Goal: Task Accomplishment & Management: Complete application form

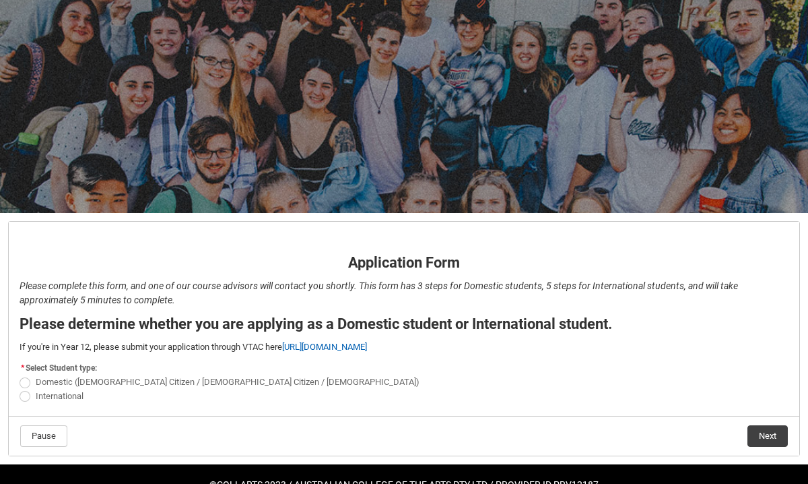
scroll to position [89, 0]
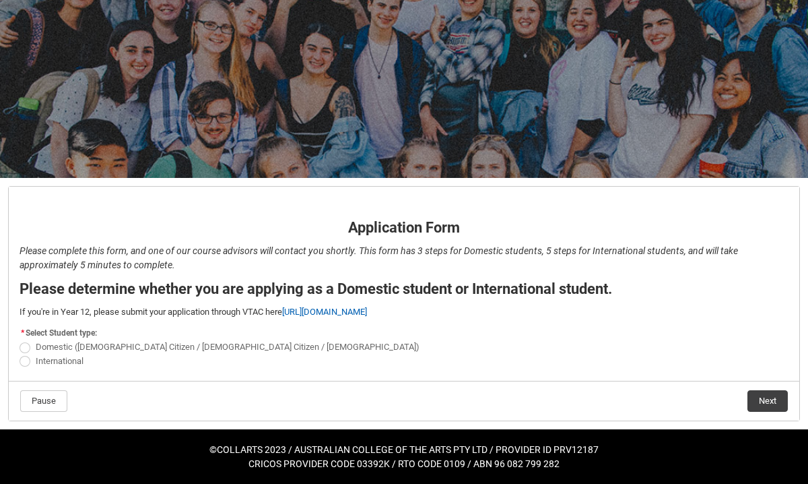
click at [28, 363] on span "REDU_Application_Form_for_Applicant flow" at bounding box center [25, 361] width 11 height 11
click at [20, 354] on input "International" at bounding box center [19, 353] width 1 height 1
radio input "true"
click at [753, 399] on button "Next" at bounding box center [768, 401] width 40 height 22
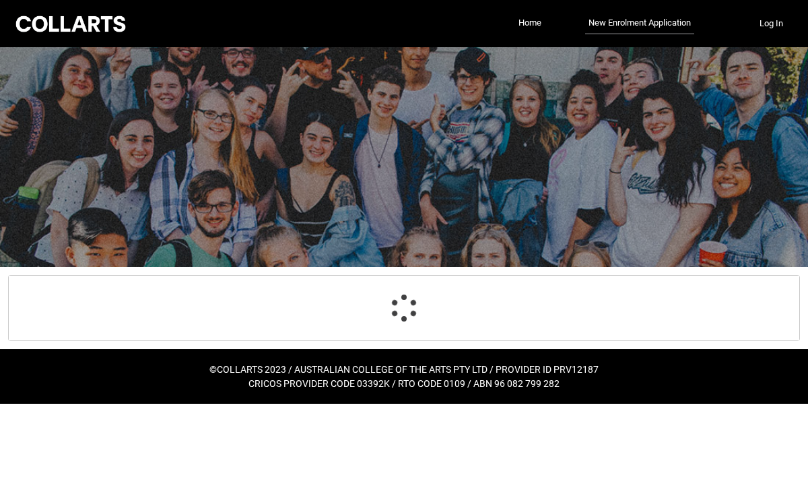
select select "choice_No"
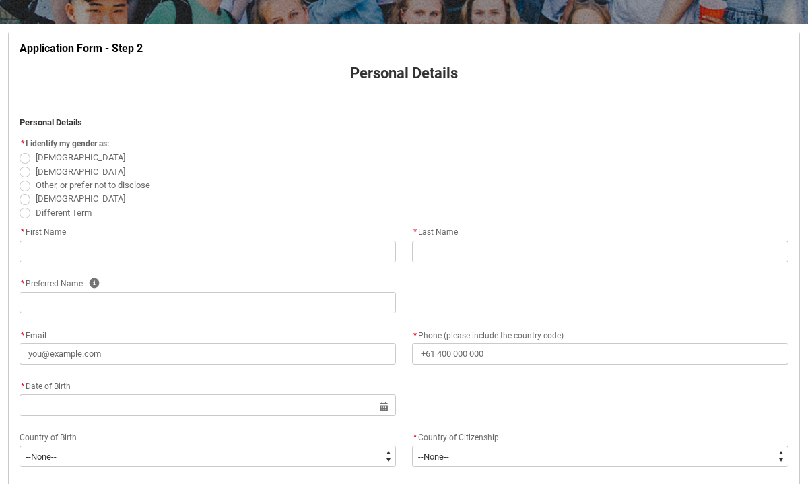
scroll to position [202, 0]
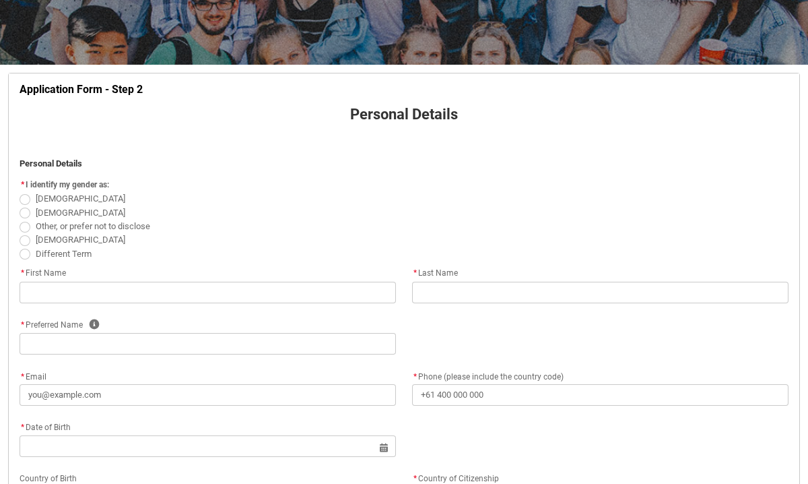
click at [28, 195] on span "REDU_Application_Form_for_Applicant flow" at bounding box center [25, 199] width 11 height 11
click at [20, 192] on input "[DEMOGRAPHIC_DATA]" at bounding box center [19, 191] width 1 height 1
radio input "true"
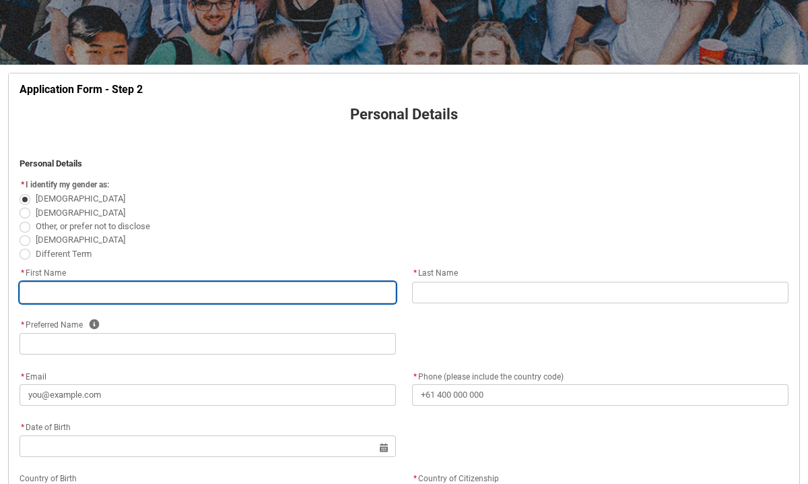
click at [114, 296] on input "REDU_Application_Form_for_Applicant flow" at bounding box center [208, 293] width 376 height 22
type lightning-primitive-input-simple "D"
type input "D"
type lightning-primitive-input-simple "Du"
type input "Du"
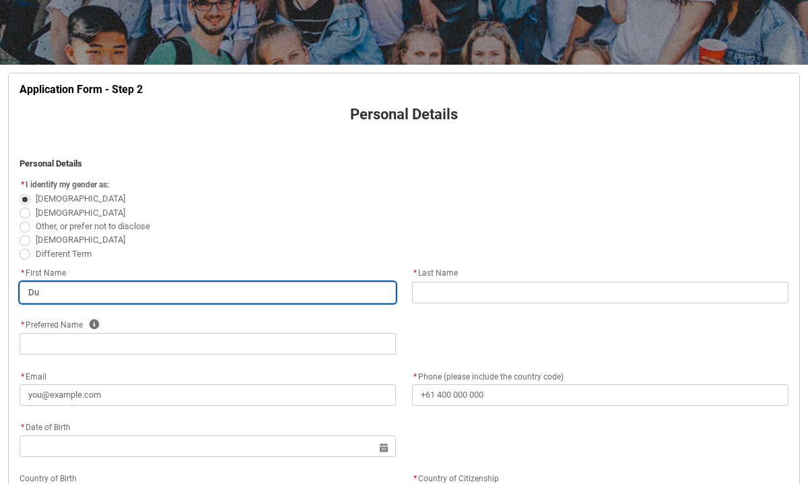
type lightning-primitive-input-simple "D"
type input "D"
type lightning-primitive-input-simple "S"
type input "S"
type lightning-primitive-input-simple "Su"
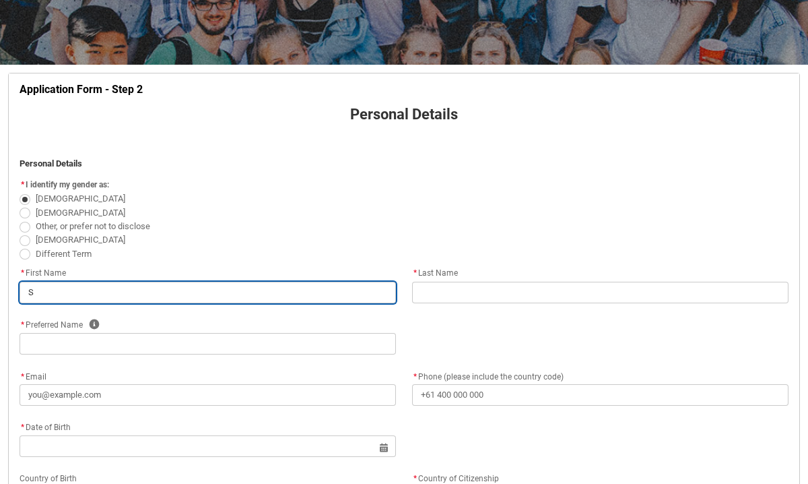
type input "Su"
type lightning-primitive-input-simple "Sus"
type input "Sus"
type lightning-primitive-input-simple "Sush"
type input "Sush"
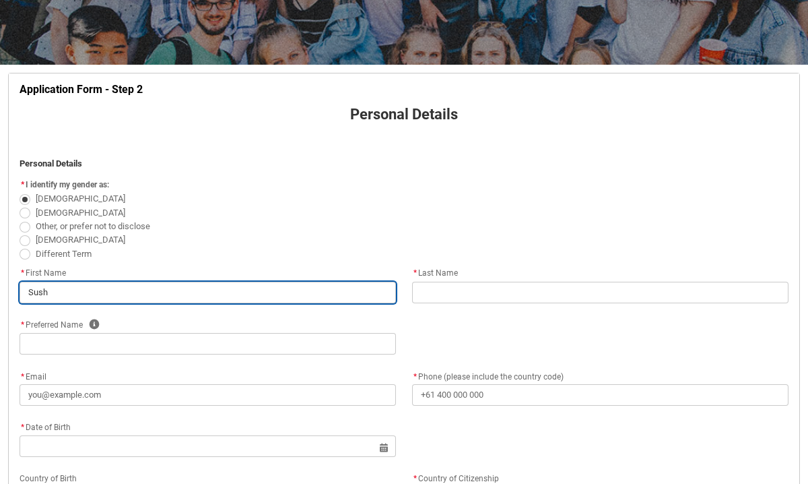
type lightning-primitive-input-simple "Sushm"
type input "Sushm"
type lightning-primitive-input-simple "[PERSON_NAME]"
type input "[PERSON_NAME]"
type lightning-primitive-input-simple "[PERSON_NAME]"
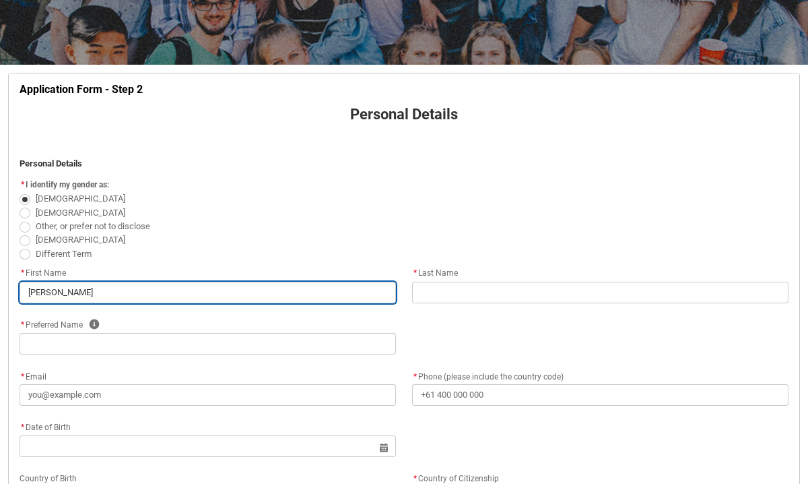
type input "[PERSON_NAME]"
type lightning-primitive-input-simple "Sushmita"
type input "Sushmita"
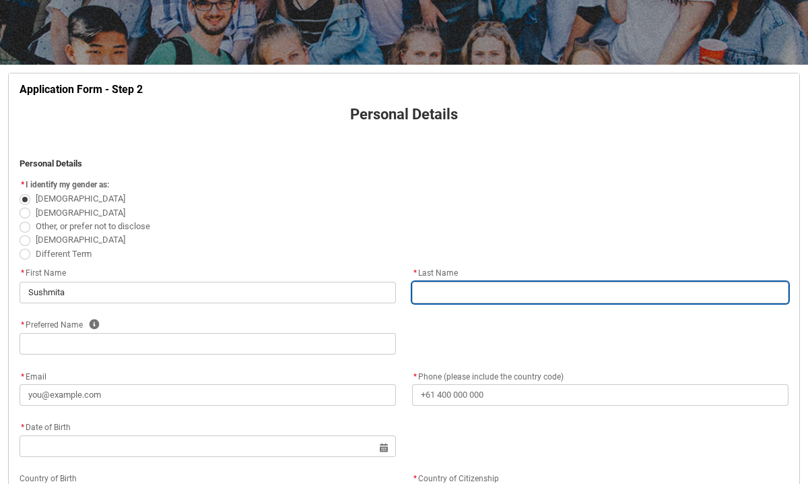
click at [434, 293] on input "REDU_Application_Form_for_Applicant flow" at bounding box center [600, 293] width 376 height 22
type lightning-primitive-input-simple "G"
type input "G"
type lightning-primitive-input-simple "Gu"
type input "Gu"
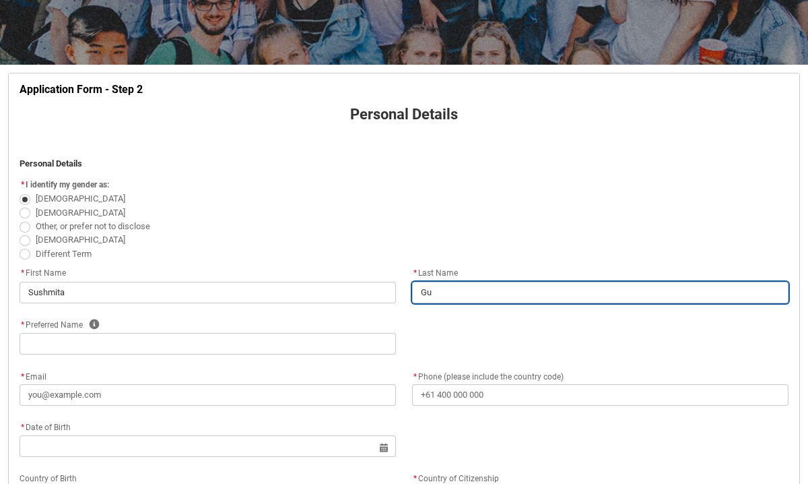
type lightning-primitive-input-simple "Gur"
type input "Gur"
type lightning-primitive-input-simple "Guru"
type input "Guru"
type lightning-primitive-input-simple "Gurun"
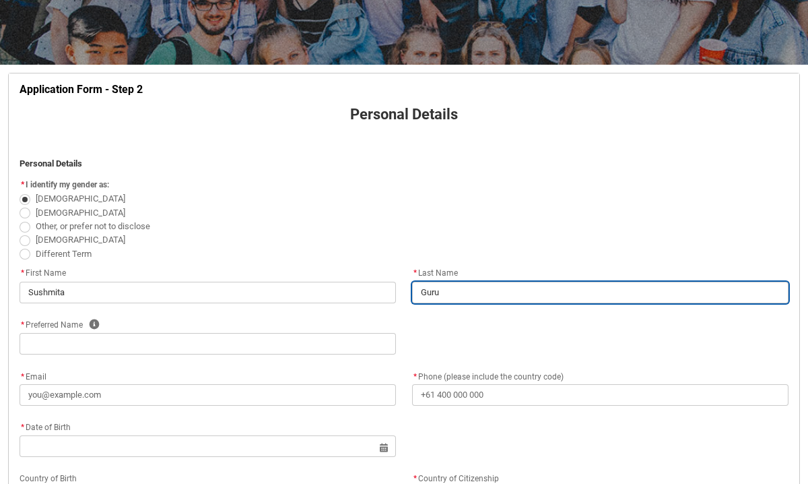
type input "Gurun"
type lightning-primitive-input-simple "Gurung"
type input "Gurung"
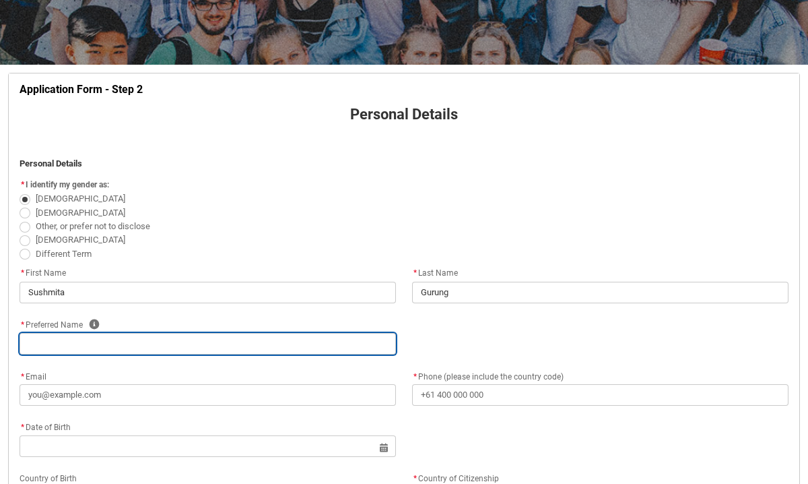
click at [279, 346] on input "REDU_Application_Form_for_Applicant flow" at bounding box center [208, 344] width 376 height 22
type lightning-primitive-input-simple "N"
type input "N"
type lightning-primitive-input-simple "Ni"
type input "Ni"
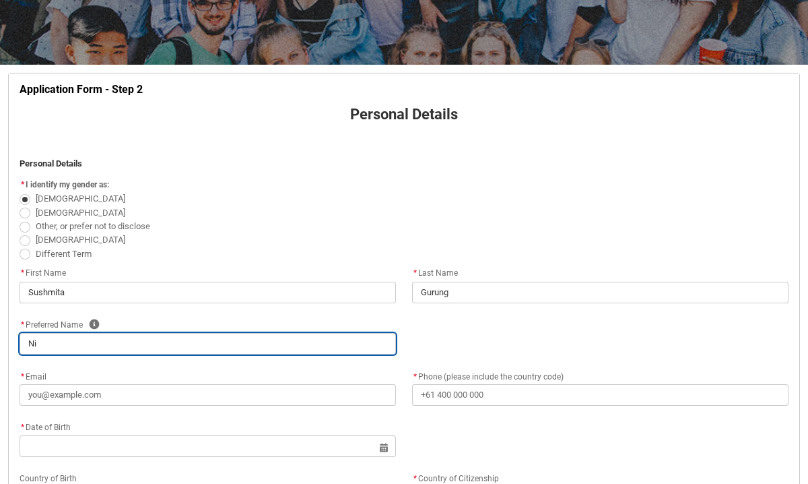
type lightning-primitive-input-simple "Nis"
type input "Nis"
type lightning-primitive-input-simple "Nist"
type input "Nist"
type lightning-primitive-input-simple "Nista"
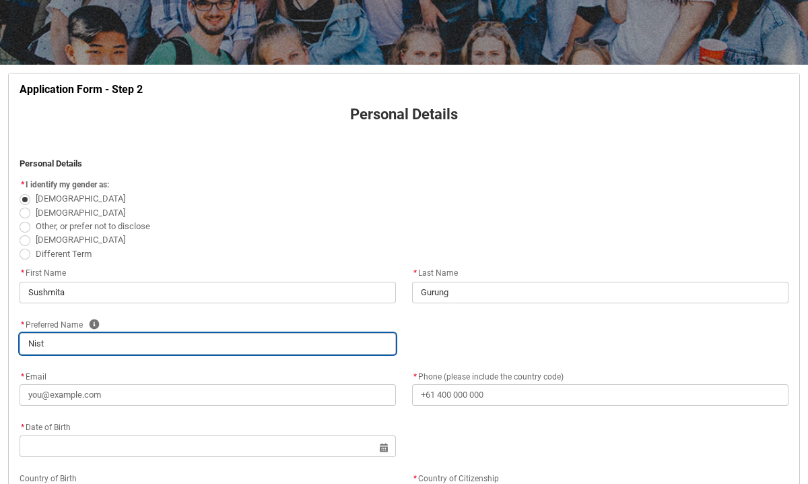
type input "Nista"
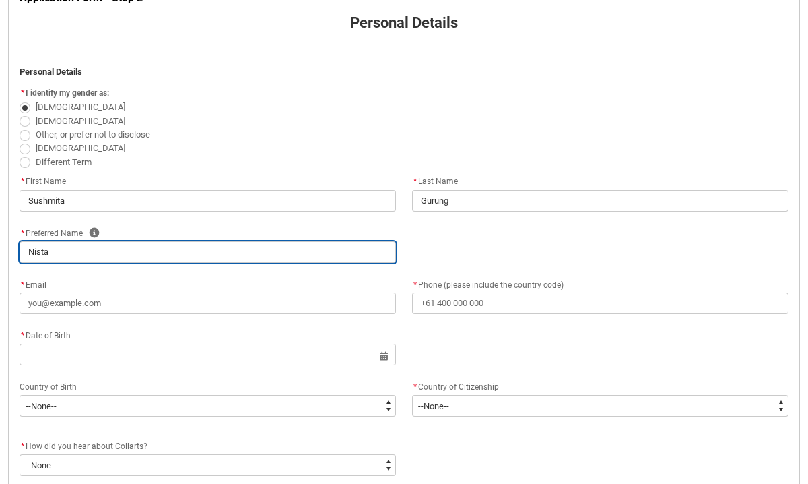
scroll to position [316, 0]
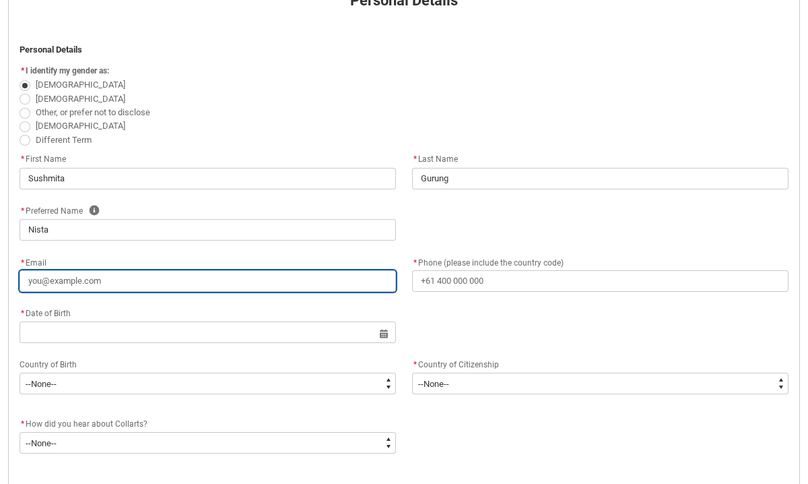
click at [197, 277] on input "* Email" at bounding box center [208, 281] width 376 height 22
type lightning-primitive-input-simple "n"
type input "n"
type lightning-primitive-input-simple "ni"
type input "ni"
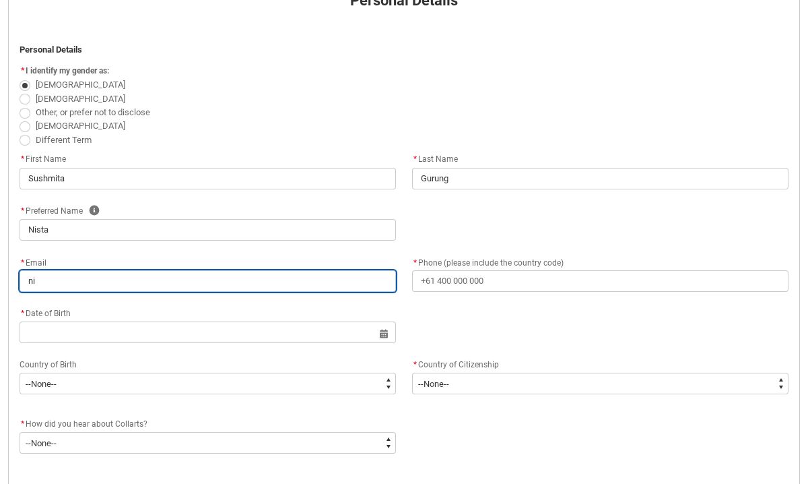
type lightning-primitive-input-simple "nis"
type input "nis"
type lightning-primitive-input-simple "nist"
type input "nist"
type lightning-primitive-input-simple "nista"
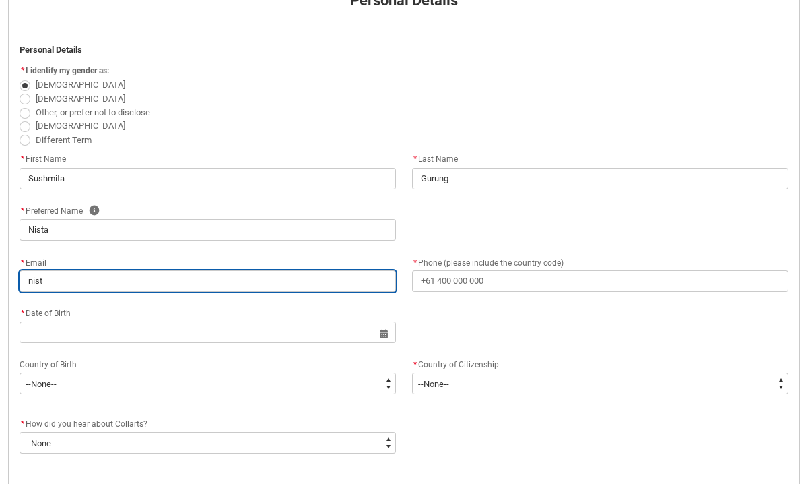
type input "nista"
type lightning-primitive-input-simple "nistag"
type input "nistag"
type lightning-primitive-input-simple "nistagr"
type input "nistagr"
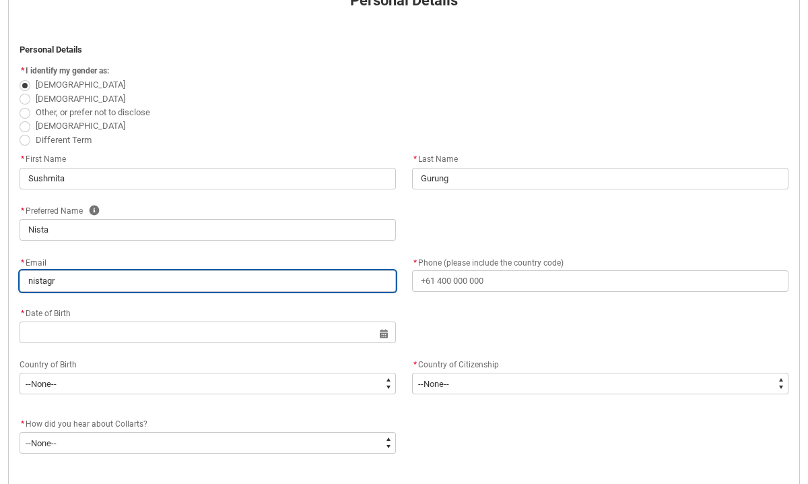
type lightning-primitive-input-simple "nistagrg"
type input "nistagrg"
type lightning-primitive-input-simple "nistagrg@"
type input "nistagrg@"
type lightning-primitive-input-simple "nistagrg@o"
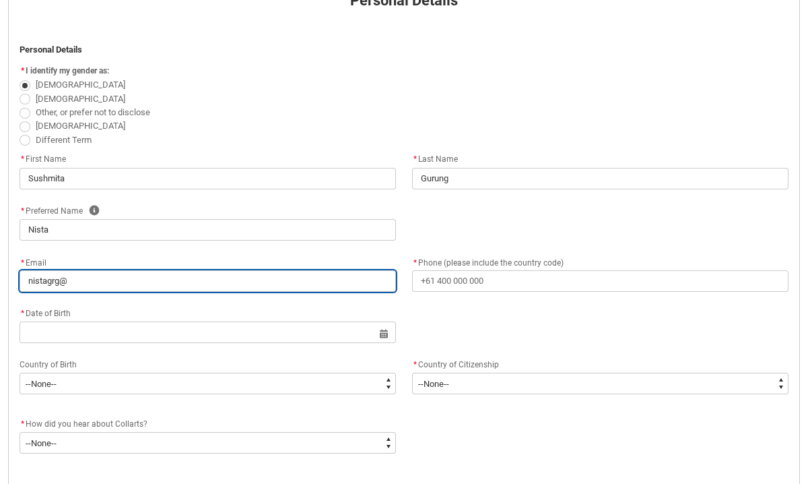
type input "nistagrg@o"
type lightning-primitive-input-simple "nistagrg@ou"
type input "nistagrg@ou"
type lightning-primitive-input-simple "nistagrg@out"
type input "nistagrg@out"
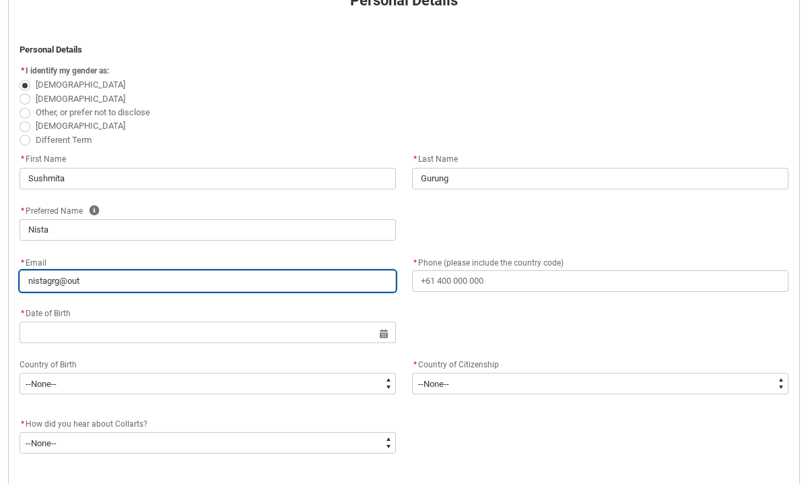
type lightning-primitive-input-simple "nistagrg@outl"
type input "nistagrg@outl"
type lightning-primitive-input-simple "nistagrg@outlo"
type input "nistagrg@outlo"
type lightning-primitive-input-simple "nistagrg@outloo"
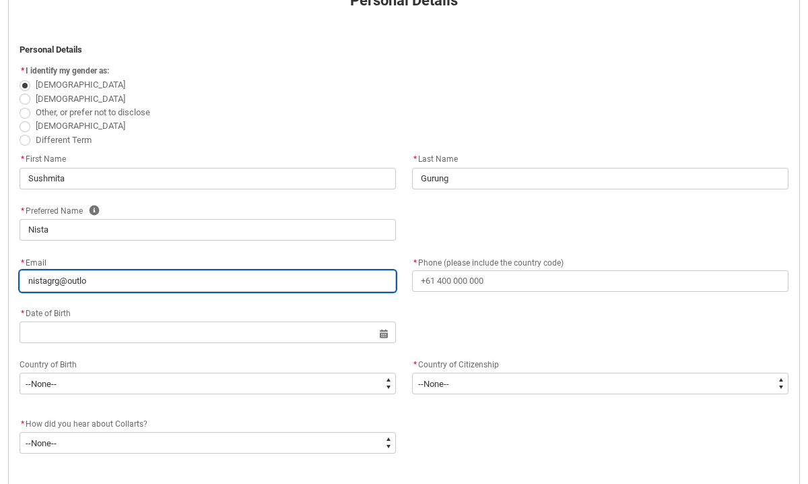
type input "nistagrg@outloo"
type lightning-primitive-input-simple "[EMAIL_ADDRESS]"
type input "[EMAIL_ADDRESS]"
type lightning-primitive-input-simple "[EMAIL_ADDRESS]."
type input "[EMAIL_ADDRESS]."
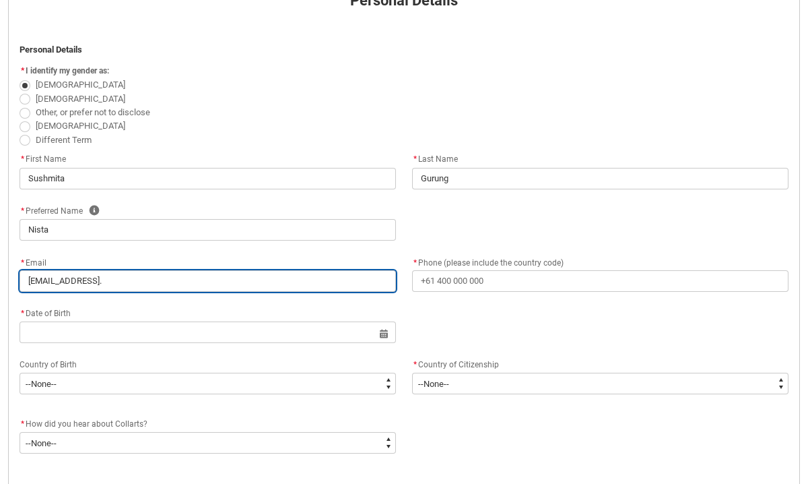
type lightning-primitive-input-simple "nistagrg@outlook.c"
type input "nistagrg@outlook.c"
type lightning-primitive-input-simple "[EMAIL_ADDRESS][DOMAIN_NAME]"
type input "[EMAIL_ADDRESS][DOMAIN_NAME]"
type lightning-primitive-input-simple "[EMAIL_ADDRESS][DOMAIN_NAME]"
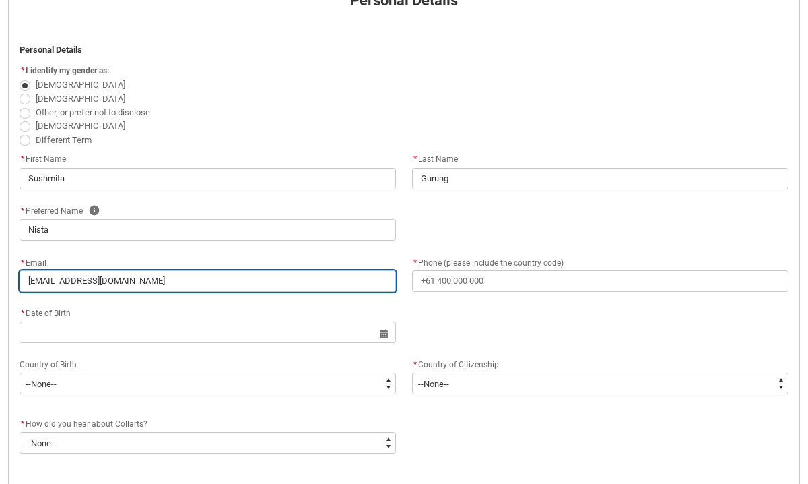
type input "[EMAIL_ADDRESS][DOMAIN_NAME]"
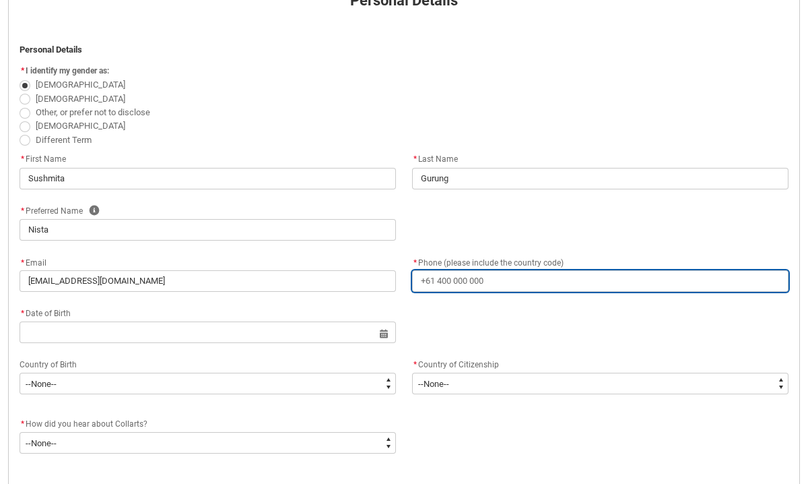
click at [459, 286] on input "* Phone (please include the country code)" at bounding box center [600, 281] width 376 height 22
type lightning-primitive-input-simple "+"
type input "+"
type lightning-primitive-input-simple "+5"
type input "+5"
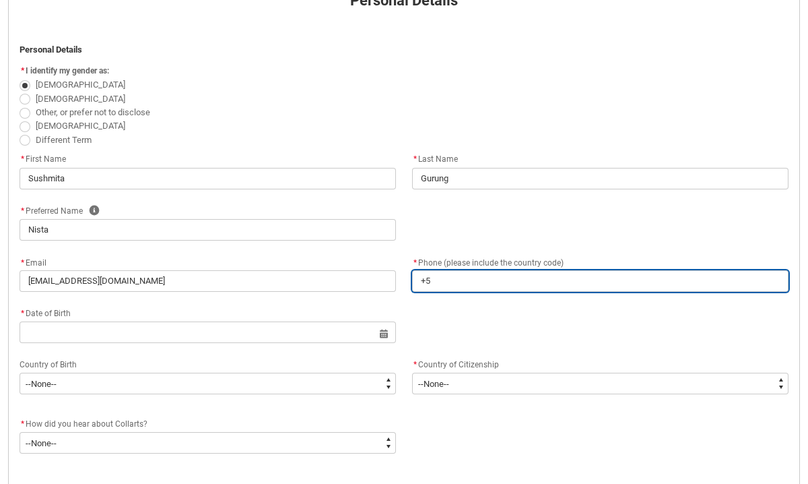
type lightning-primitive-input-simple "+"
type input "+"
type lightning-primitive-input-simple "+6"
type input "+6"
type lightning-primitive-input-simple "+61"
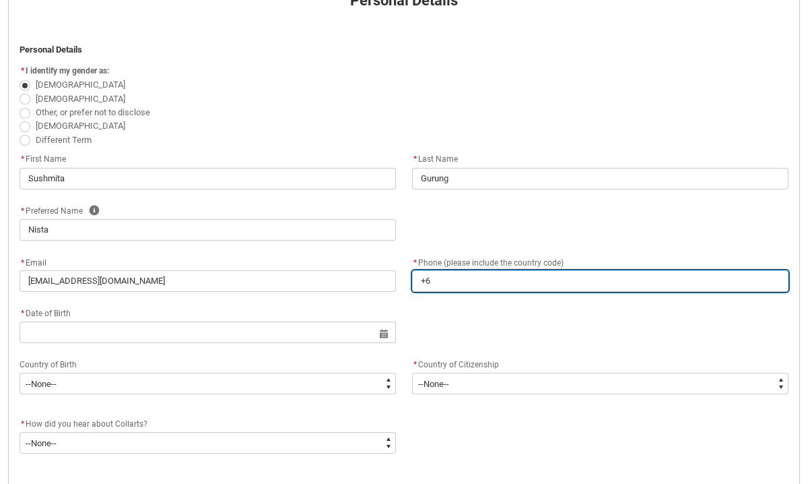
type input "+61"
type lightning-primitive-input-simple "+61"
type input "+61"
type lightning-primitive-input-simple "+61 4"
type input "+61 4"
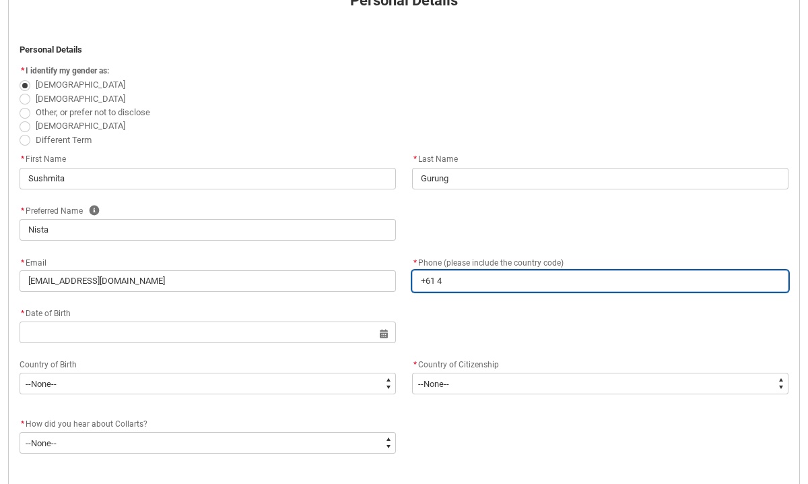
type lightning-primitive-input-simple "+61 42"
type input "+61 42"
type lightning-primitive-input-simple "+61 424"
type input "+61 424"
type lightning-primitive-input-simple "+61 4240"
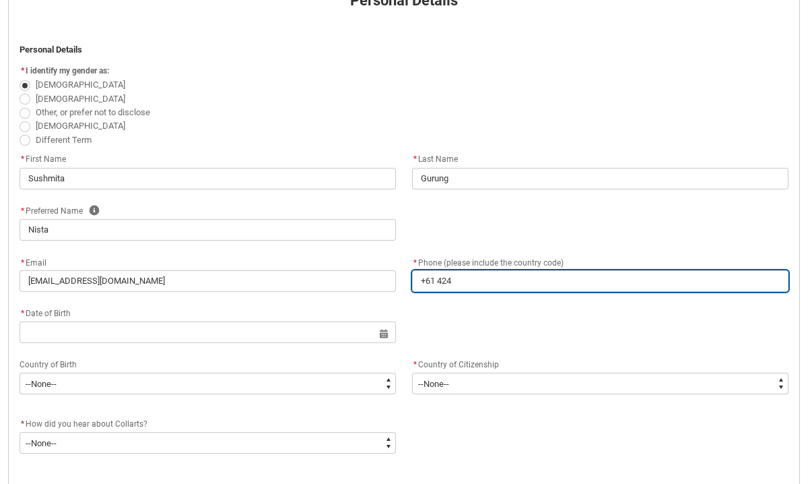
type input "+61 4240"
type lightning-primitive-input-simple "[PHONE_NUMBER]"
type input "[PHONE_NUMBER]"
type lightning-primitive-input-simple "[PHONE_NUMBER]"
type input "[PHONE_NUMBER]"
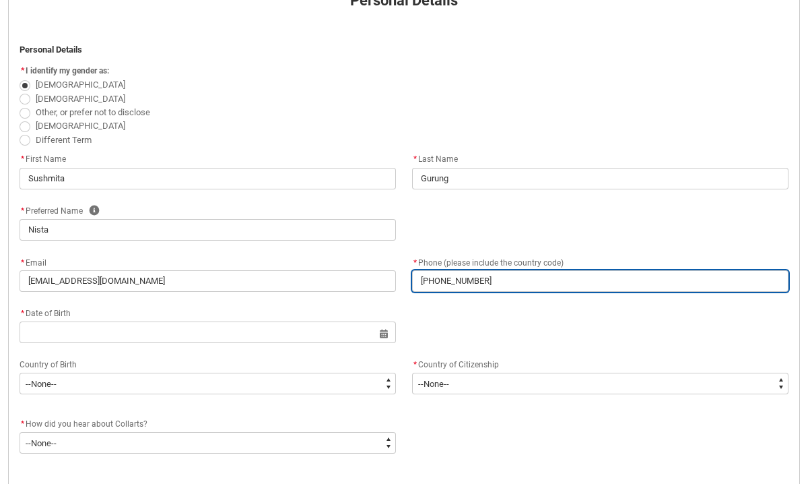
type lightning-primitive-input-simple "[PHONE_NUMBER]"
type input "[PHONE_NUMBER]"
type lightning-primitive-input-simple "[PHONE_NUMBER]"
type input "[PHONE_NUMBER]"
type lightning-primitive-input-simple "[PHONE_NUMBER]"
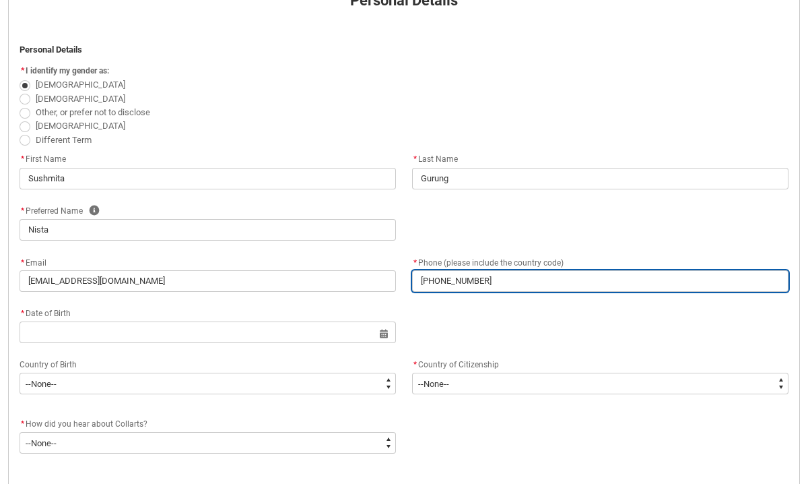
type input "[PHONE_NUMBER]"
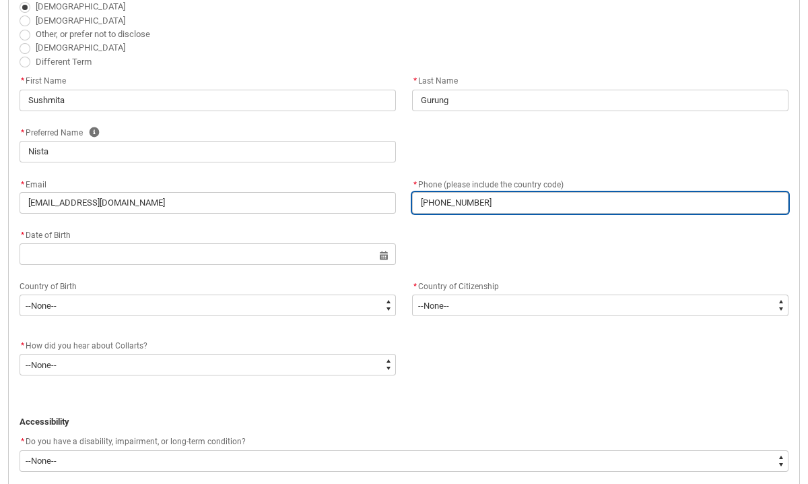
scroll to position [400, 0]
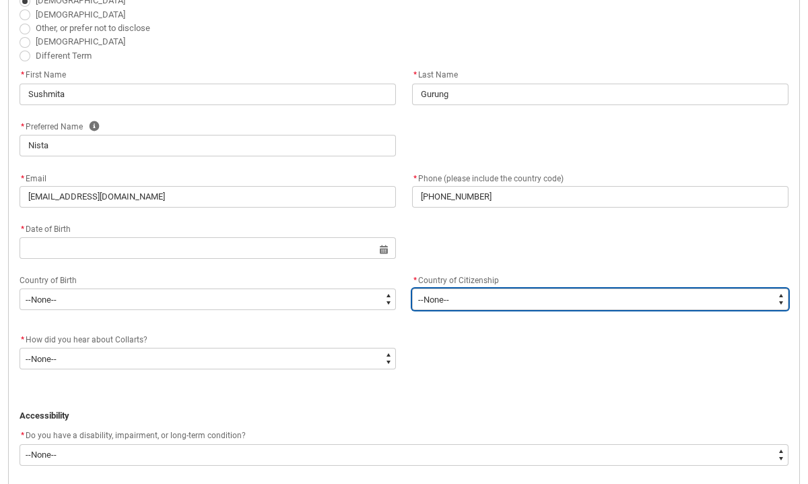
click at [464, 306] on select "--[GEOGRAPHIC_DATA]-- [GEOGRAPHIC_DATA] [GEOGRAPHIC_DATA] [GEOGRAPHIC_DATA] [GE…" at bounding box center [600, 299] width 376 height 22
type lightning-select "Citizenship_Country.[DEMOGRAPHIC_DATA]"
click at [412, 288] on select "--[GEOGRAPHIC_DATA]-- [GEOGRAPHIC_DATA] [GEOGRAPHIC_DATA] [GEOGRAPHIC_DATA] [GE…" at bounding box center [600, 299] width 376 height 22
select select "Citizenship_Country.[DEMOGRAPHIC_DATA]"
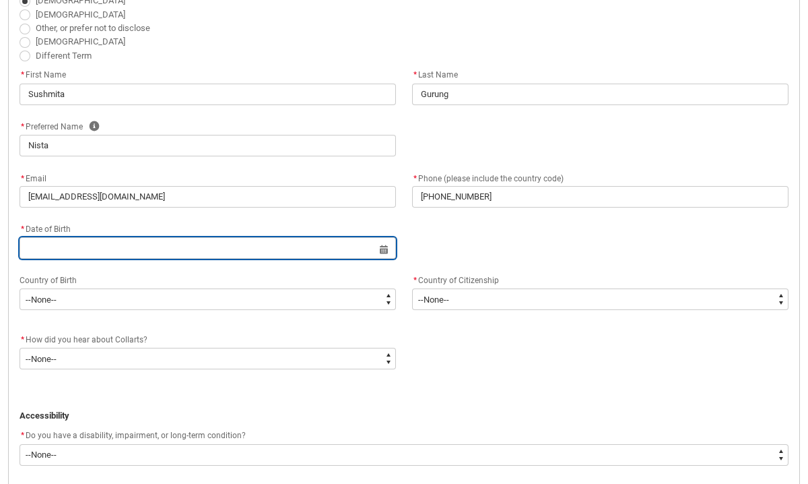
click at [380, 248] on input "REDU_Application_Form_for_Applicant flow" at bounding box center [208, 248] width 376 height 22
select select "2025"
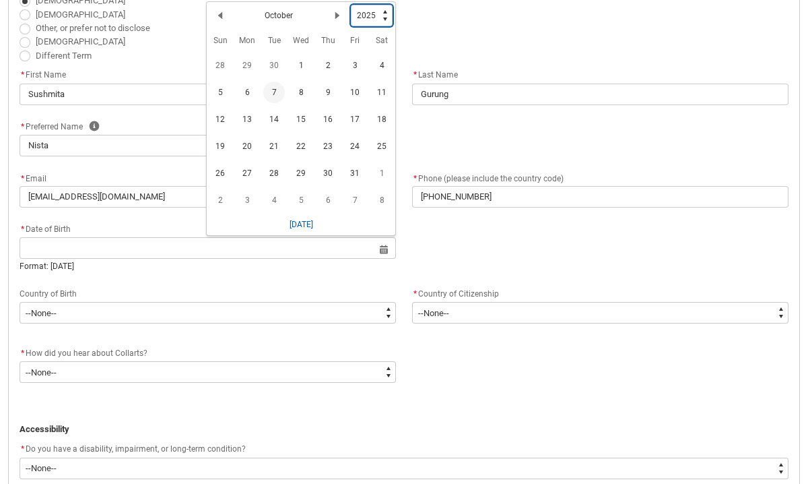
click at [385, 16] on select "1925 1926 1927 1928 1929 1930 1931 1932 1933 1934 1935 1936 1937 1938 1939 1940…" at bounding box center [372, 16] width 42 height 22
click at [352, 5] on select "1925 1926 1927 1928 1929 1930 1931 1932 1933 1934 1935 1936 1937 1938 1939 1940…" at bounding box center [372, 16] width 42 height 22
click at [383, 19] on select "1925 1926 1927 1928 1929 1930 1931 1932 1933 1934 1935 1936 1937 1938 1939 1940…" at bounding box center [372, 16] width 42 height 22
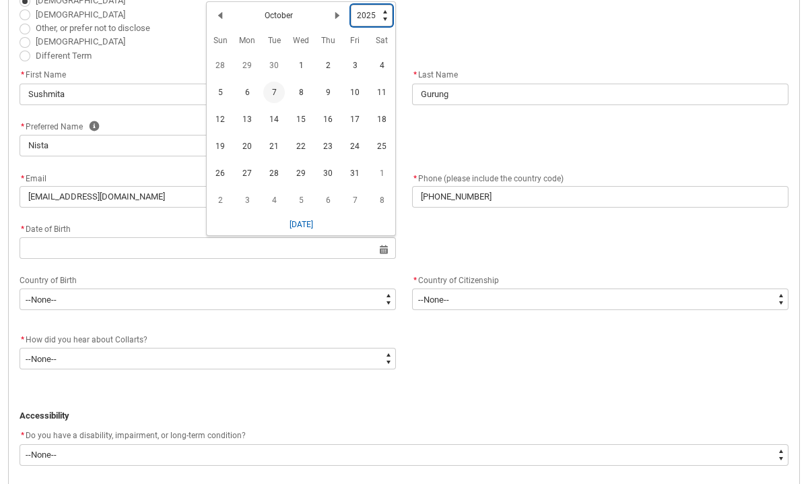
type lightning-select "1998"
click at [352, 5] on select "1925 1926 1927 1928 1929 1930 1931 1932 1933 1934 1935 1936 1937 1938 1939 1940…" at bounding box center [372, 16] width 42 height 22
select select "1998"
click at [222, 17] on lightning-primitive-icon "Date picker: October" at bounding box center [220, 17] width 9 height 9
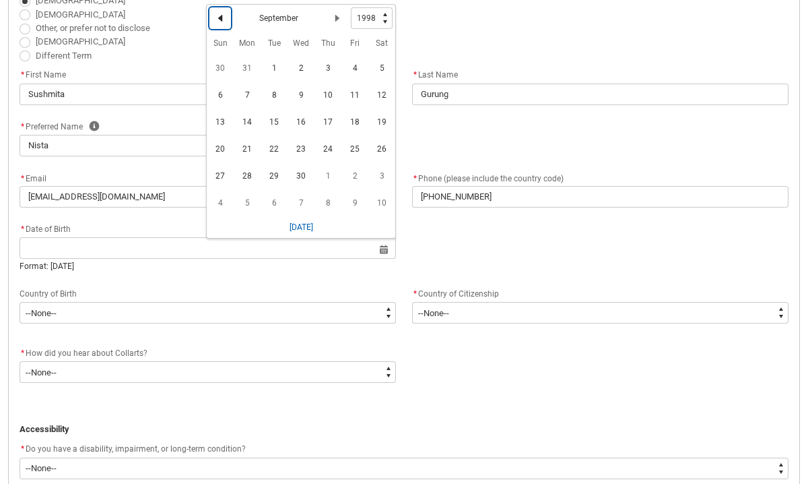
click at [222, 17] on lightning-primitive-icon "Date picker: September" at bounding box center [220, 17] width 9 height 9
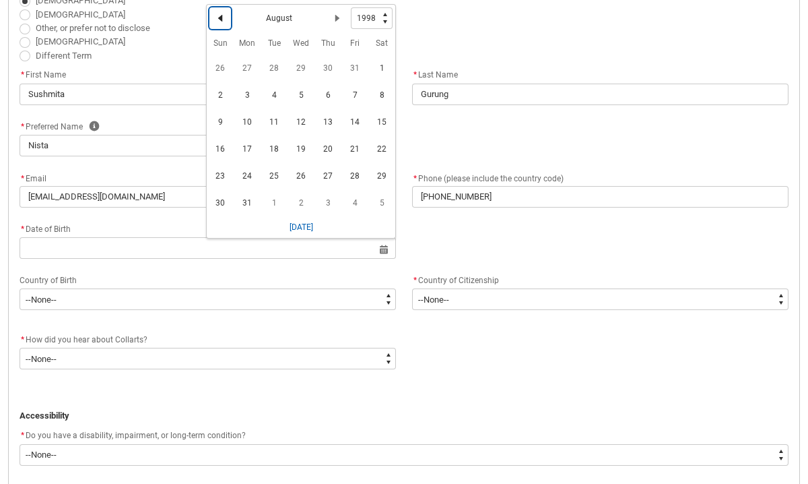
click at [222, 17] on lightning-primitive-icon "Date picker: August" at bounding box center [220, 17] width 9 height 9
click at [222, 17] on lightning-primitive-icon "Date picker: July" at bounding box center [220, 17] width 9 height 9
click at [222, 17] on lightning-primitive-icon "Date picker: June" at bounding box center [220, 17] width 9 height 9
click at [222, 17] on lightning-primitive-icon "Date picker: April" at bounding box center [220, 17] width 9 height 9
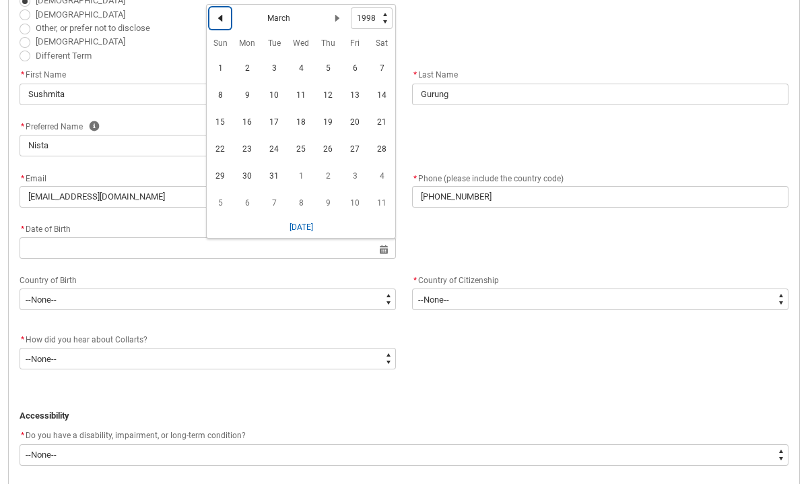
click at [222, 17] on lightning-primitive-icon "Date picker: March" at bounding box center [220, 17] width 9 height 9
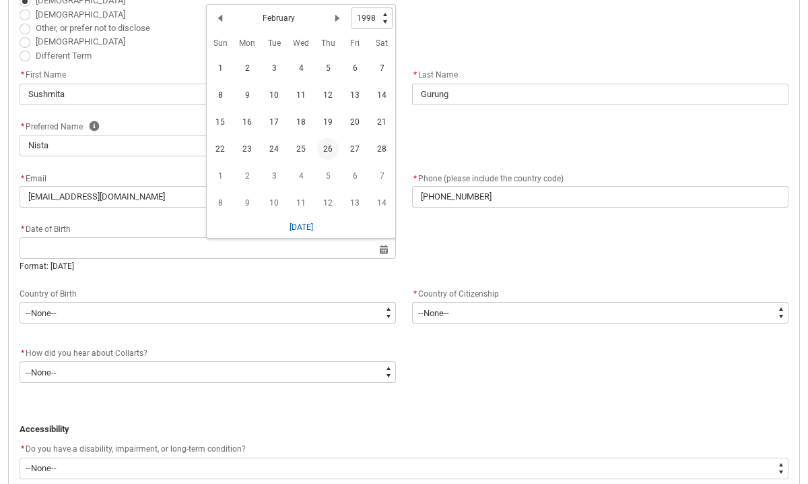
click at [332, 147] on span "26" at bounding box center [328, 149] width 22 height 22
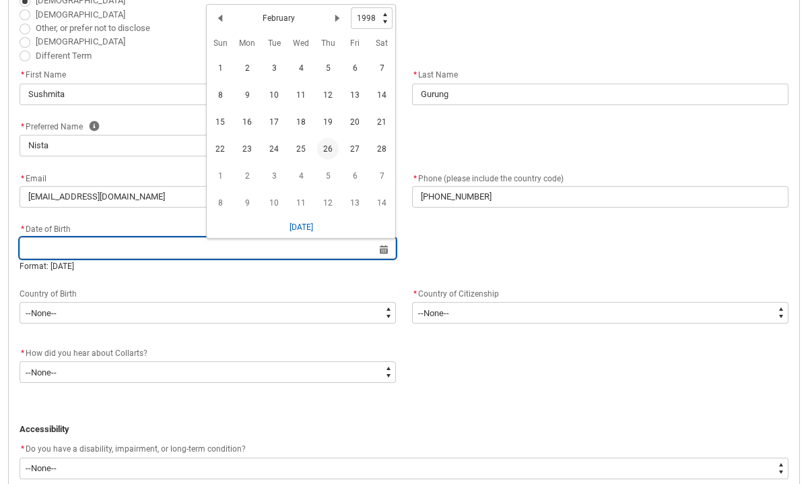
type lightning-datepicker "[DATE]"
type lightning-input "[DATE]"
type input "[DATE]"
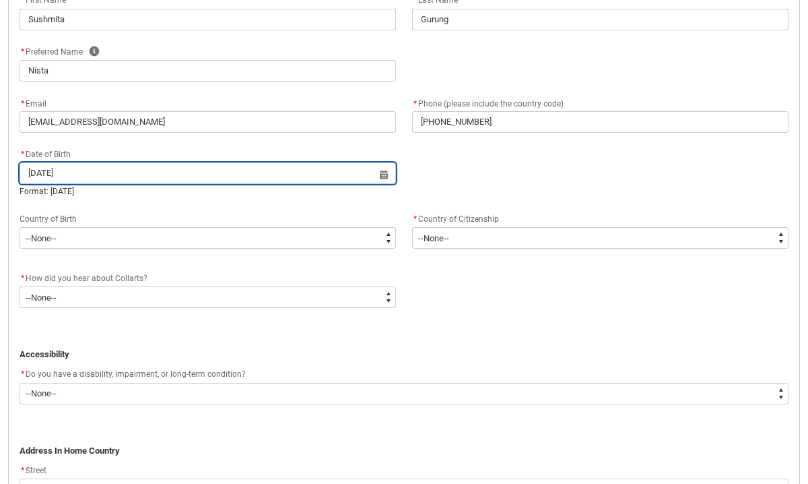
scroll to position [486, 0]
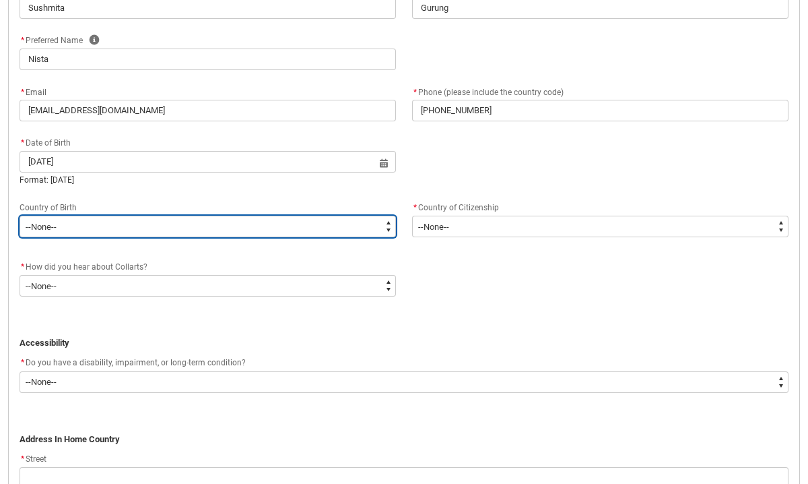
click at [221, 229] on select "--None-- [GEOGRAPHIC_DATA][PERSON_NAME] ([GEOGRAPHIC_DATA]) 7201 [GEOGRAPHIC_DA…" at bounding box center [208, 227] width 376 height 22
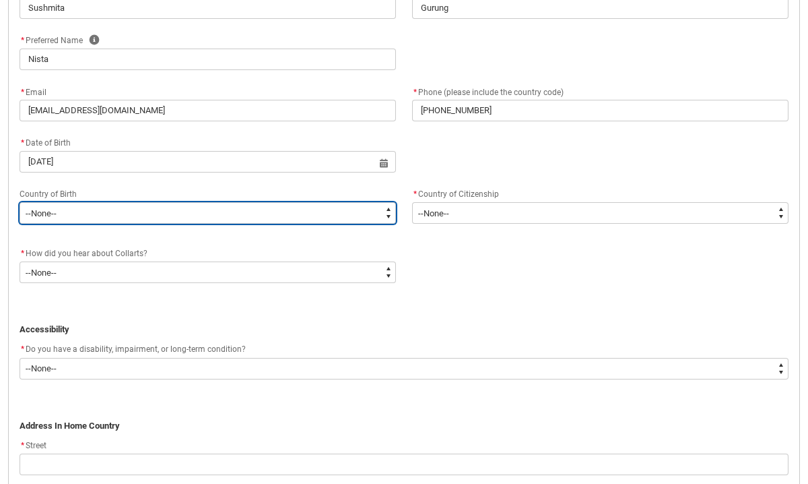
type lightning-select "Birth_Country.7105"
click at [20, 202] on select "--None-- [GEOGRAPHIC_DATA][PERSON_NAME] ([GEOGRAPHIC_DATA]) 7201 [GEOGRAPHIC_DA…" at bounding box center [208, 213] width 376 height 22
select select "Birth_Country.7105"
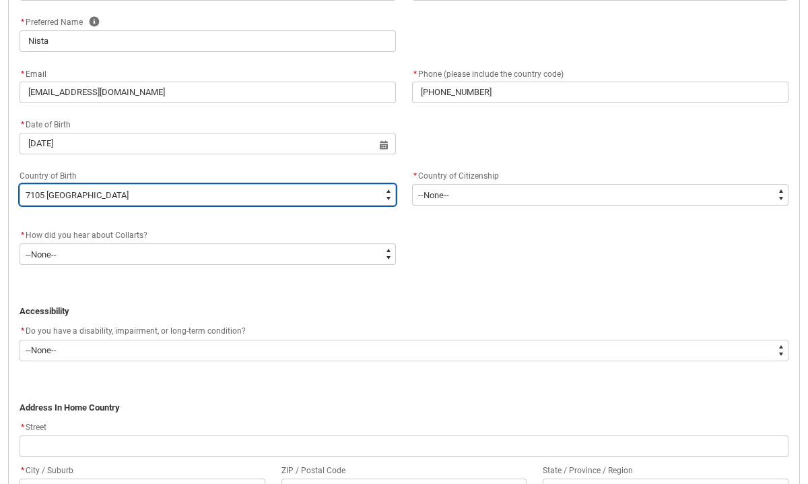
scroll to position [506, 0]
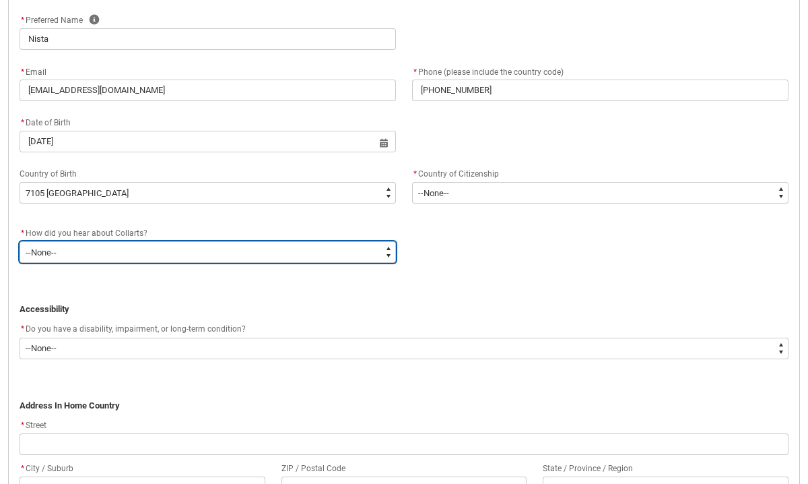
click at [365, 253] on select "--None-- Advertising - Facebook Advertising - Google Advertising - Instagram Ad…" at bounding box center [208, 252] width 376 height 22
type lightning-select "Heard_About_Collarts_Picklist.Word of mouth"
click at [20, 241] on select "--None-- Advertising - Facebook Advertising - Google Advertising - Instagram Ad…" at bounding box center [208, 252] width 376 height 22
select select "Heard_About_Collarts_Picklist.Word of mouth"
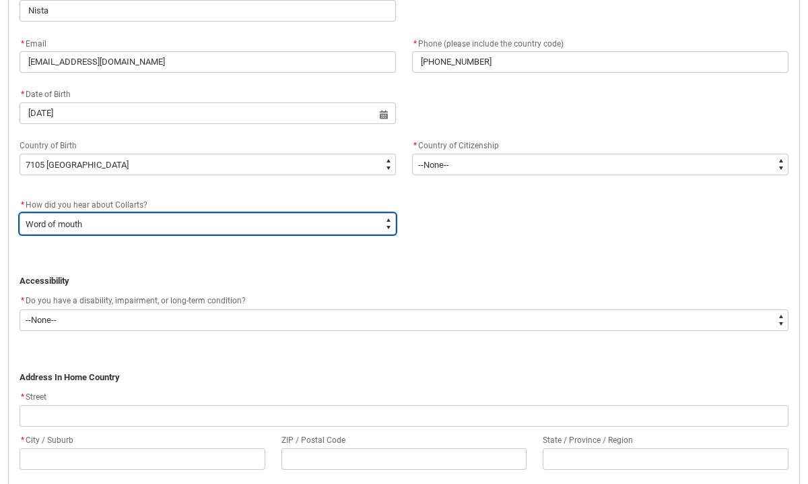
scroll to position [545, 0]
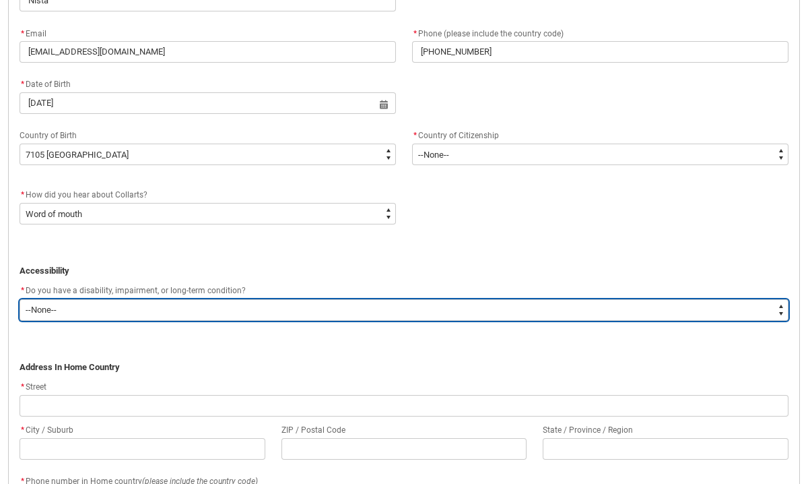
click at [258, 304] on select "--None-- Yes No" at bounding box center [404, 310] width 769 height 22
type lightning-select "No_TextChoice"
click at [20, 299] on select "--None-- Yes No" at bounding box center [404, 310] width 769 height 22
select select "No_TextChoice"
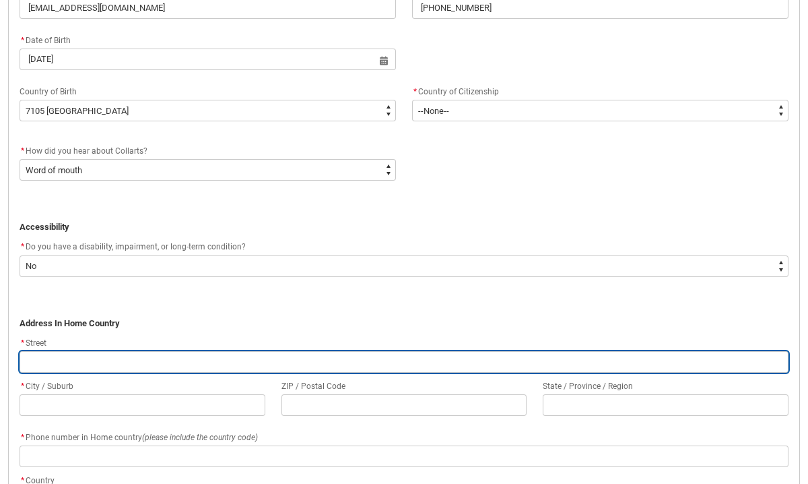
click at [206, 368] on input "REDU_Application_Form_for_Applicant flow" at bounding box center [404, 362] width 769 height 22
type lightning-primitive-input-simple "C"
type input "C"
type lightning-primitive-input-simple "Ch"
type input "Ch"
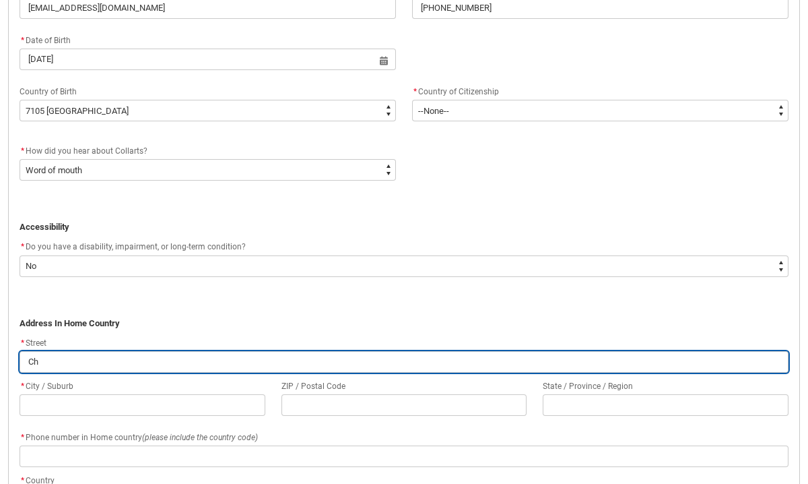
type lightning-primitive-input-simple "Cha"
type input "Cha"
type lightning-primitive-input-simple "Cha["
type input "Cha["
type lightning-primitive-input-simple "Cha"
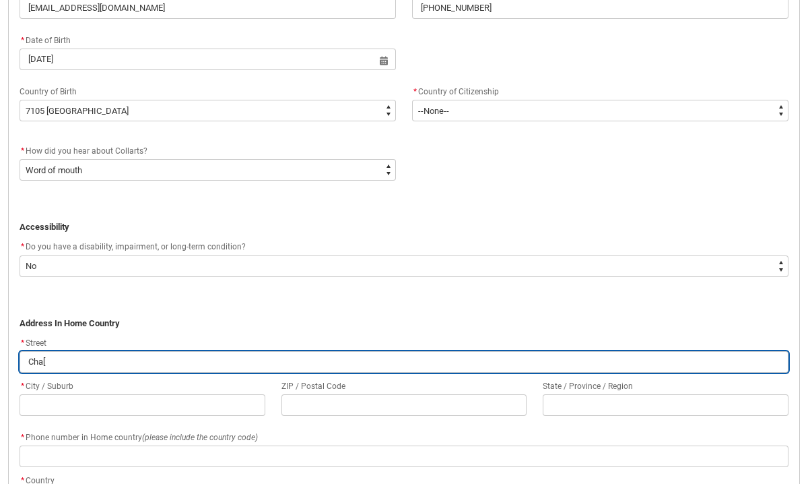
type input "Cha"
type lightning-primitive-input-simple "Chap"
type input "Chap"
type lightning-primitive-input-simple "[PERSON_NAME]"
type input "[PERSON_NAME]"
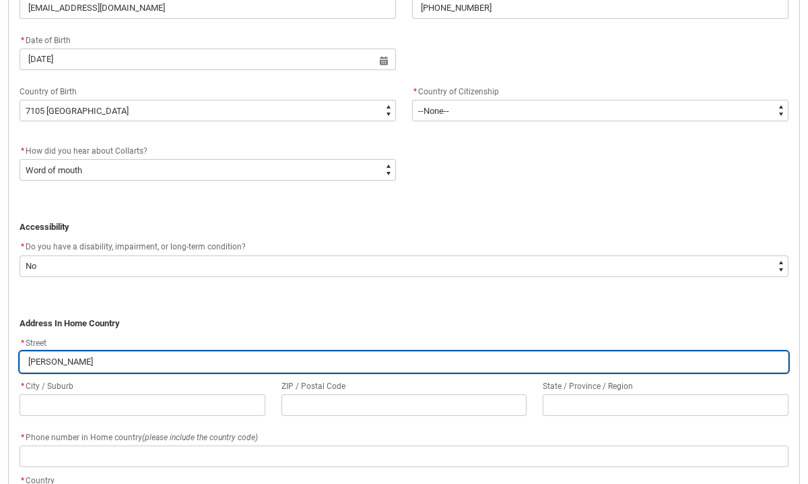
type lightning-primitive-input-simple "Chapal"
type input "Chapal"
type lightning-primitive-input-simple "Chapali"
type input "Chapali"
type lightning-primitive-input-simple "Chapali,"
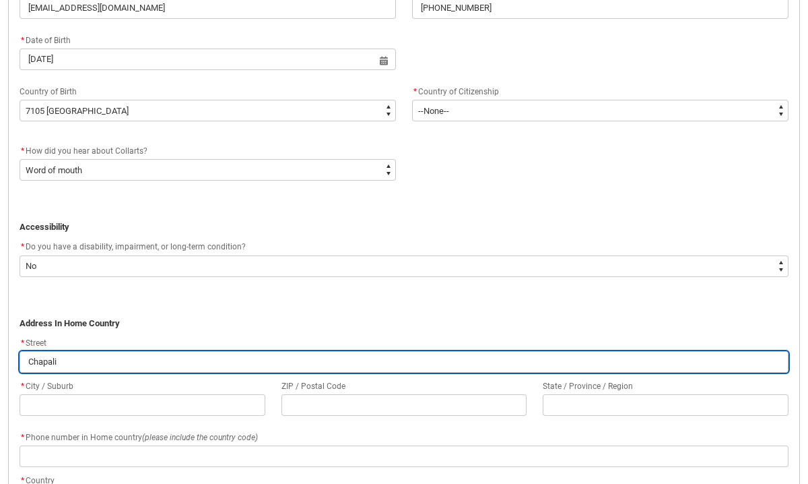
type input "Chapali,"
type lightning-primitive-input-simple "Chapali,"
type input "Chapali,"
type lightning-primitive-input-simple "Chapali, B"
type input "Chapali, B"
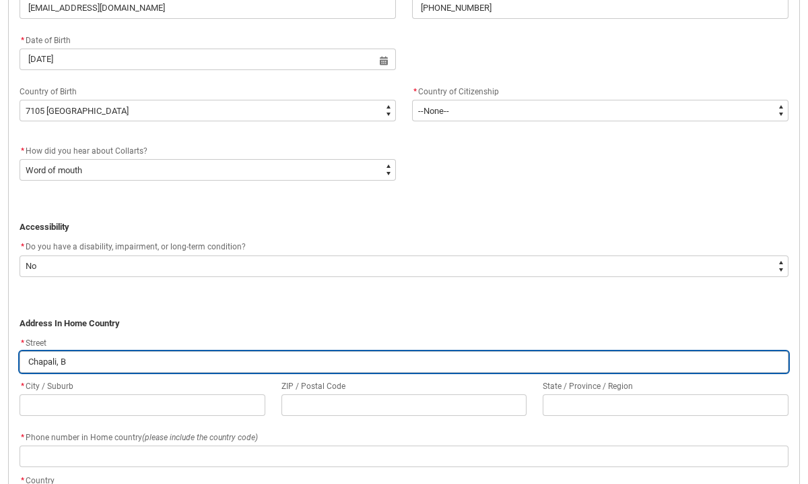
type lightning-primitive-input-simple "Chapali, Bu"
type input "Chapali, Bu"
type lightning-primitive-input-simple "Chapali, Bud"
type input "Chapali, Bud"
type lightning-primitive-input-simple "[PERSON_NAME], Budh"
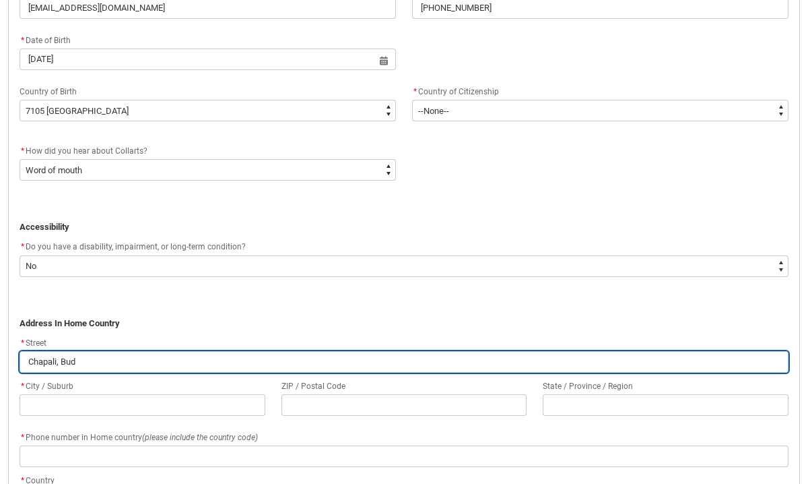
type input "[PERSON_NAME], Budh"
type lightning-primitive-input-simple "[PERSON_NAME], Budha"
type input "[PERSON_NAME], Budha"
type lightning-primitive-input-simple "[PERSON_NAME][GEOGRAPHIC_DATA]"
type input "[PERSON_NAME][GEOGRAPHIC_DATA]"
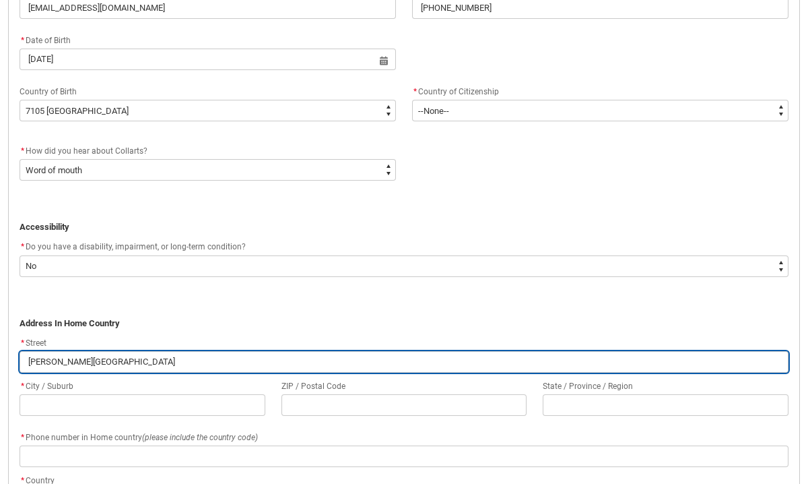
type lightning-primitive-input-simple "[PERSON_NAME]"
type input "[PERSON_NAME]"
type lightning-primitive-input-simple "[PERSON_NAME], Budhanil"
type input "[PERSON_NAME], Budhanil"
type lightning-primitive-input-simple "[PERSON_NAME], Budhanilk"
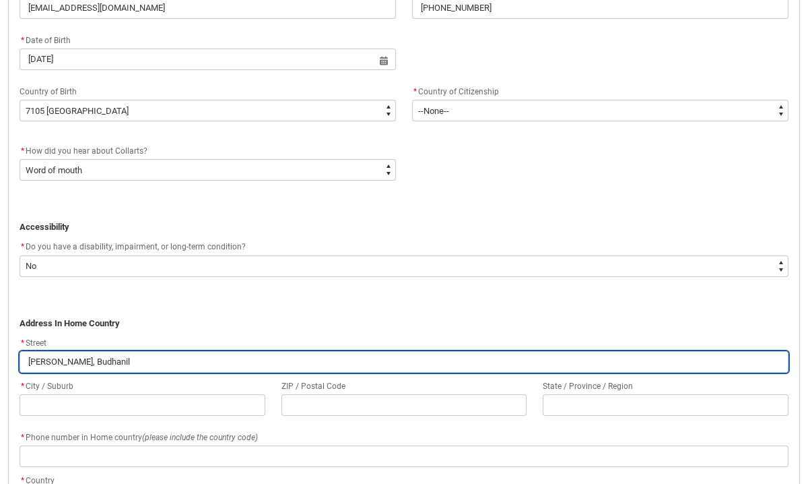
type input "[PERSON_NAME], Budhanilk"
type lightning-primitive-input-simple "[PERSON_NAME], Budhanilka"
type input "[PERSON_NAME], Budhanilka"
type lightning-primitive-input-simple "Chapali, Budhanilkan"
type input "Chapali, Budhanilkan"
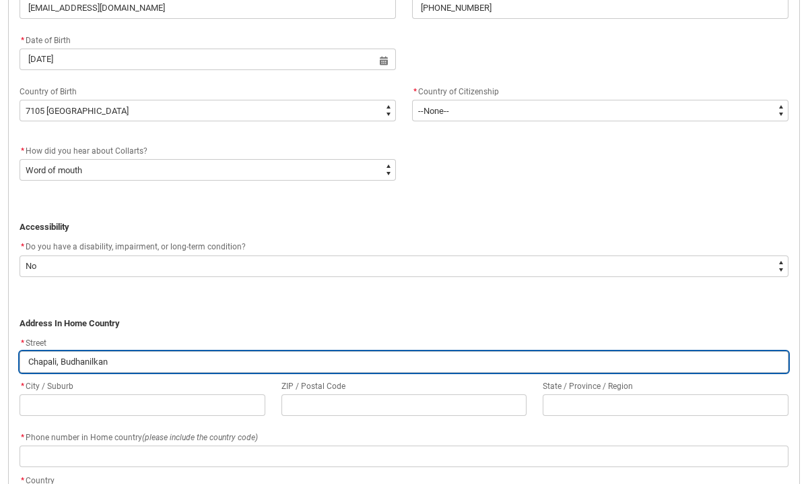
type lightning-primitive-input-simple "Chapali, Budhanilkant"
type input "Chapali, Budhanilkant"
type lightning-primitive-input-simple "Chapali, Budhanilkanth"
type input "Chapali, Budhanilkanth"
type lightning-primitive-input-simple "Chapali, Budhanilkantha"
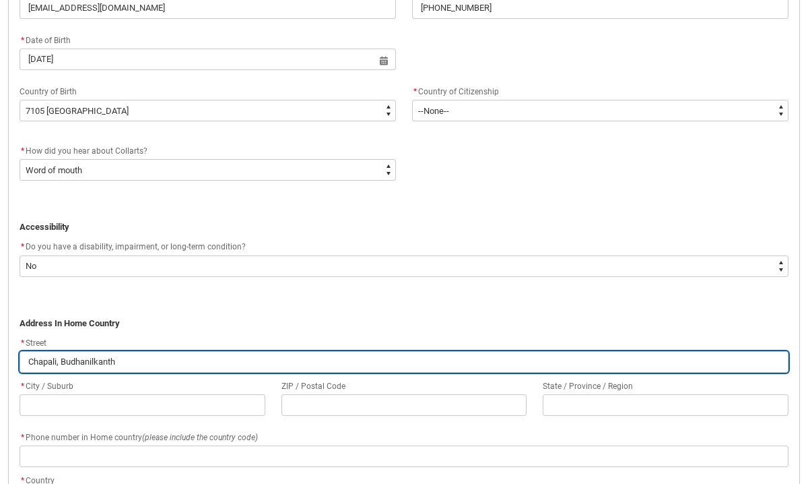
type input "Chapali, Budhanilkantha"
click at [60, 361] on input "Chapali, Budhanilkantha" at bounding box center [404, 362] width 769 height 22
type lightning-primitive-input-simple "Chapali Budhanilkantha"
type input "Chapali Budhanilkantha"
type lightning-primitive-input-simple "Chapali, Budhanilkantha"
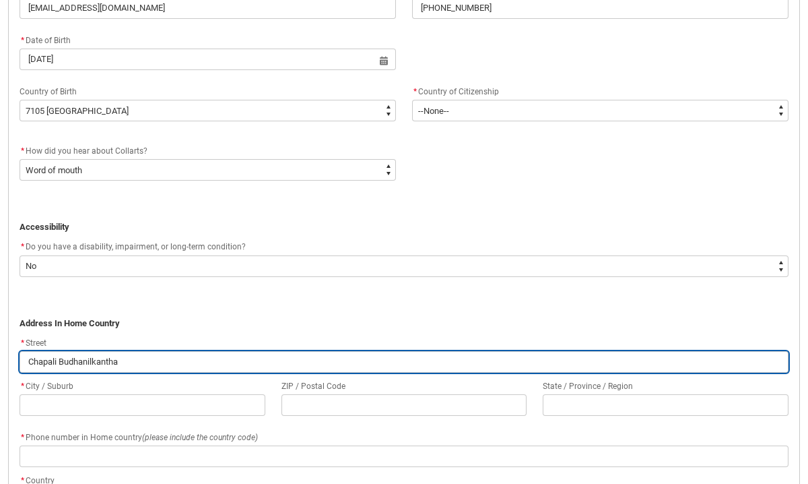
type input "Chapali, Budhanilkantha"
type lightning-primitive-input-simple "Chapali, Budhanilkantha"
type input "Chapali, Budhanilkantha"
type lightning-primitive-input-simple "Chapali, W Budhanilkantha"
type input "Chapali, W Budhanilkantha"
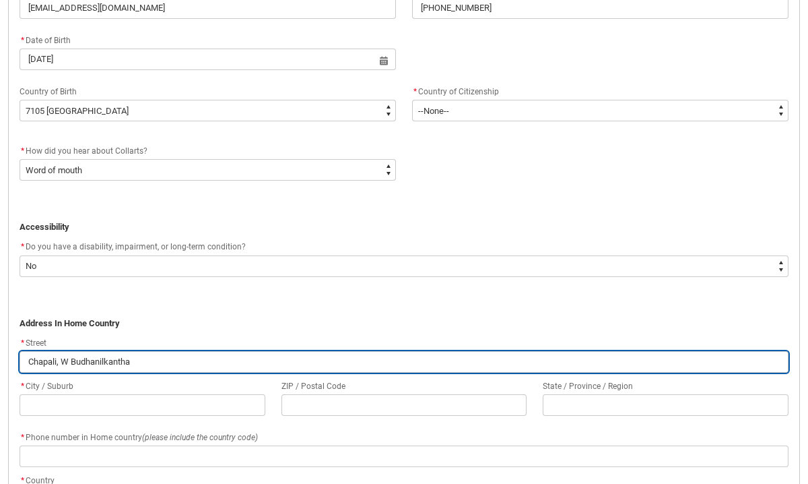
type lightning-primitive-input-simple "Chapali, Wd Budhanilkantha"
type input "Chapali, Wd Budhanilkantha"
type lightning-primitive-input-simple "Chapali, W Budhanilkantha"
type input "Chapali, W Budhanilkantha"
type lightning-primitive-input-simple "Chapali, Budhanilkantha"
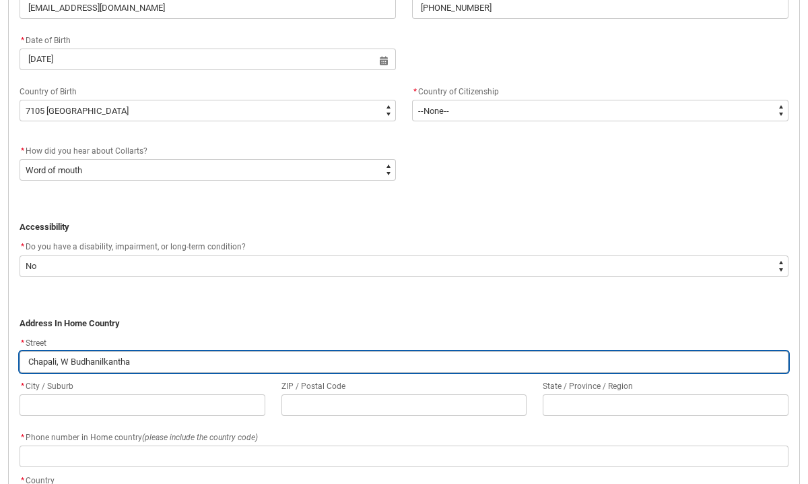
type input "Chapali, Budhanilkantha"
type lightning-primitive-input-simple "Chapali, Budhanilkantha"
type input "Chapali, Budhanilkantha"
type lightning-primitive-input-simple "Chapali Budhanilkantha"
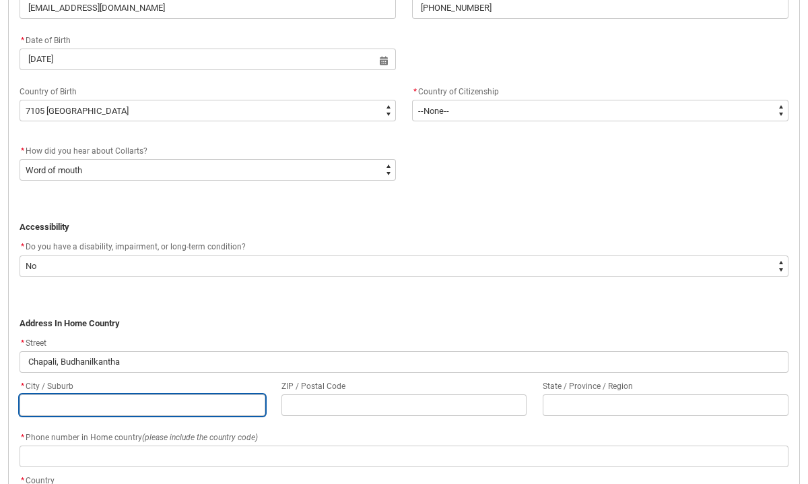
click at [104, 404] on input "REDU_Application_Form_for_Applicant flow" at bounding box center [143, 405] width 246 height 22
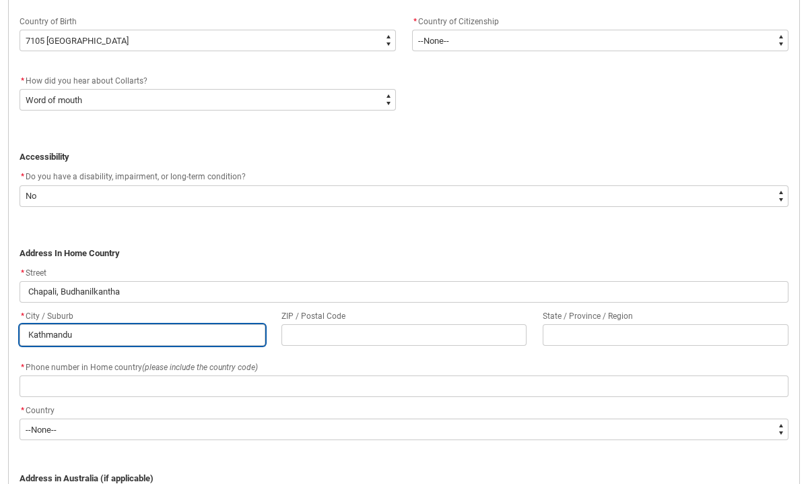
scroll to position [693, 0]
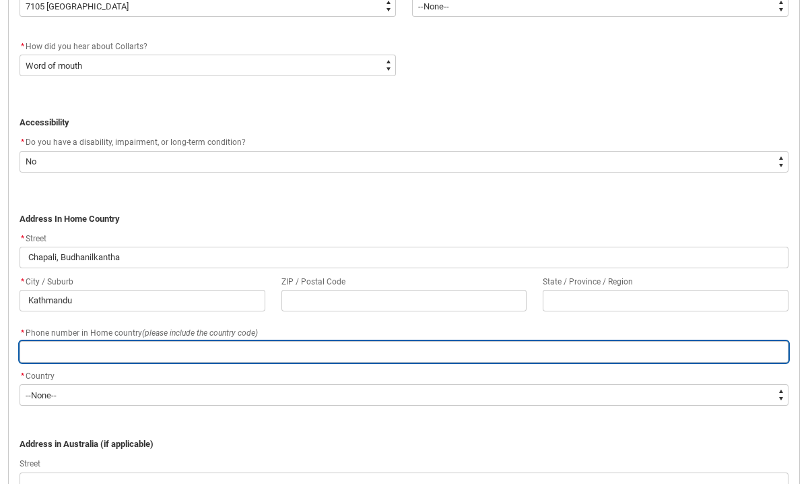
click at [108, 352] on input "REDU_Application_Form_for_Applicant flow" at bounding box center [404, 352] width 769 height 22
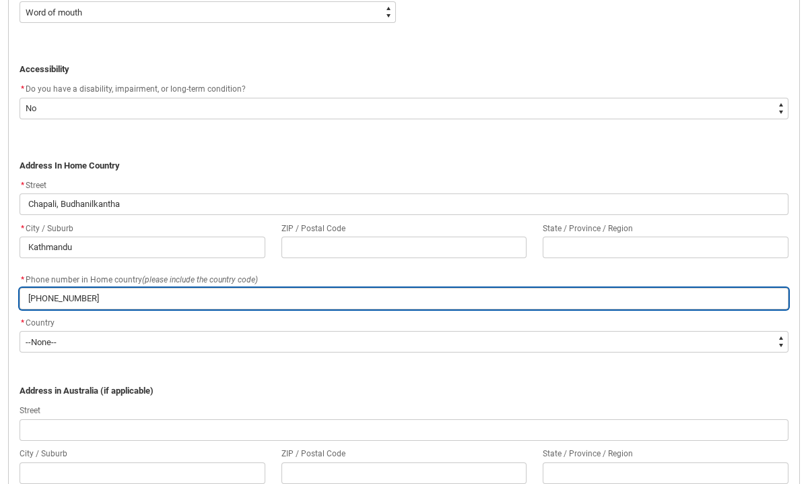
scroll to position [748, 0]
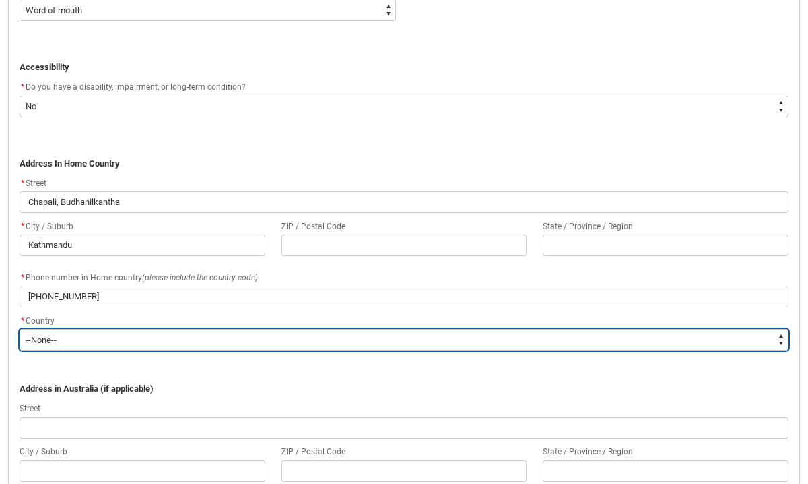
click at [133, 337] on select "--None-- [GEOGRAPHIC_DATA] ([GEOGRAPHIC_DATA]) [GEOGRAPHIC_DATA] [GEOGRAPHIC_DA…" at bounding box center [404, 340] width 769 height 22
click at [20, 329] on select "--None-- [GEOGRAPHIC_DATA] ([GEOGRAPHIC_DATA]) [GEOGRAPHIC_DATA] [GEOGRAPHIC_DA…" at bounding box center [404, 340] width 769 height 22
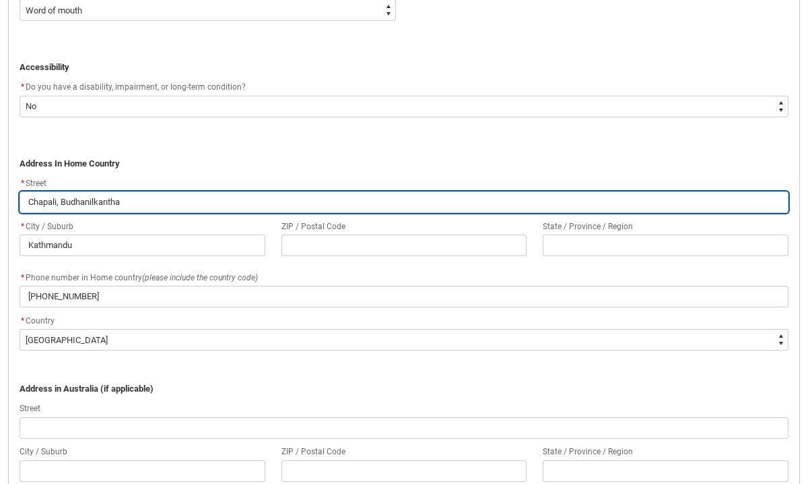
click at [59, 205] on input "Chapali, Budhanilkantha" at bounding box center [404, 202] width 769 height 22
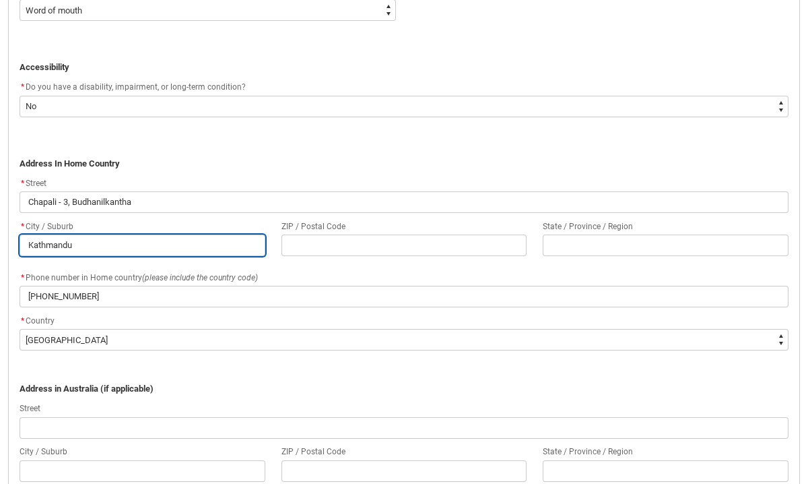
click at [128, 242] on input "Kathmandu" at bounding box center [143, 245] width 246 height 22
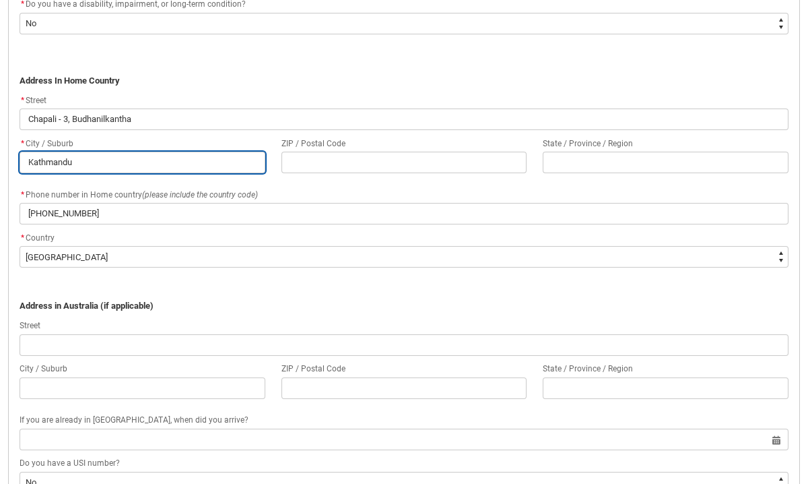
scroll to position [849, 0]
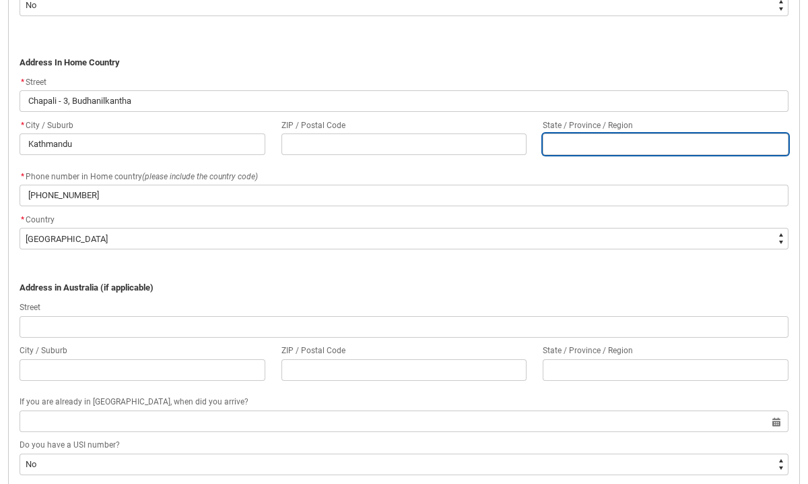
click at [561, 147] on input "REDU_Application_Form_for_Applicant flow" at bounding box center [666, 144] width 246 height 22
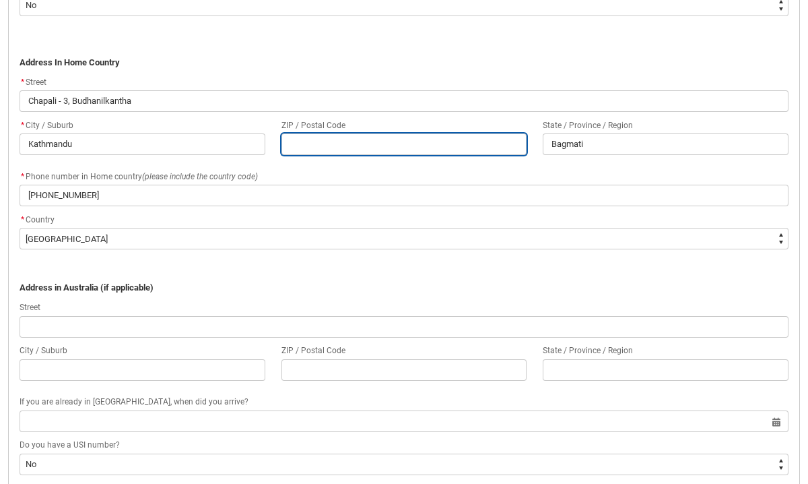
click at [364, 143] on input "REDU_Application_Form_for_Applicant flow" at bounding box center [405, 144] width 246 height 22
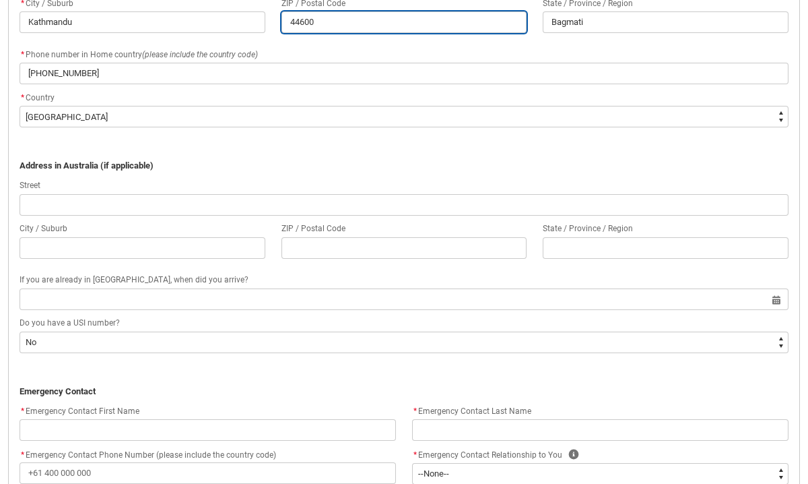
scroll to position [982, 0]
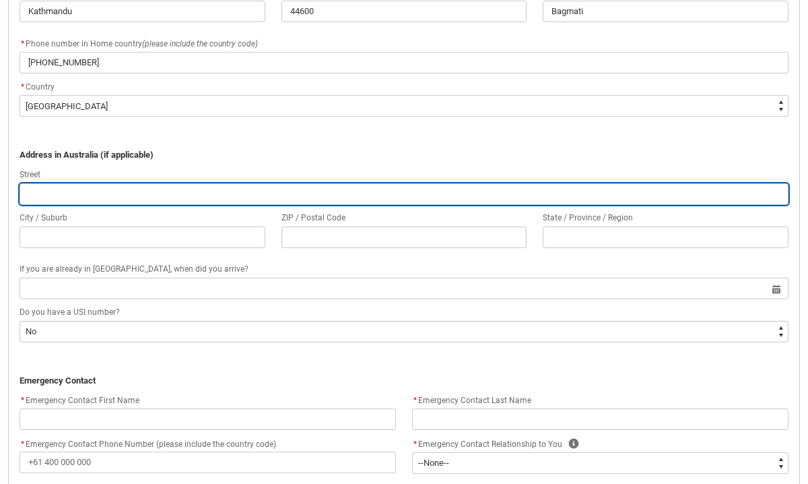
click at [211, 189] on input "REDU_Application_Form_for_Applicant flow" at bounding box center [404, 194] width 769 height 22
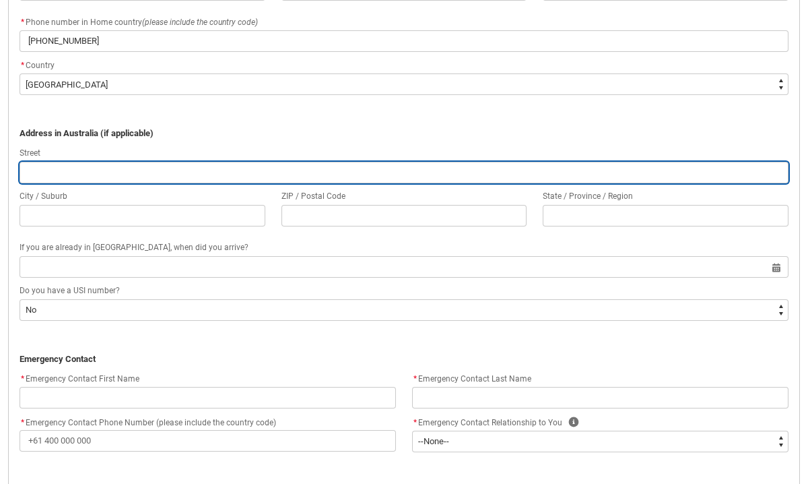
scroll to position [1046, 0]
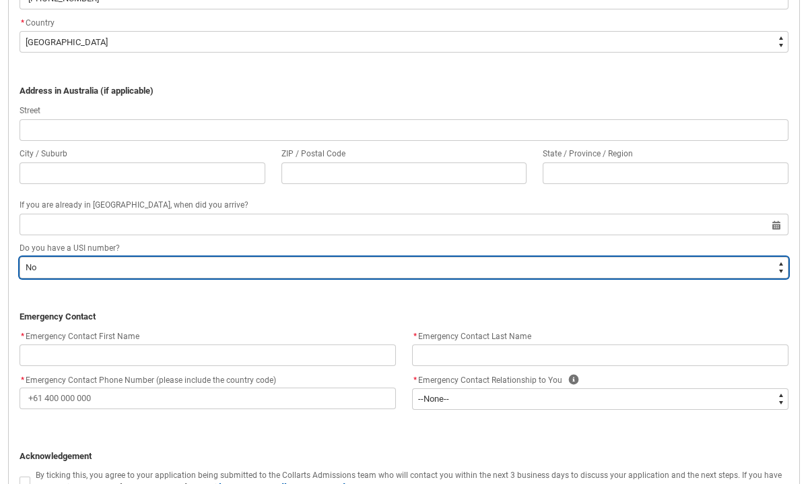
click at [201, 273] on select "--None-- Yes No" at bounding box center [404, 268] width 769 height 22
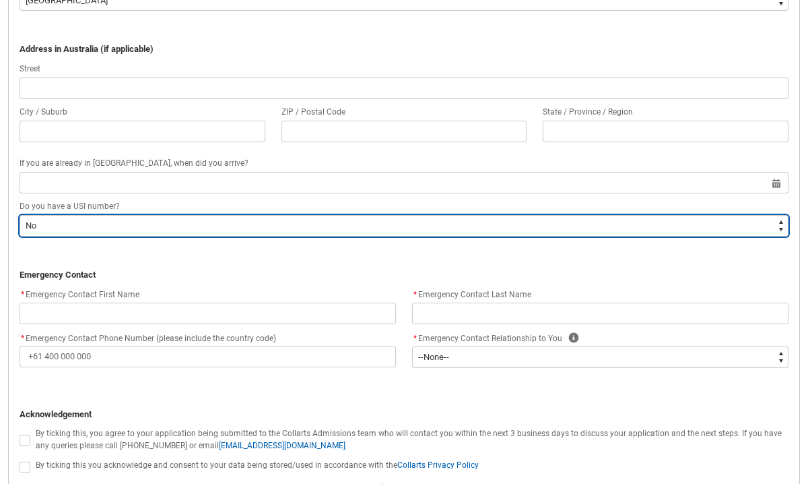
scroll to position [1123, 0]
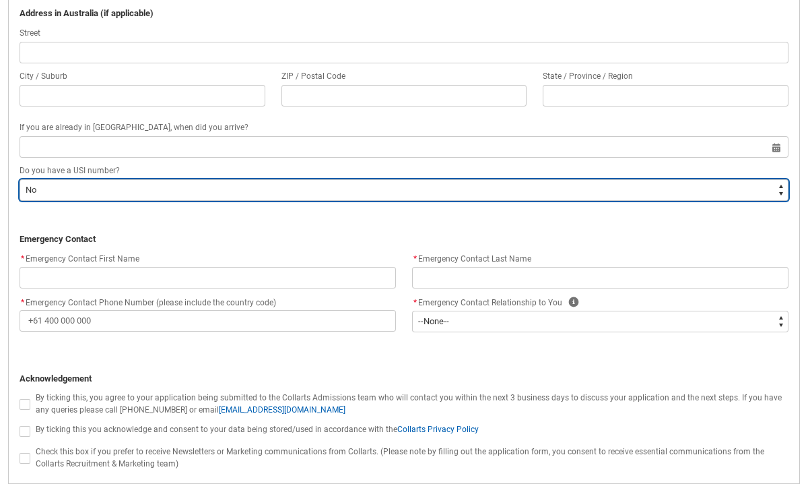
click at [114, 183] on select "--None-- Yes No" at bounding box center [404, 190] width 769 height 22
click at [20, 179] on select "--None-- Yes No" at bounding box center [404, 190] width 769 height 22
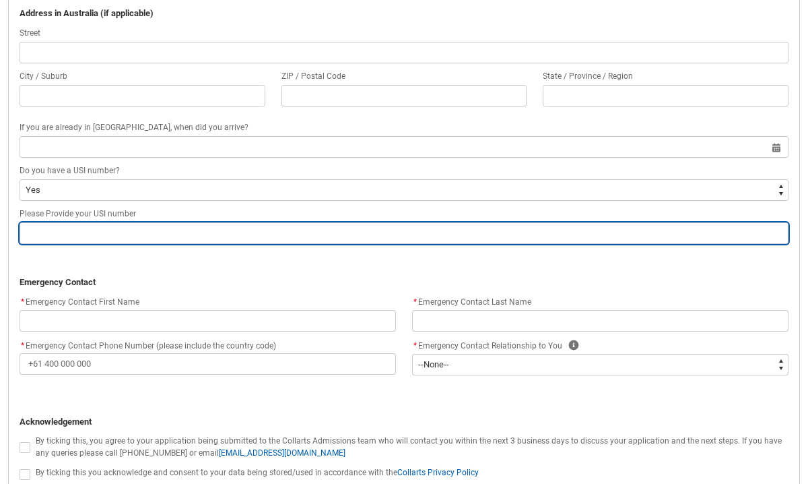
click at [87, 228] on input "REDU_Application_Form_for_Applicant flow" at bounding box center [404, 233] width 769 height 22
paste input "EVTPQCMDV7"
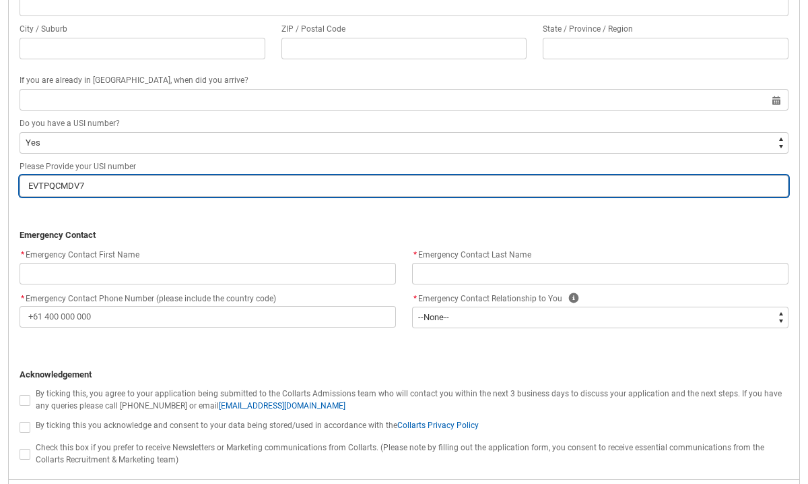
scroll to position [1179, 0]
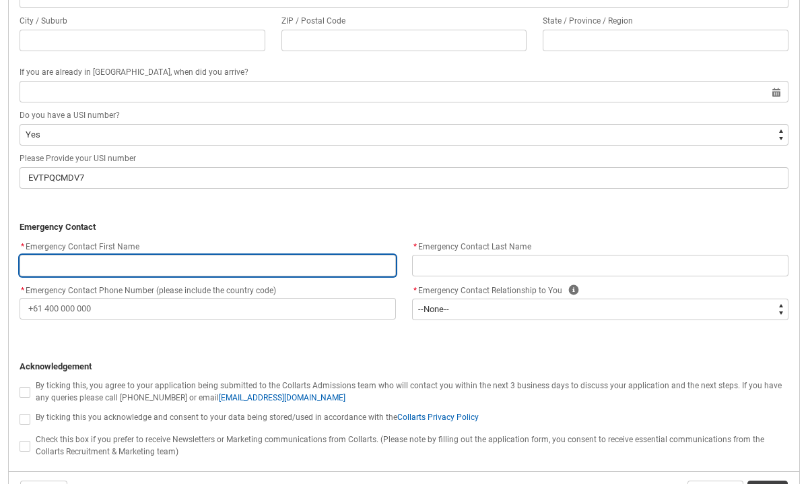
click at [181, 267] on input "REDU_Application_Form_for_Applicant flow" at bounding box center [208, 266] width 376 height 22
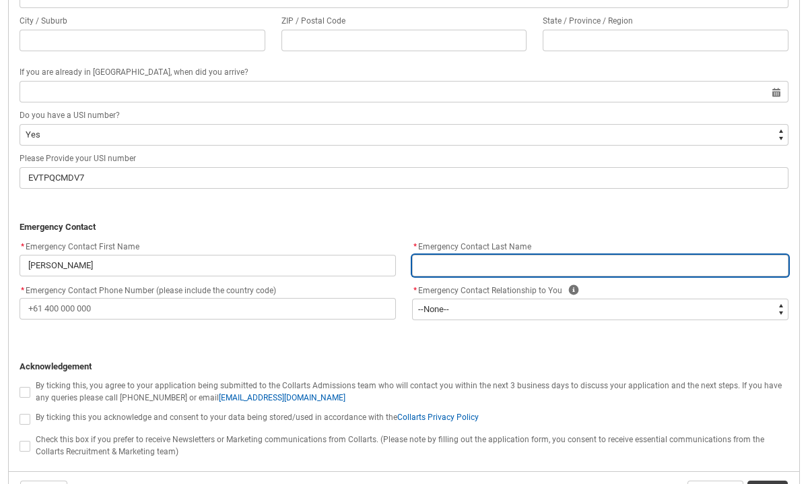
click at [446, 265] on input "REDU_Application_Form_for_Applicant flow" at bounding box center [600, 266] width 376 height 22
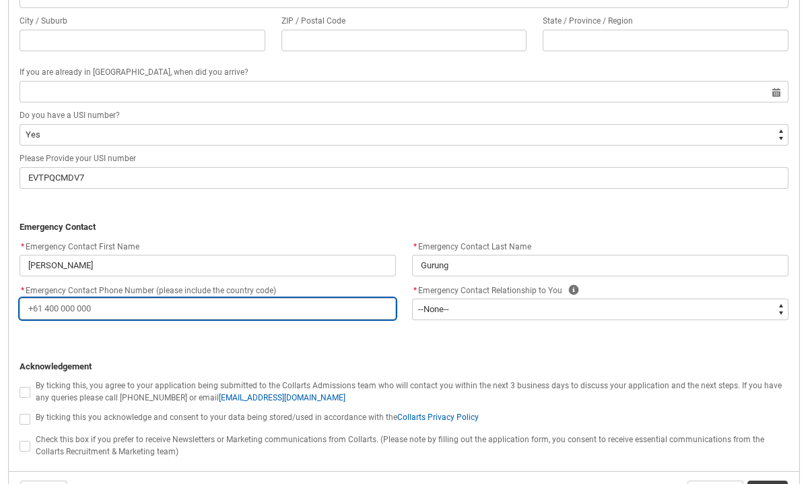
click at [242, 309] on input "* Emergency Contact Phone Number (please include the country code)" at bounding box center [208, 309] width 376 height 22
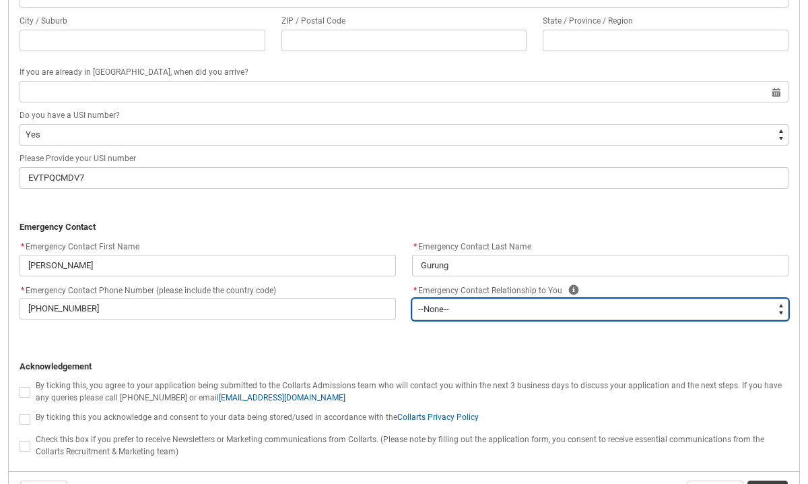
click at [515, 316] on select "--None-- Mother Father Sibling Child Partner Relation Friend" at bounding box center [600, 309] width 376 height 22
click at [412, 298] on select "--None-- Mother Father Sibling Child Partner Relation Friend" at bounding box center [600, 309] width 376 height 22
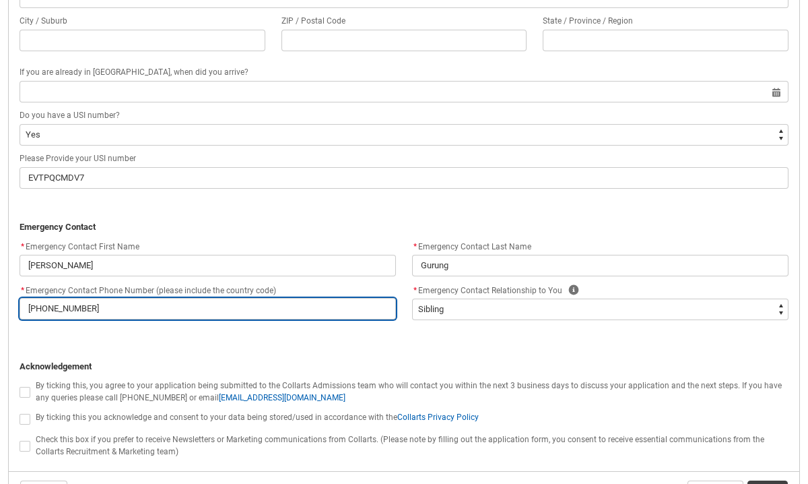
click at [44, 308] on input "[PHONE_NUMBER]" at bounding box center [208, 309] width 376 height 22
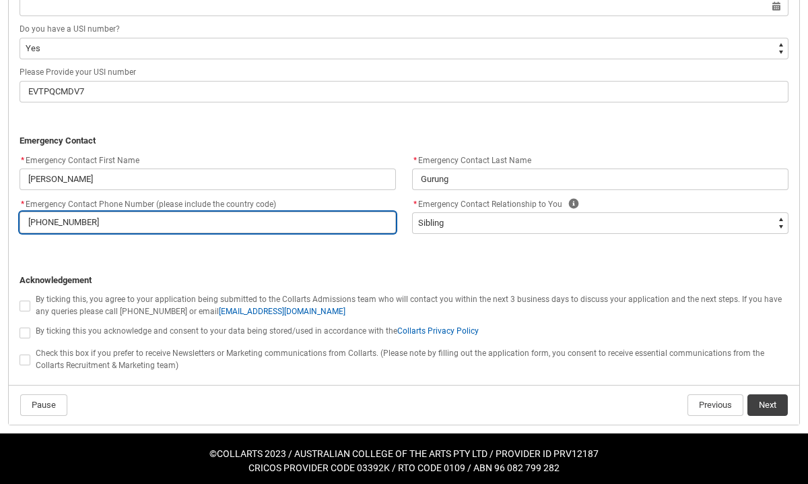
scroll to position [1269, 0]
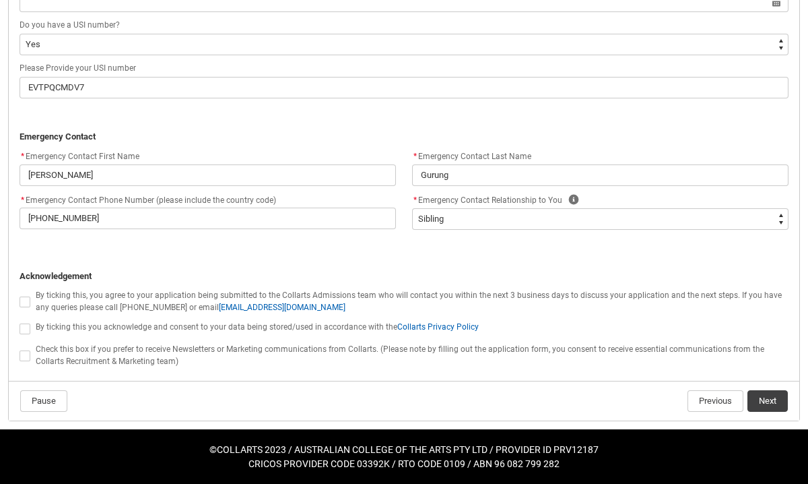
click at [24, 296] on span "REDU_Application_Form_for_Applicant flow" at bounding box center [25, 301] width 11 height 11
click at [20, 294] on input "REDU_Application_Form_for_Applicant flow" at bounding box center [19, 294] width 1 height 1
click at [24, 331] on span "REDU_Application_Form_for_Applicant flow" at bounding box center [25, 328] width 11 height 11
click at [20, 321] on input "REDU_Application_Form_for_Applicant flow" at bounding box center [19, 321] width 1 height 1
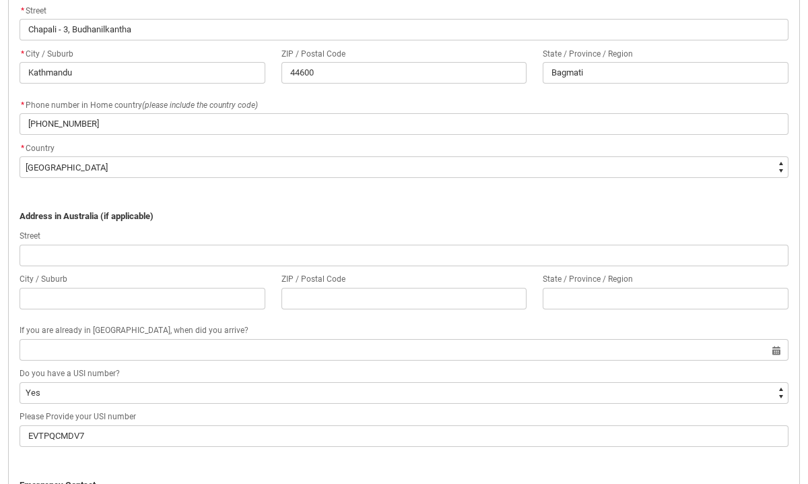
scroll to position [933, 0]
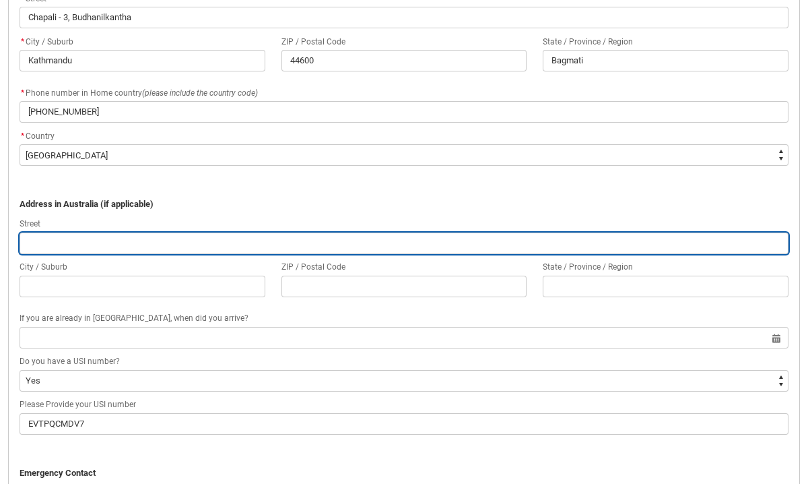
click at [167, 247] on input "REDU_Application_Form_for_Applicant flow" at bounding box center [404, 243] width 769 height 22
click at [168, 247] on input "REDU_Application_Form_for_Applicant flow" at bounding box center [404, 243] width 769 height 22
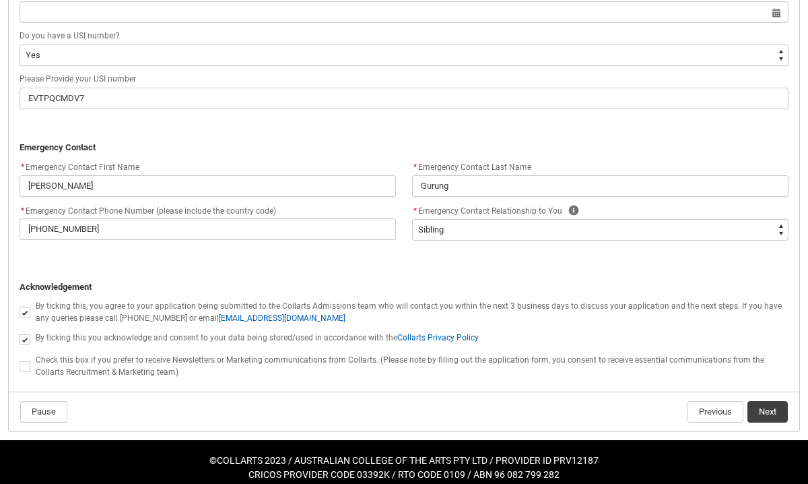
scroll to position [1269, 0]
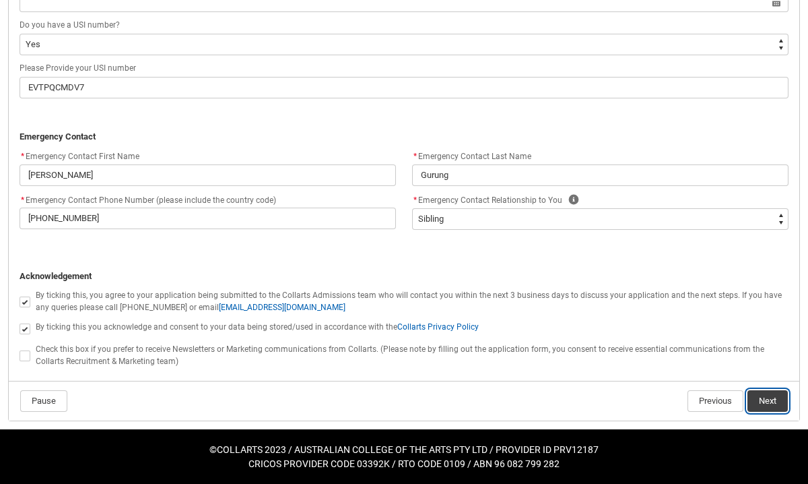
click at [773, 405] on button "Next" at bounding box center [768, 401] width 40 height 22
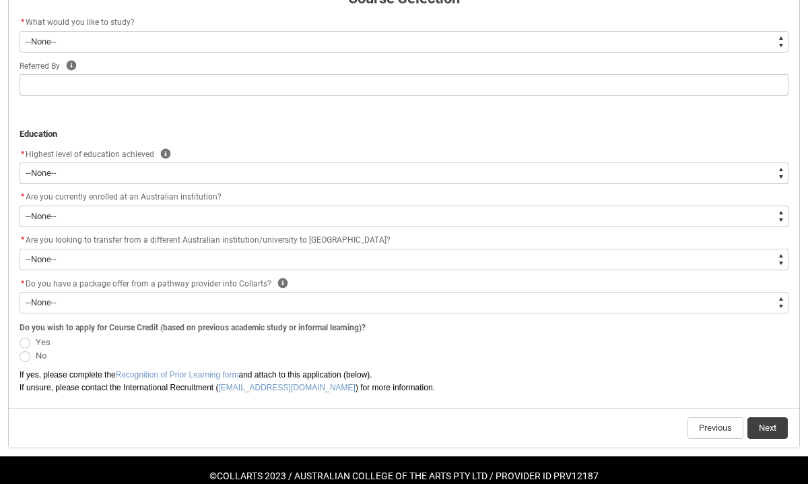
scroll to position [262, 0]
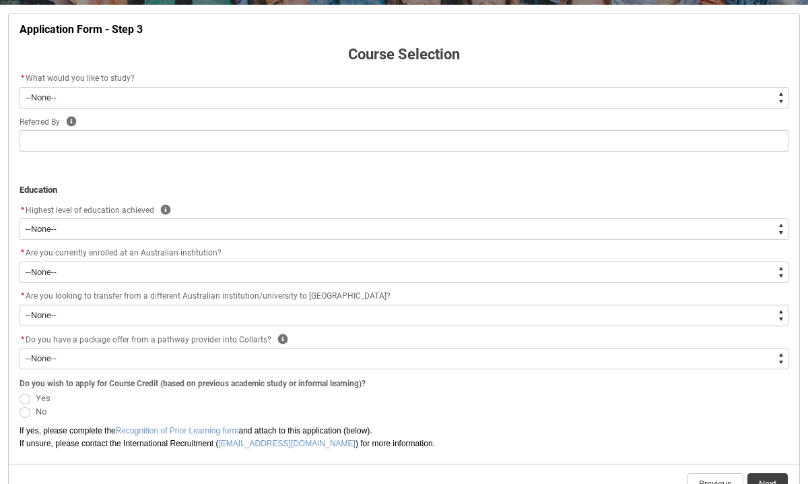
click at [447, 86] on div "* What would you like to study?" at bounding box center [404, 79] width 769 height 16
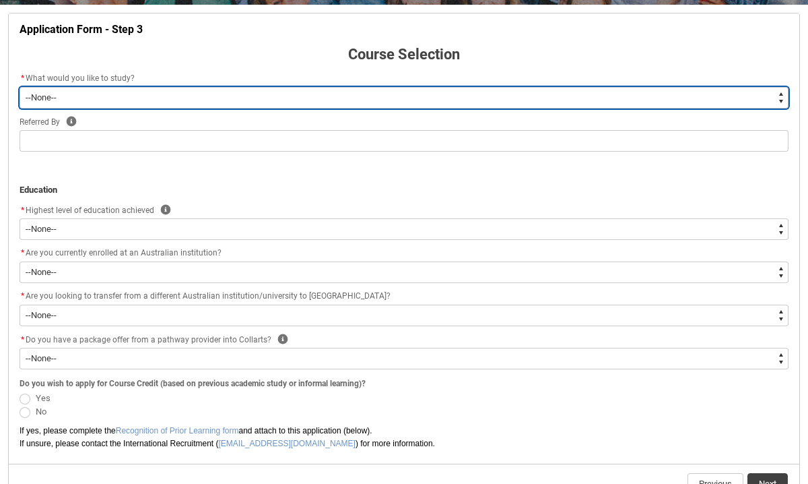
click at [446, 93] on select "--None-- Diploma Bachelor Post Graduate" at bounding box center [404, 98] width 769 height 22
click at [20, 87] on select "--None-- Diploma Bachelor Post Graduate" at bounding box center [404, 98] width 769 height 22
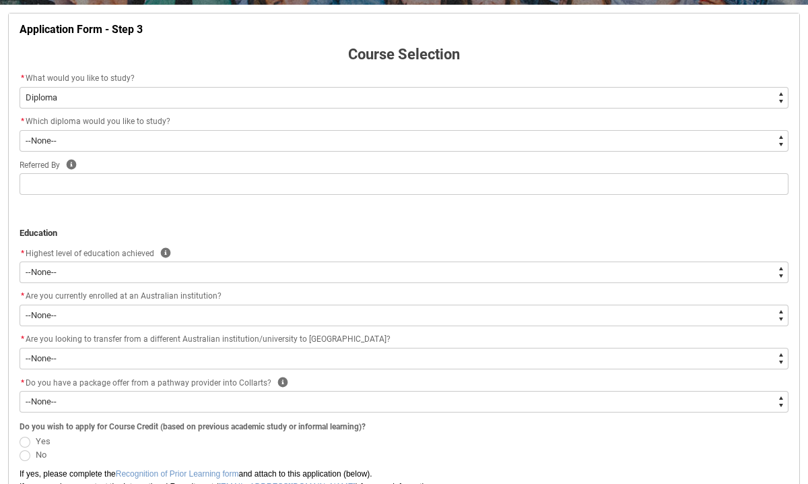
click at [387, 121] on div "* Which diploma would you like to study?" at bounding box center [404, 122] width 769 height 16
click at [385, 129] on div "* Which diploma would you like to study?" at bounding box center [404, 122] width 769 height 16
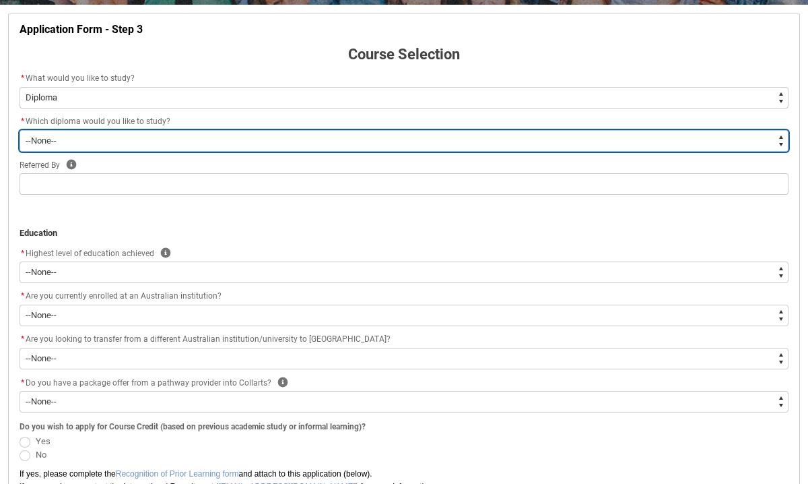
click at [385, 134] on select "--None-- Diploma of 2D Animation Diploma of Applied Business (Entertainment Man…" at bounding box center [404, 141] width 769 height 22
click at [20, 130] on select "--None-- Diploma of 2D Animation Diploma of Applied Business (Entertainment Man…" at bounding box center [404, 141] width 769 height 22
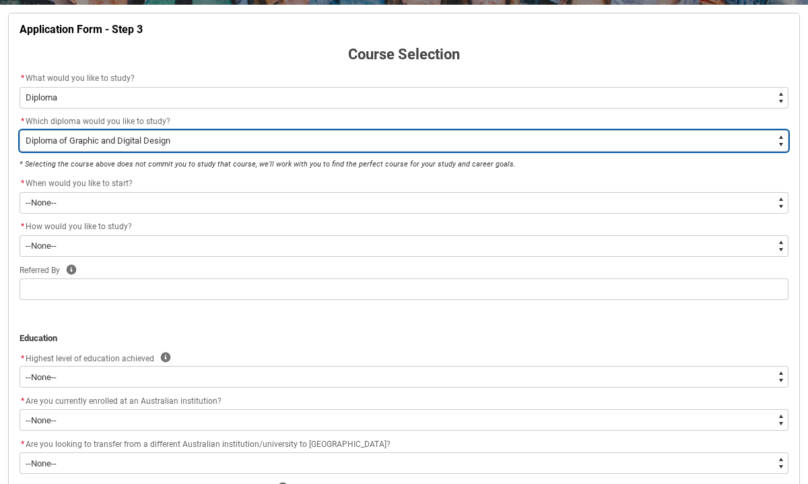
scroll to position [265, 0]
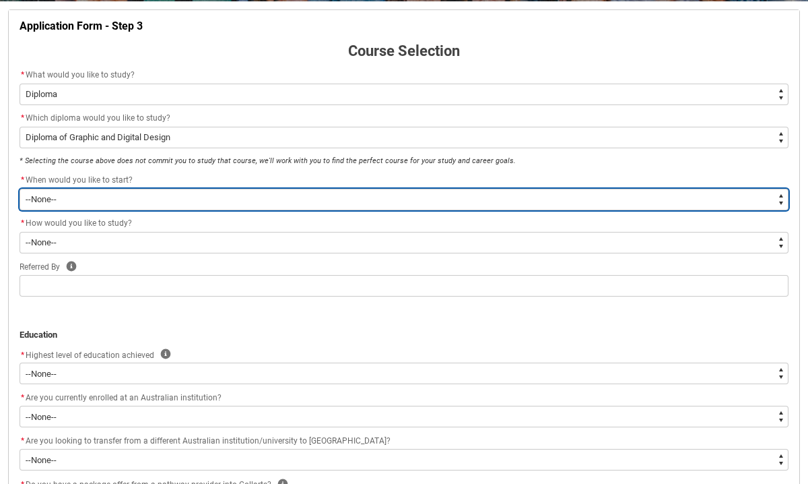
click at [236, 200] on select "--None-- Trimester 1 2026, starting [DATE]" at bounding box center [404, 200] width 769 height 22
click at [20, 189] on select "--None-- Trimester 1 2026, starting [DATE]" at bounding box center [404, 200] width 769 height 22
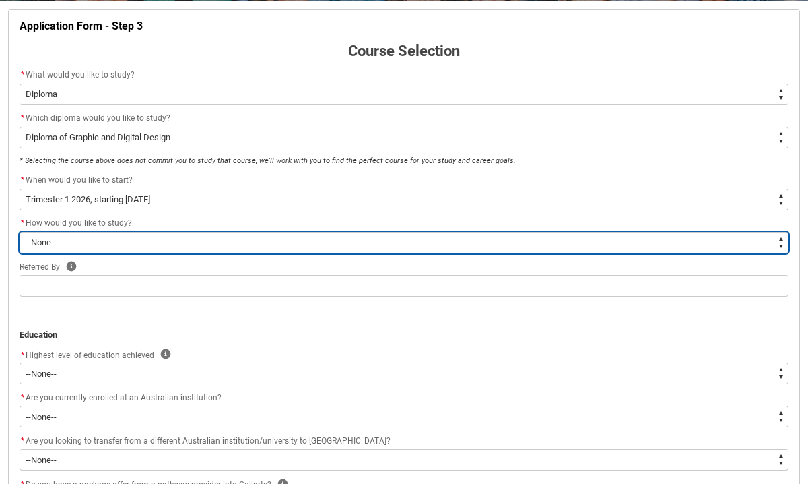
click at [209, 243] on select "--None-- On-campus Online" at bounding box center [404, 243] width 769 height 22
click at [20, 232] on select "--None-- On-campus Online" at bounding box center [404, 243] width 769 height 22
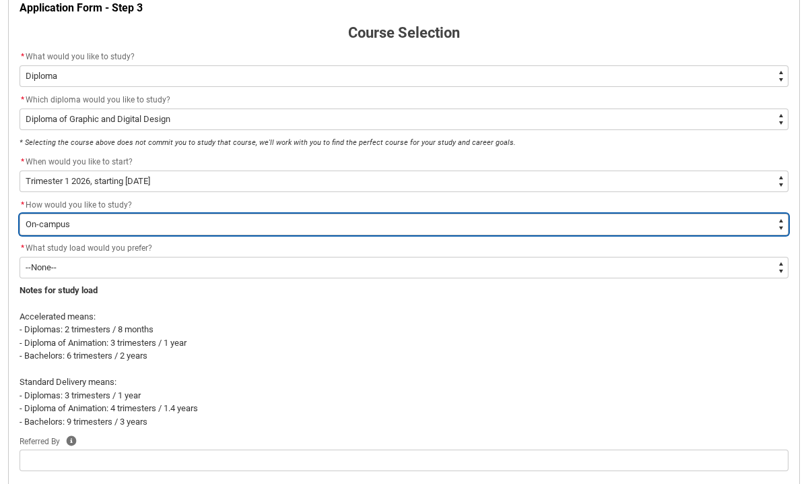
scroll to position [305, 0]
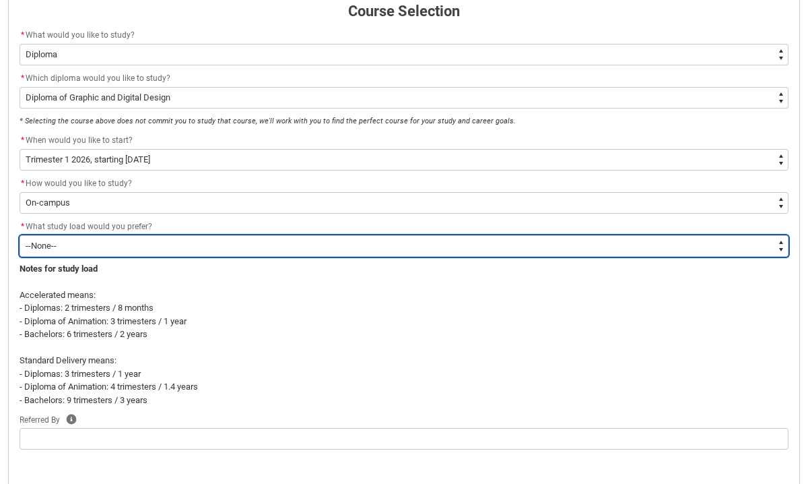
click at [212, 244] on select "--None-- Accelerated Learning Standard Delivery" at bounding box center [404, 246] width 769 height 22
click at [20, 235] on select "--None-- Accelerated Learning Standard Delivery" at bounding box center [404, 246] width 769 height 22
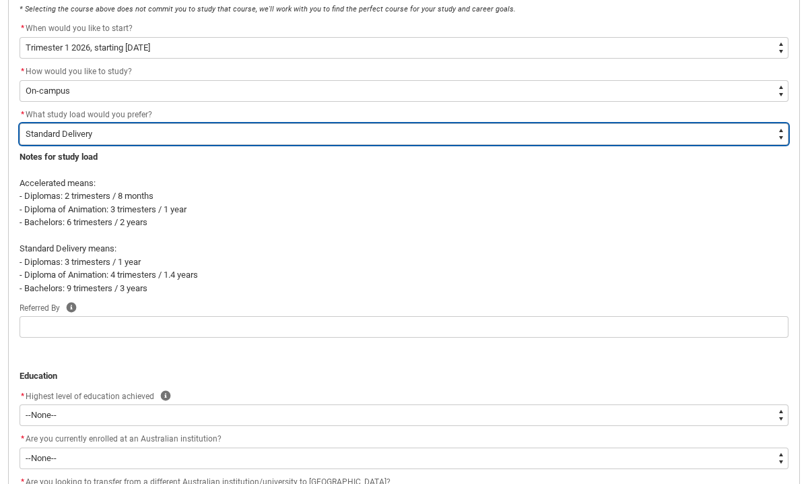
scroll to position [421, 0]
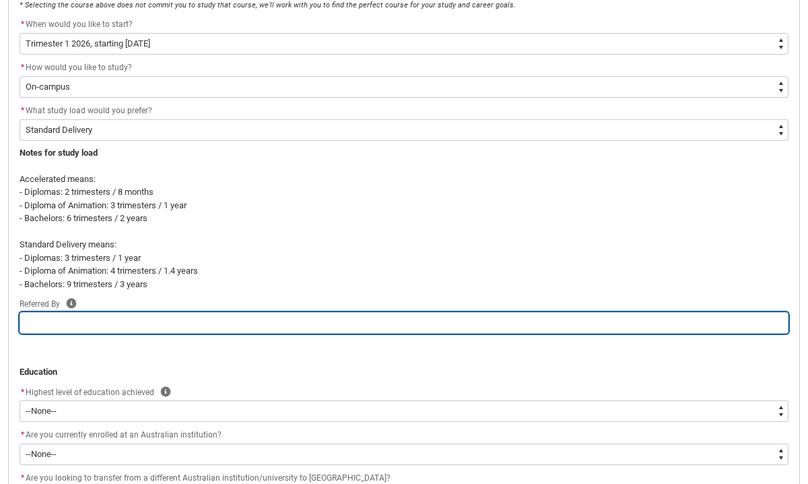
click at [521, 322] on input "REDU_Application_Form_for_Applicant flow" at bounding box center [404, 323] width 769 height 22
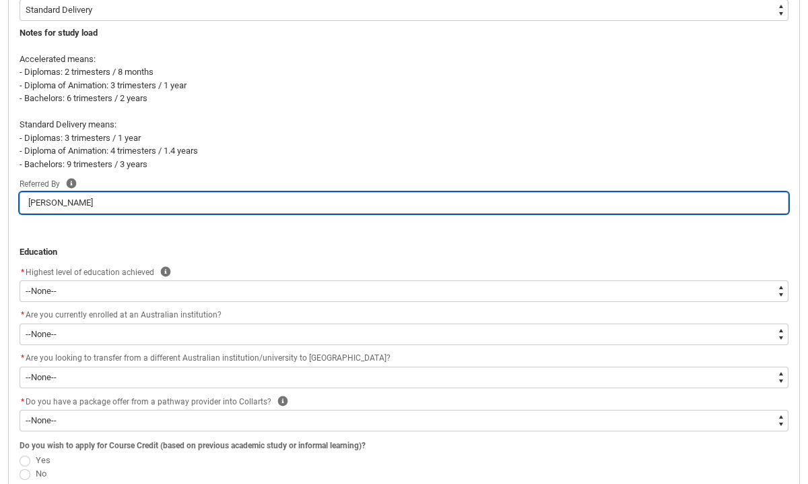
scroll to position [568, 0]
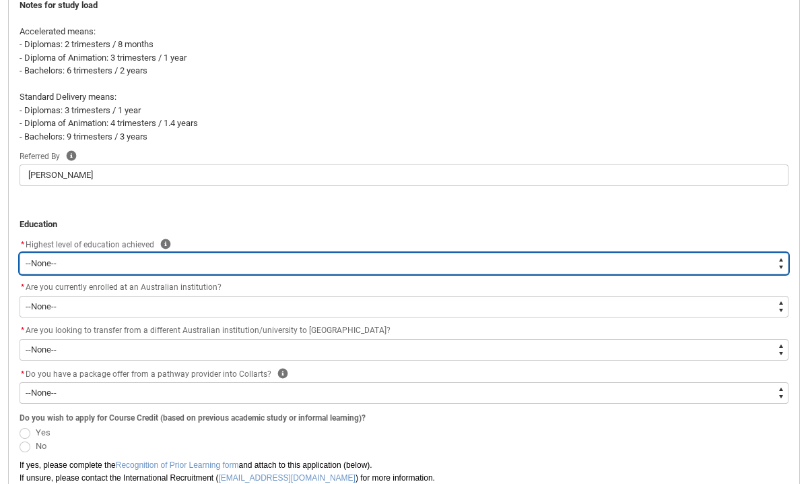
click at [319, 271] on select "--None-- Completed High School Completed a VET Course Completed Foundation Stud…" at bounding box center [404, 264] width 769 height 22
click at [20, 253] on select "--None-- Completed High School Completed a VET Course Completed Foundation Stud…" at bounding box center [404, 264] width 769 height 22
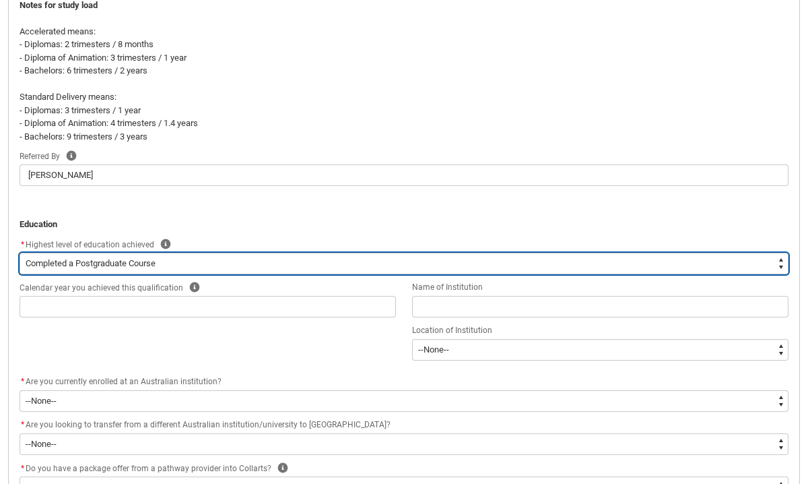
scroll to position [613, 0]
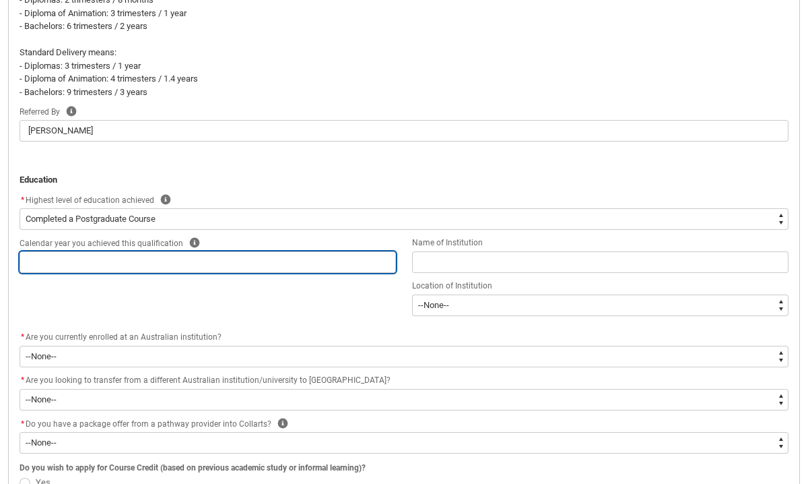
click at [284, 265] on input "REDU_Application_Form_for_Applicant flow" at bounding box center [208, 262] width 376 height 22
click at [215, 269] on input "REDU_Application_Form_for_Applicant flow" at bounding box center [208, 262] width 376 height 22
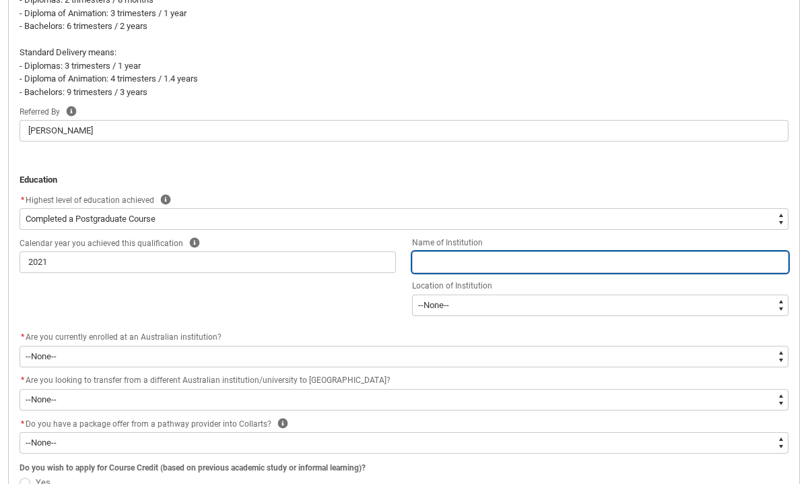
click at [438, 270] on input "REDU_Application_Form_for_Applicant flow" at bounding box center [600, 262] width 376 height 22
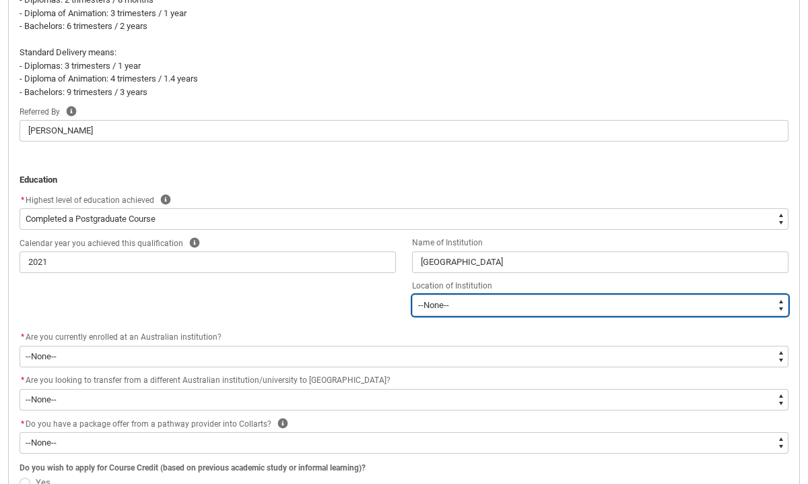
click at [461, 299] on select "--[GEOGRAPHIC_DATA]-- [GEOGRAPHIC_DATA] [GEOGRAPHIC_DATA] [GEOGRAPHIC_DATA] [GE…" at bounding box center [600, 305] width 376 height 22
click at [412, 294] on select "--[GEOGRAPHIC_DATA]-- [GEOGRAPHIC_DATA] [GEOGRAPHIC_DATA] [GEOGRAPHIC_DATA] [GE…" at bounding box center [600, 305] width 376 height 22
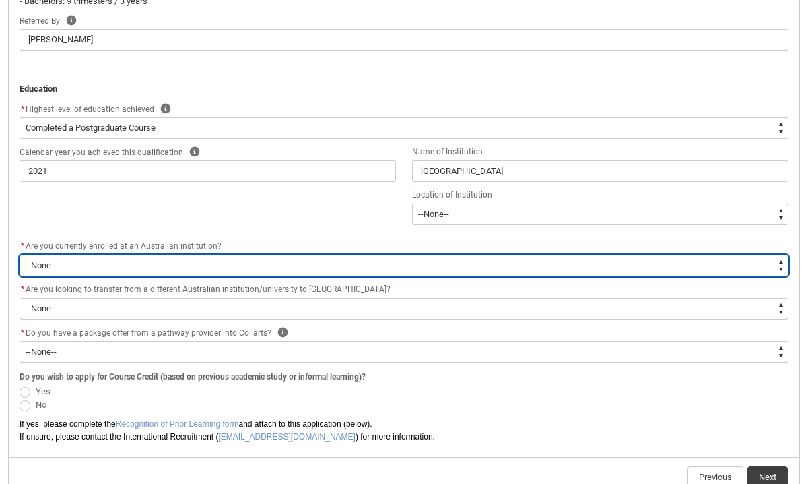
click at [252, 264] on select "--None-- Yes No" at bounding box center [404, 266] width 769 height 22
click at [20, 255] on select "--None-- Yes No" at bounding box center [404, 266] width 769 height 22
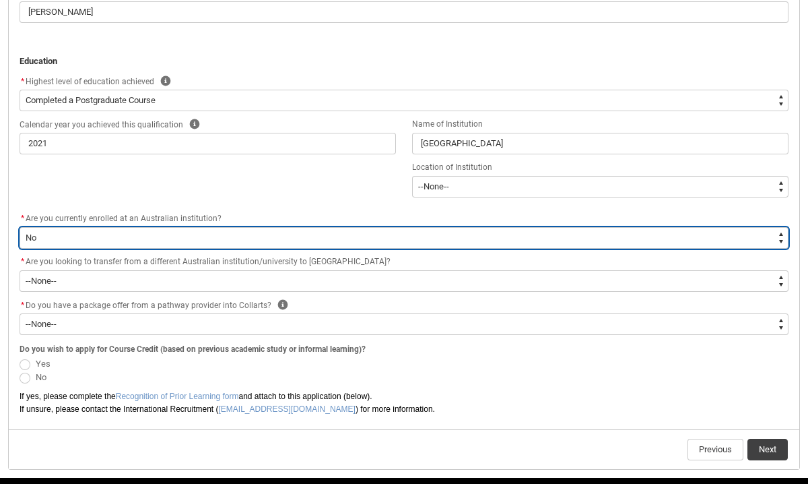
scroll to position [756, 0]
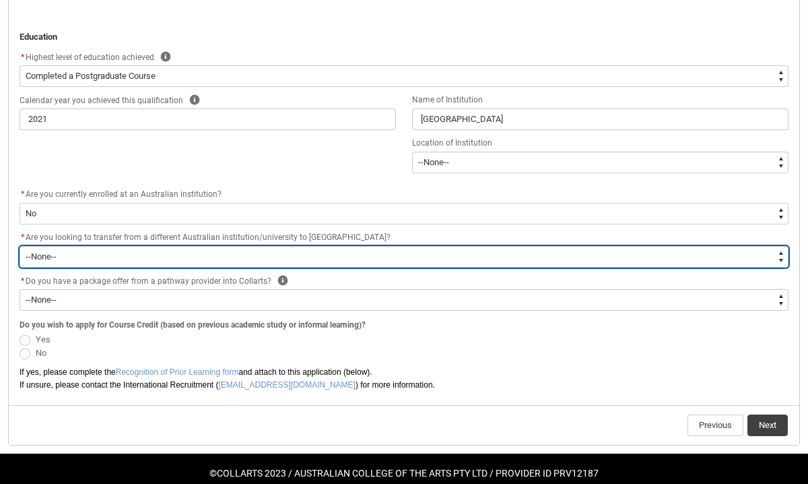
click at [286, 248] on select "--None-- Yes No" at bounding box center [404, 257] width 769 height 22
click at [20, 246] on select "--None-- Yes No" at bounding box center [404, 257] width 769 height 22
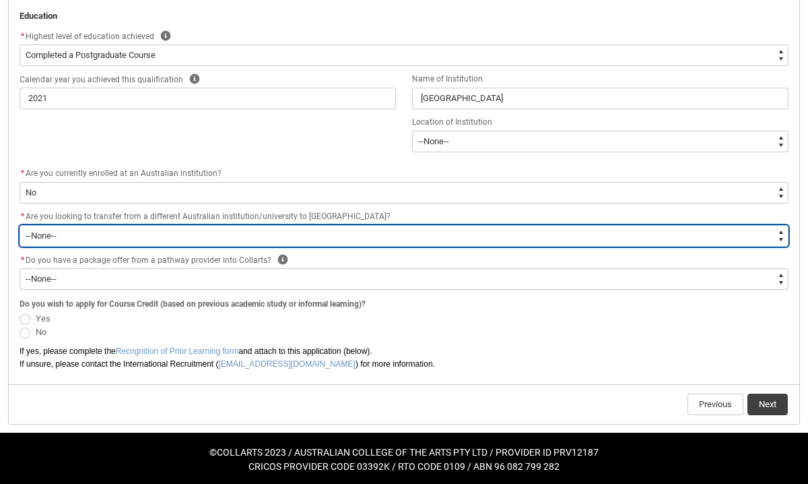
scroll to position [780, 0]
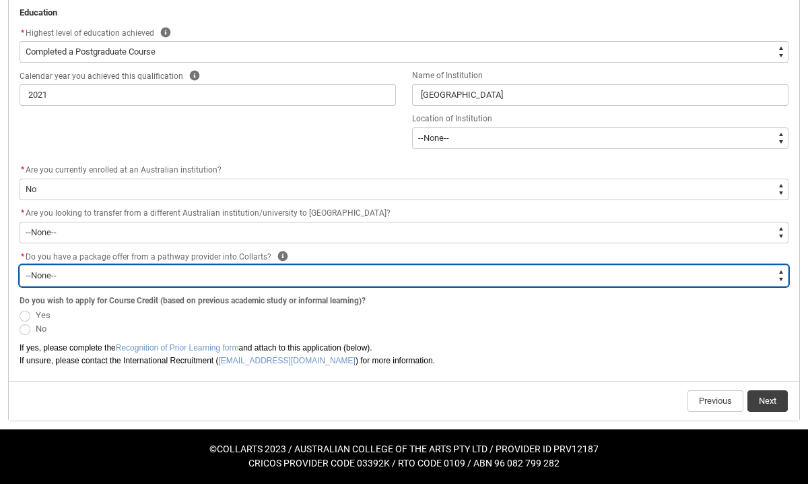
click at [270, 278] on select "--None-- Yes No" at bounding box center [404, 276] width 769 height 22
click at [20, 265] on select "--None-- Yes No" at bounding box center [404, 276] width 769 height 22
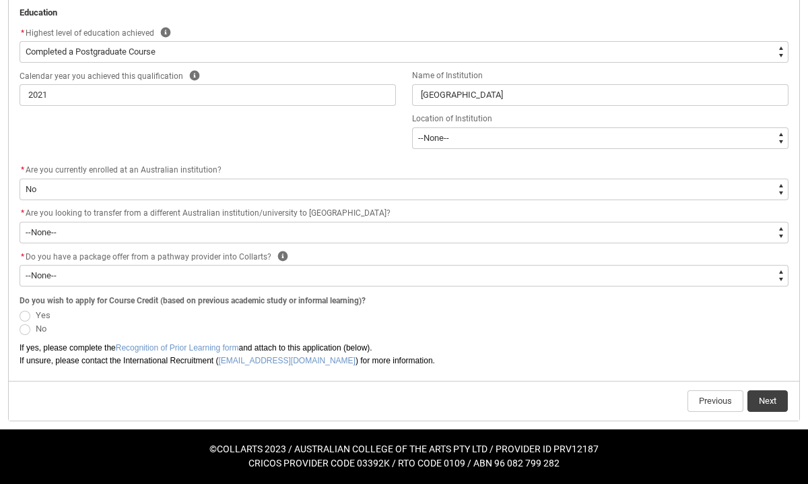
click at [28, 316] on span "REDU_Application_Form_for_Applicant flow" at bounding box center [25, 315] width 11 height 11
click at [20, 308] on input "Yes" at bounding box center [19, 307] width 1 height 1
click at [770, 404] on button "Next" at bounding box center [768, 401] width 40 height 22
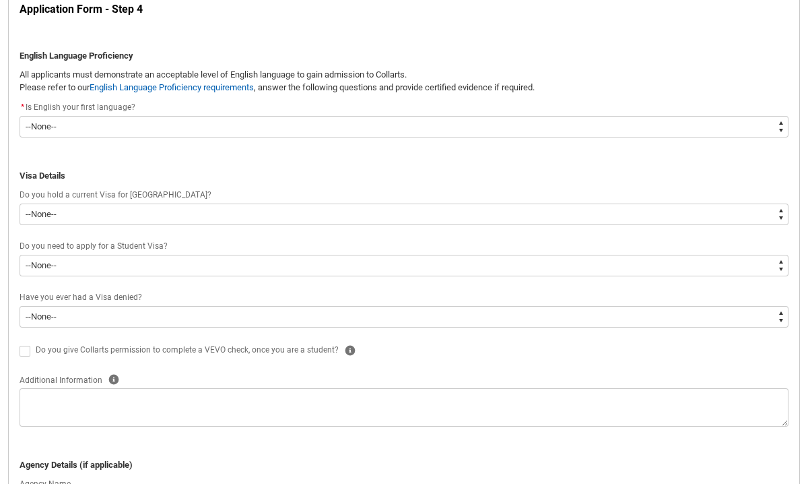
scroll to position [271, 0]
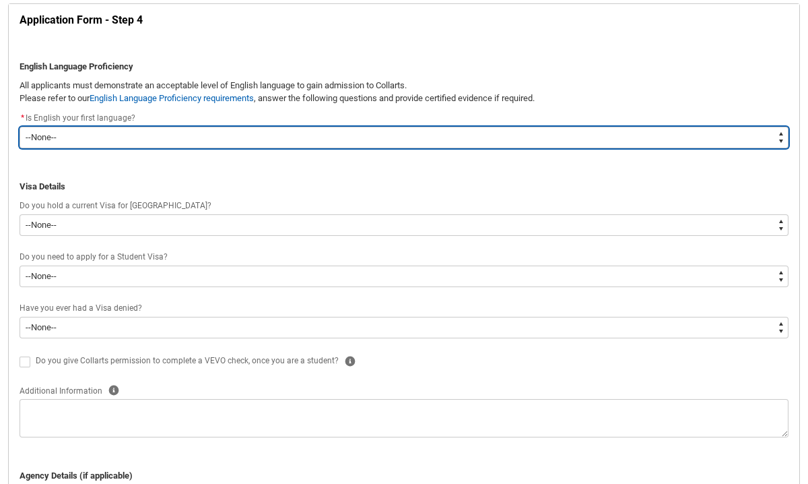
click at [511, 130] on select "--None-- Yes No" at bounding box center [404, 138] width 769 height 22
click at [20, 127] on select "--None-- Yes No" at bounding box center [404, 138] width 769 height 22
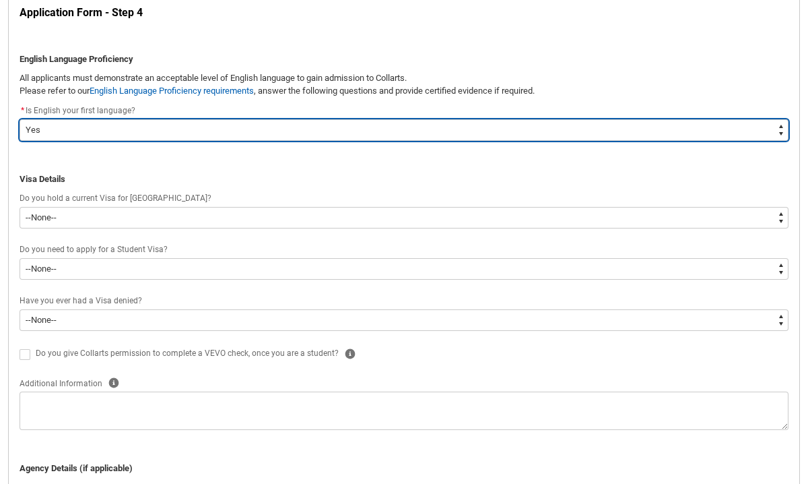
scroll to position [315, 0]
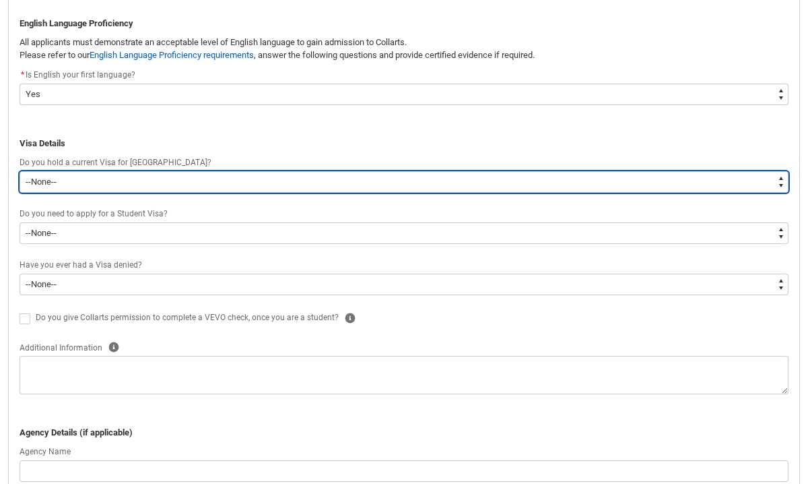
click at [310, 182] on select "--None-- Yes No" at bounding box center [404, 182] width 769 height 22
click at [20, 171] on select "--None-- Yes No" at bounding box center [404, 182] width 769 height 22
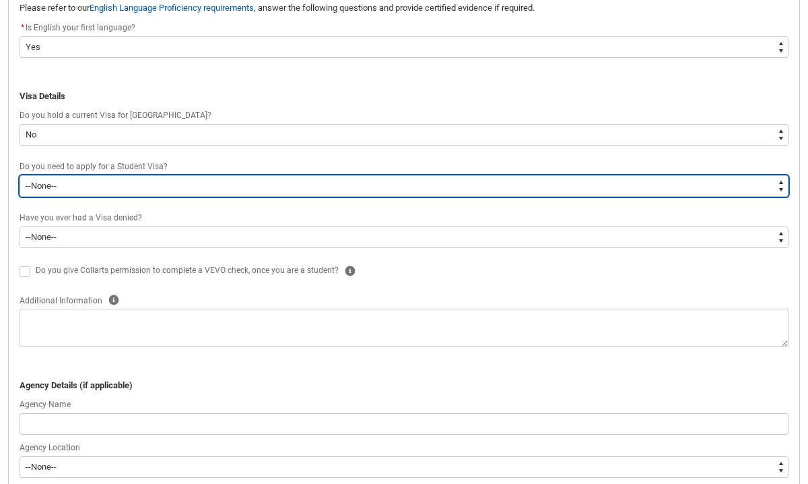
click at [302, 186] on select "--None-- Yes No" at bounding box center [404, 186] width 769 height 22
click at [20, 175] on select "--None-- Yes No" at bounding box center [404, 186] width 769 height 22
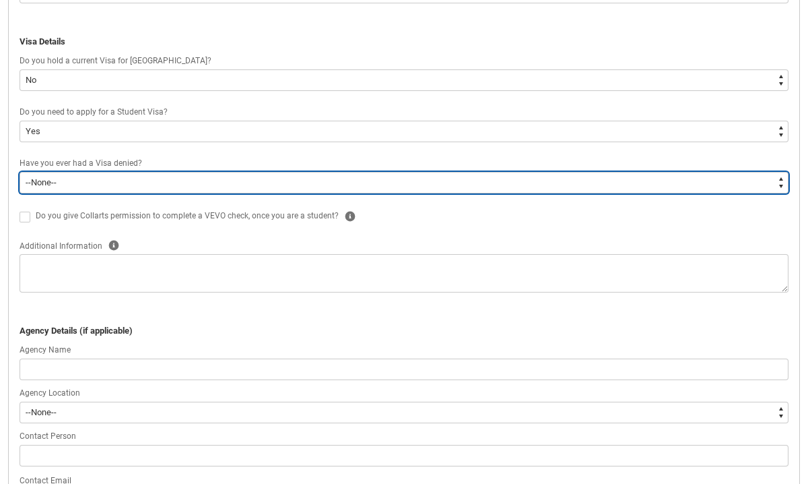
click at [292, 185] on select "--None-- Yes No" at bounding box center [404, 183] width 769 height 22
click at [20, 172] on select "--None-- Yes No" at bounding box center [404, 183] width 769 height 22
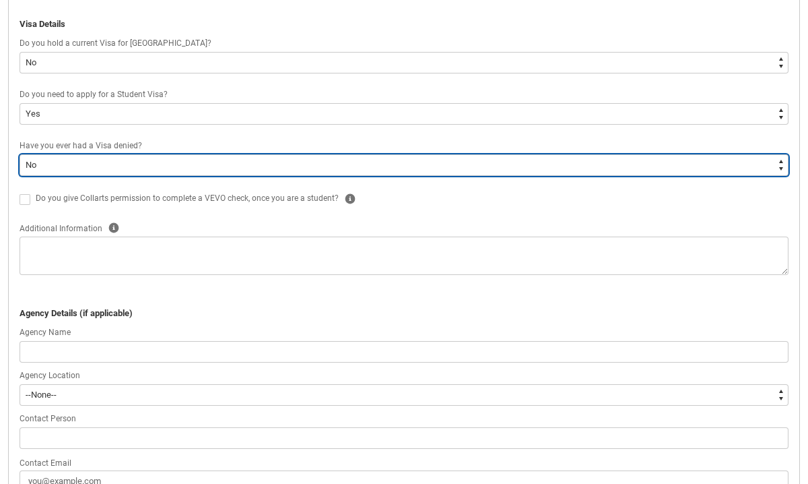
scroll to position [451, 0]
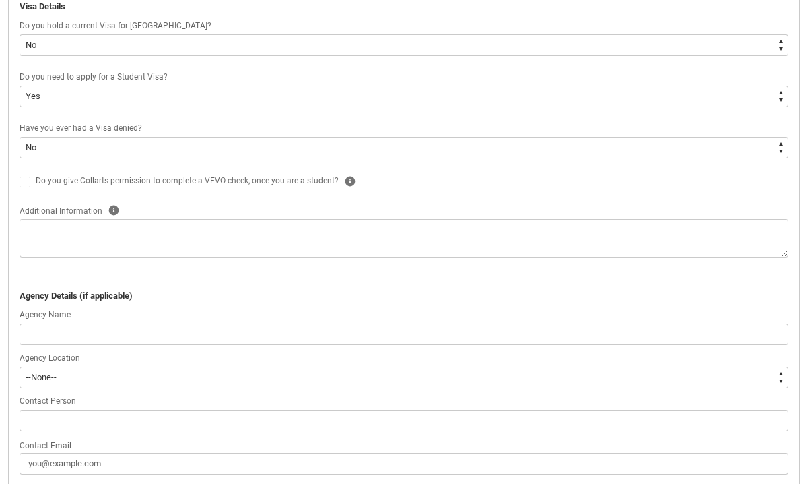
click at [28, 179] on span "REDU_Application_Form_for_Applicant flow" at bounding box center [25, 181] width 11 height 11
click at [20, 174] on input "REDU_Application_Form_for_Applicant flow" at bounding box center [19, 174] width 1 height 1
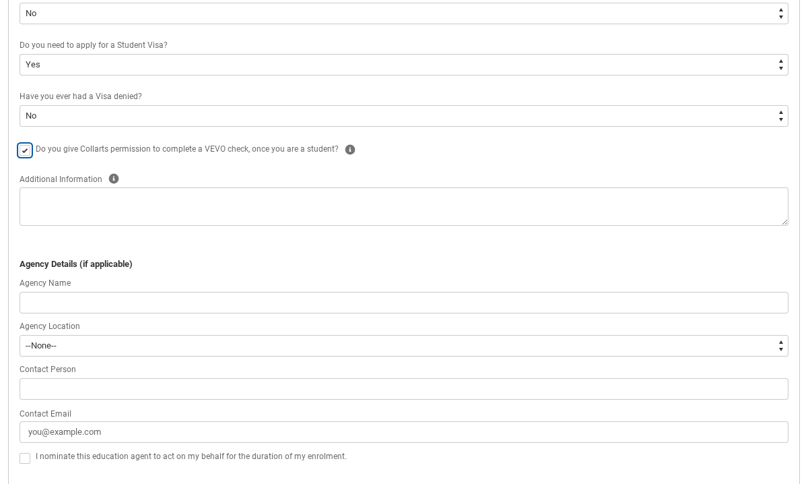
scroll to position [511, 0]
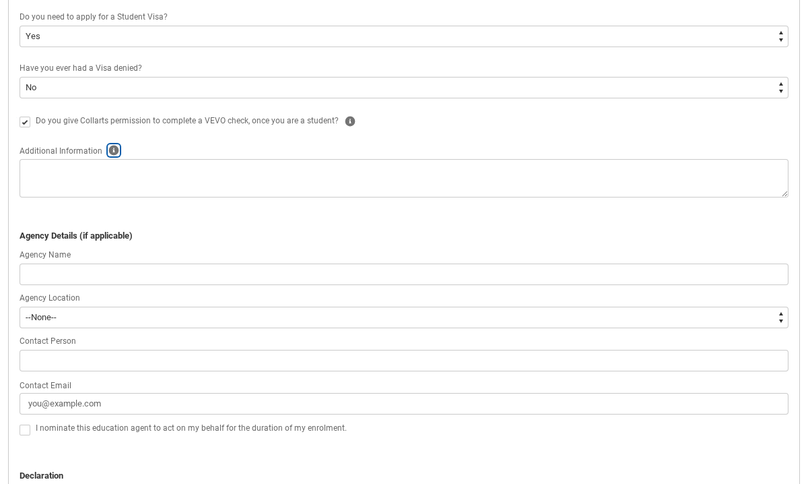
click at [110, 154] on icon "REDU_Application_Form_for_Applicant flow" at bounding box center [114, 150] width 10 height 10
click at [174, 239] on p "Agency Details (if applicable)" at bounding box center [404, 235] width 769 height 13
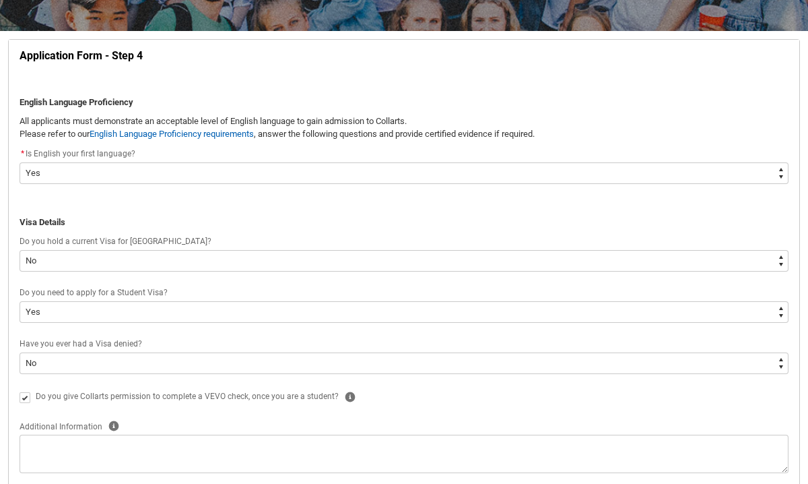
scroll to position [233, 0]
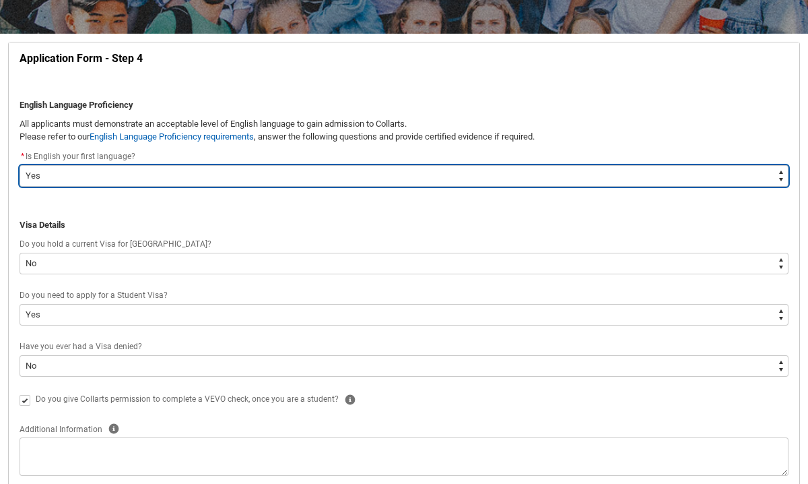
click at [337, 174] on select "--None-- Yes No" at bounding box center [404, 176] width 769 height 22
click at [20, 165] on select "--None-- Yes No" at bounding box center [404, 176] width 769 height 22
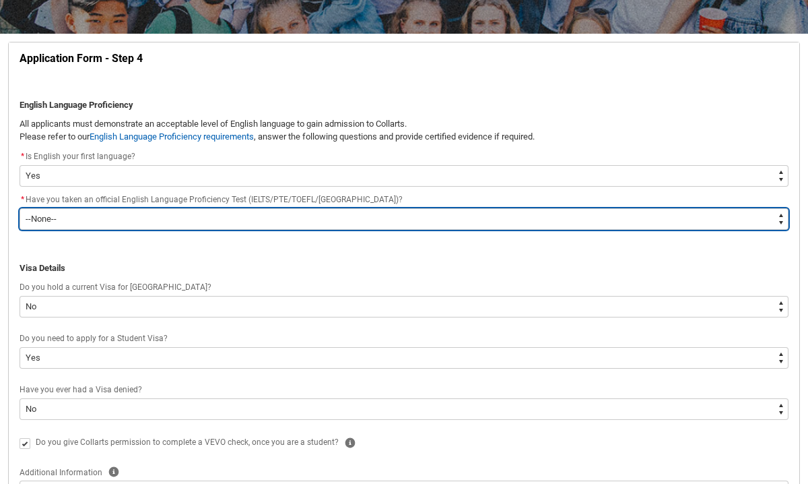
click at [282, 222] on select "--None-- Yes No" at bounding box center [404, 219] width 769 height 22
click at [20, 208] on select "--None-- Yes No" at bounding box center [404, 219] width 769 height 22
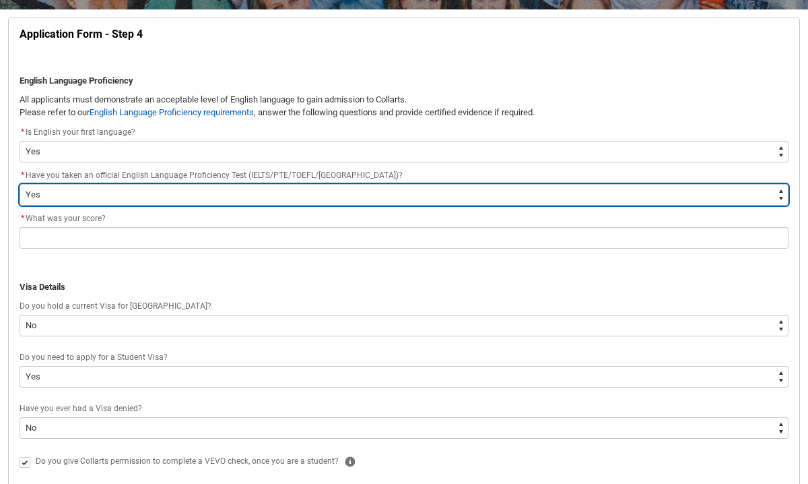
scroll to position [285, 0]
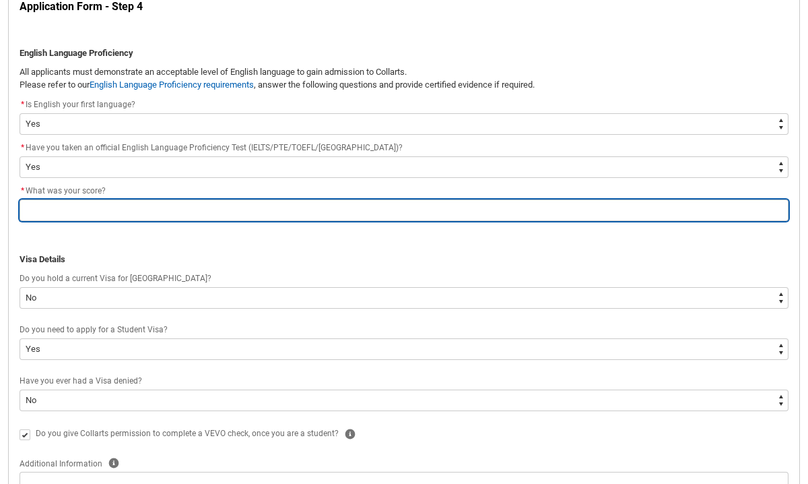
click at [263, 215] on input "REDU_Application_Form_for_Applicant flow" at bounding box center [404, 210] width 769 height 22
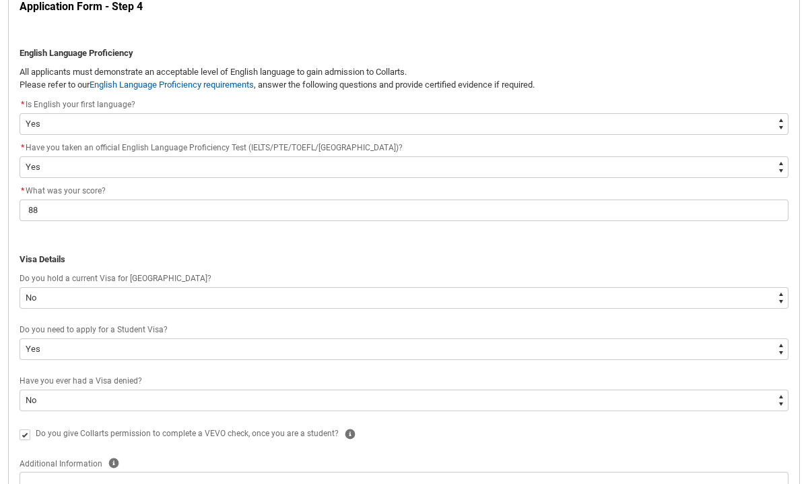
click at [113, 240] on span "﻿Visa Details" at bounding box center [404, 246] width 769 height 40
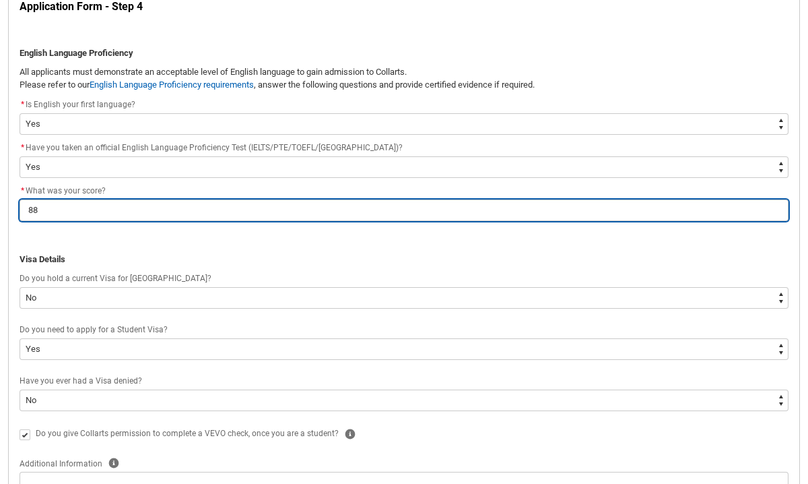
click at [99, 209] on input "88" at bounding box center [404, 210] width 769 height 22
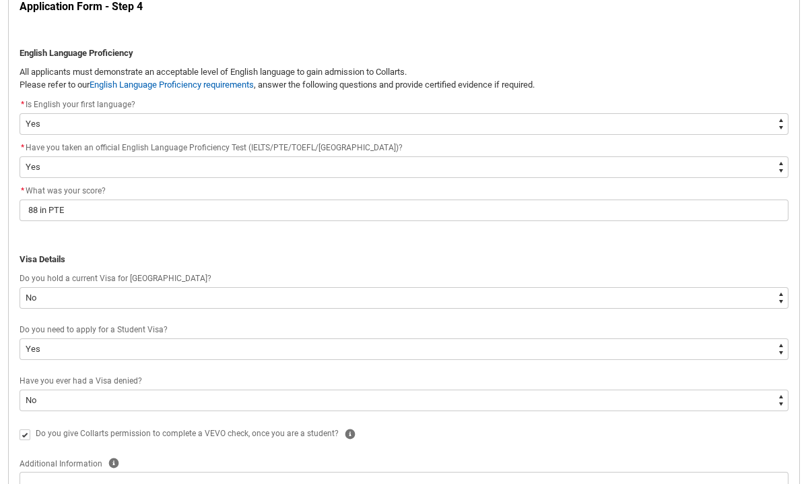
click at [100, 236] on p "REDU_Application_Form_for_Applicant flow" at bounding box center [404, 232] width 769 height 13
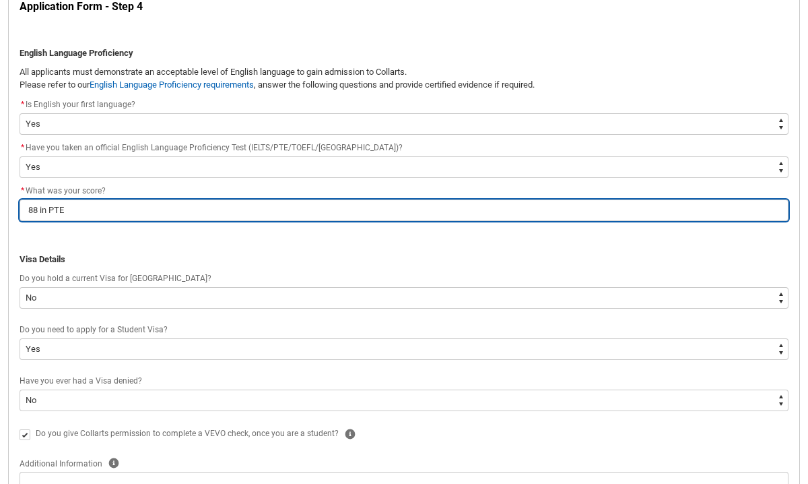
click at [38, 212] on input "88 in PTE" at bounding box center [404, 210] width 769 height 22
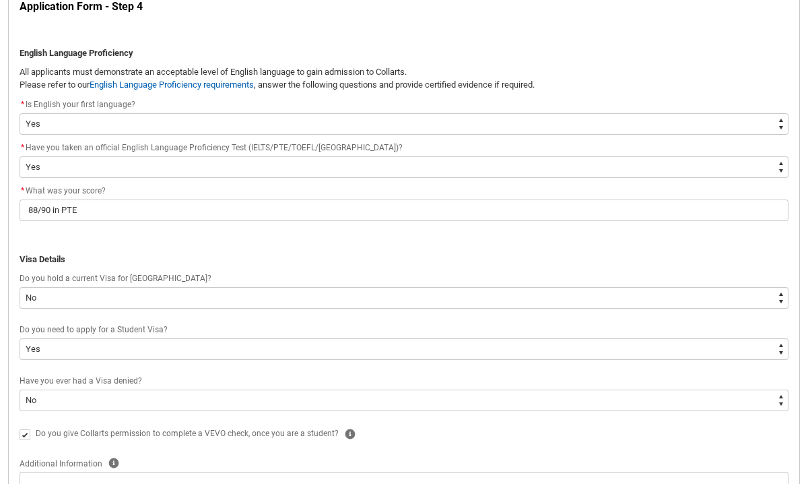
click at [99, 239] on p "REDU_Application_Form_for_Applicant flow" at bounding box center [404, 245] width 769 height 13
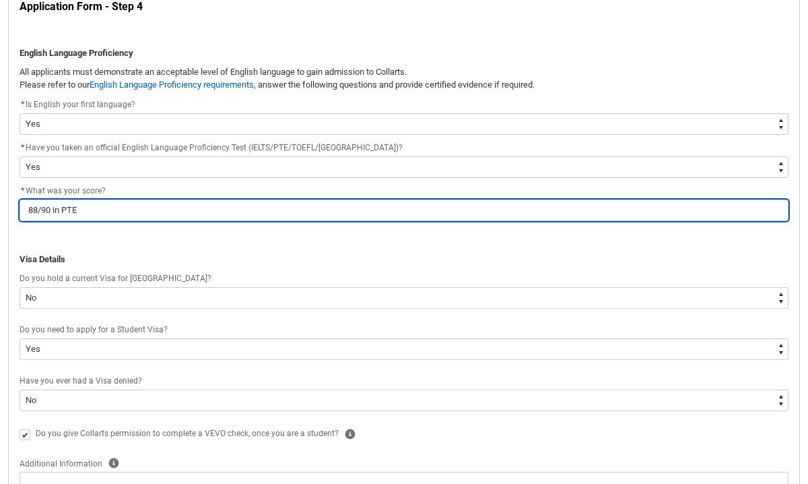
click at [51, 209] on input "88/90 in PTE" at bounding box center [404, 210] width 769 height 22
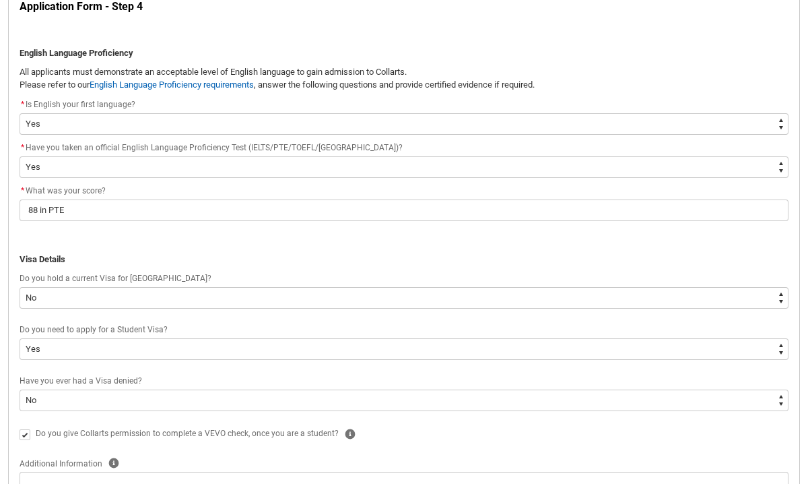
click at [266, 255] on p "﻿Visa Details" at bounding box center [404, 259] width 769 height 13
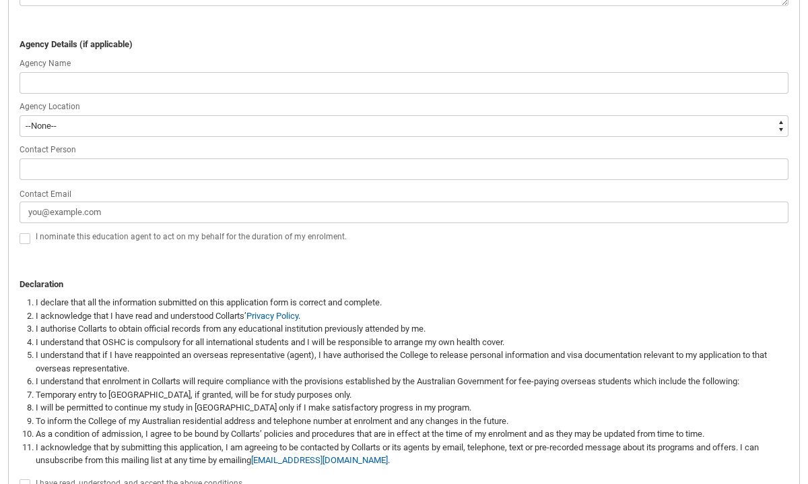
scroll to position [913, 0]
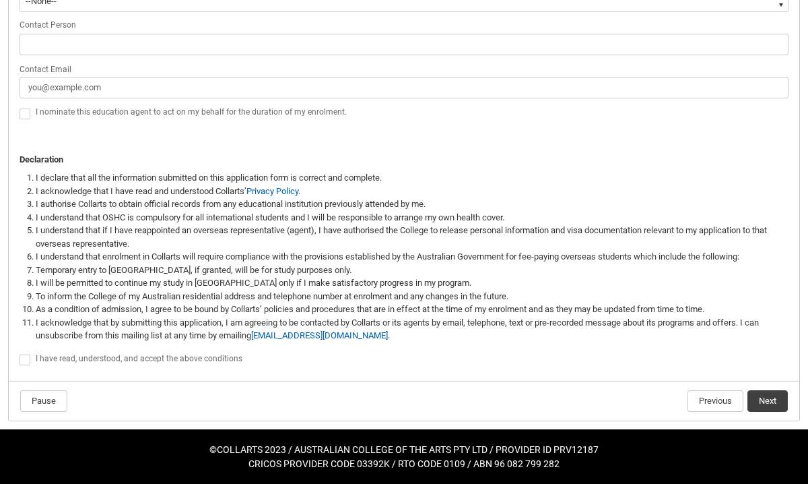
click at [28, 362] on span "REDU_Application_Form_for_Applicant flow" at bounding box center [25, 359] width 11 height 11
click at [20, 353] on input "REDU_Application_Form_for_Applicant flow" at bounding box center [19, 352] width 1 height 1
click at [760, 398] on button "Next" at bounding box center [768, 401] width 40 height 22
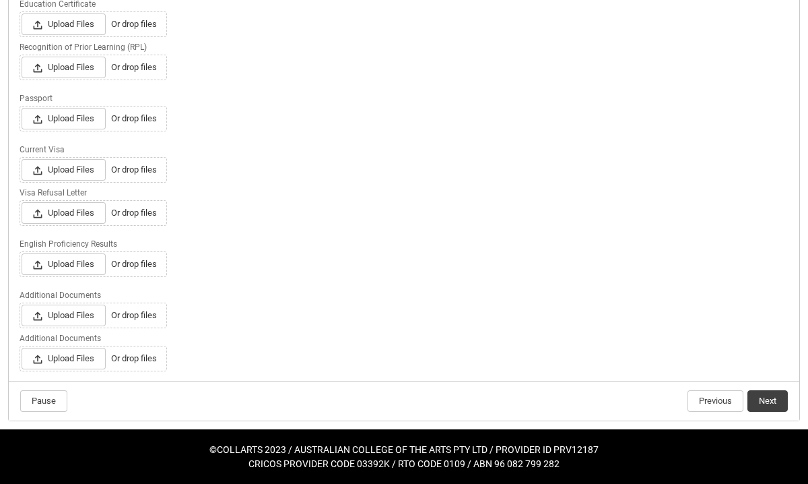
scroll to position [378, 0]
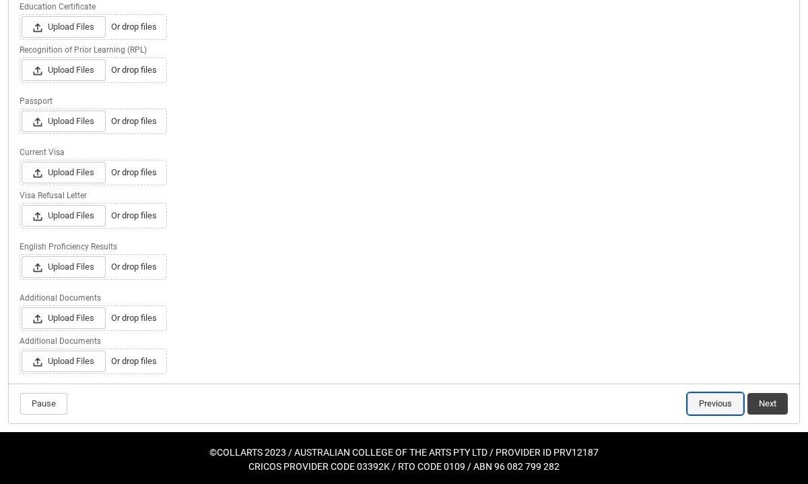
click at [716, 403] on button "Previous" at bounding box center [716, 404] width 56 height 22
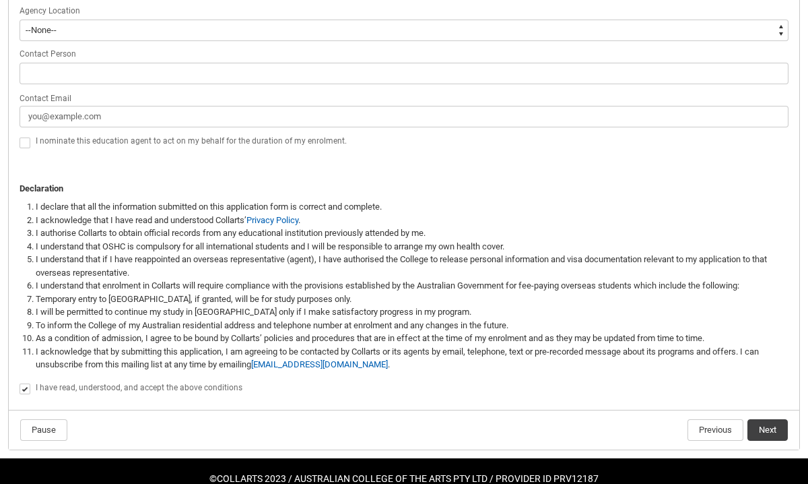
scroll to position [913, 0]
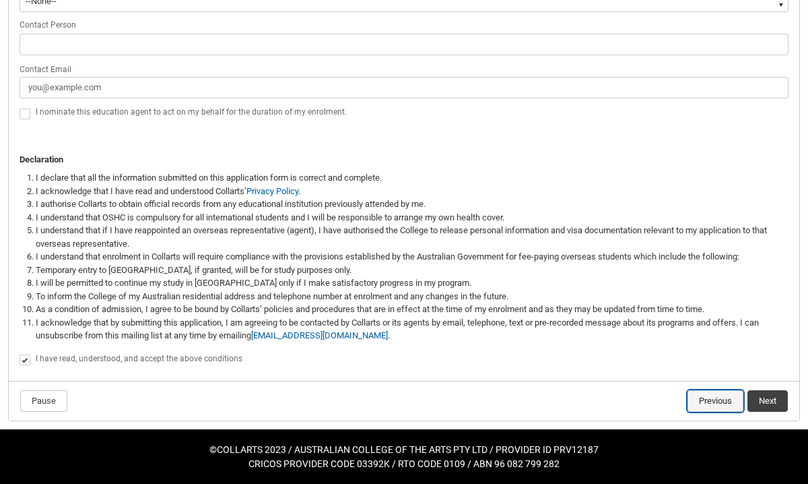
click at [709, 404] on button "Previous" at bounding box center [716, 401] width 56 height 22
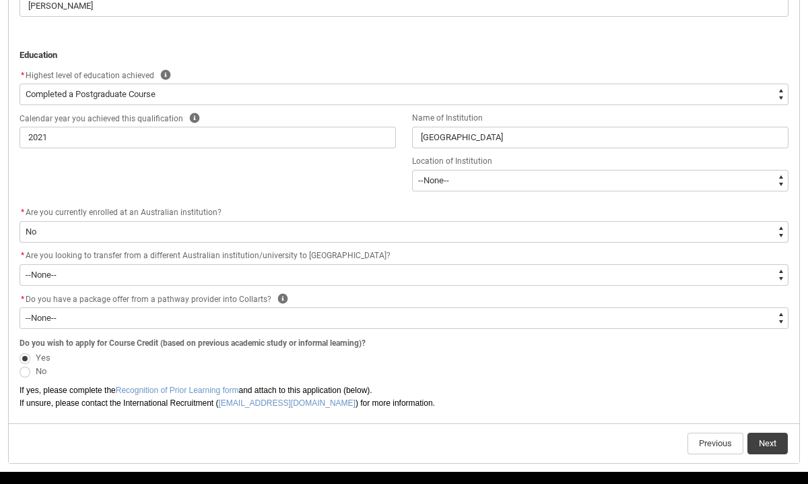
scroll to position [750, 0]
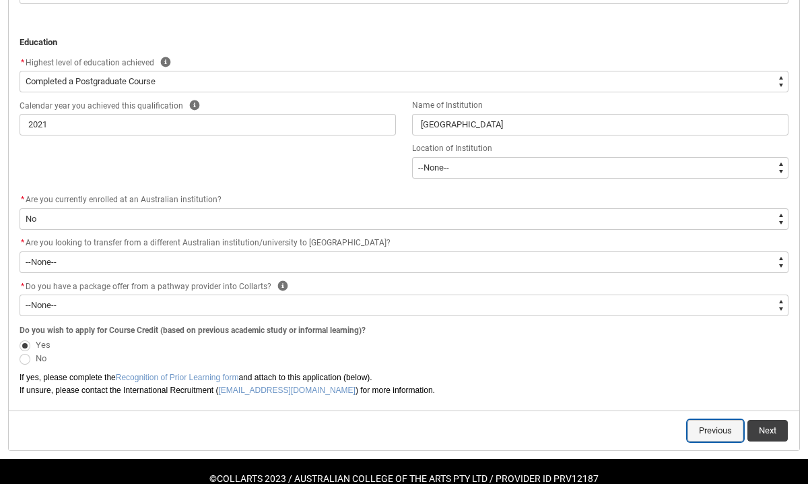
click at [705, 424] on button "Previous" at bounding box center [716, 431] width 56 height 22
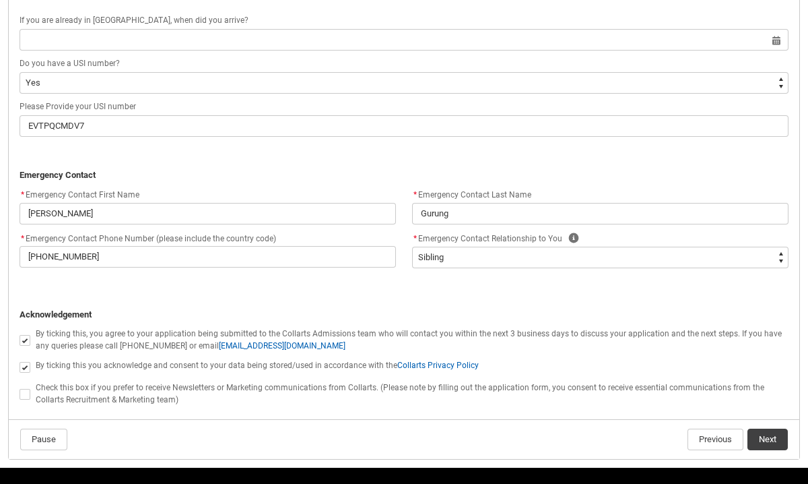
scroll to position [1241, 0]
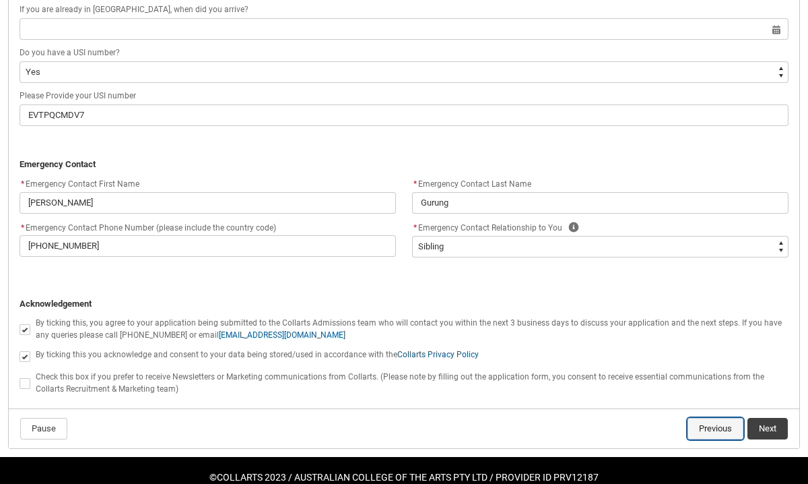
click at [722, 431] on button "Previous" at bounding box center [716, 429] width 56 height 22
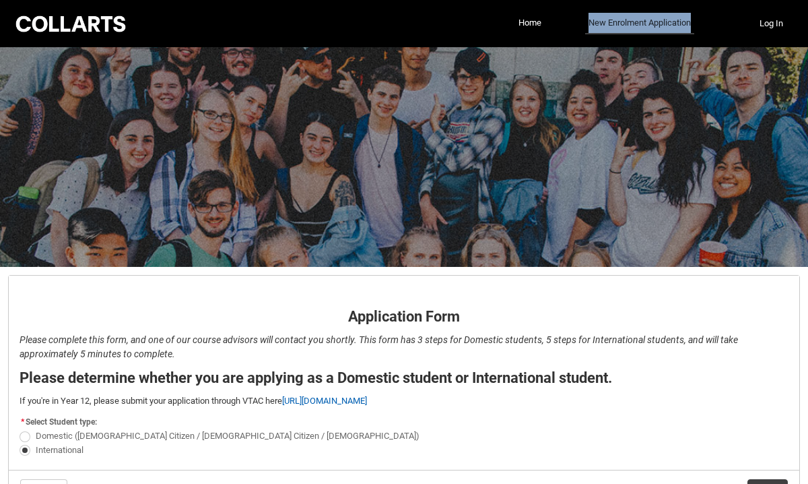
scroll to position [89, 0]
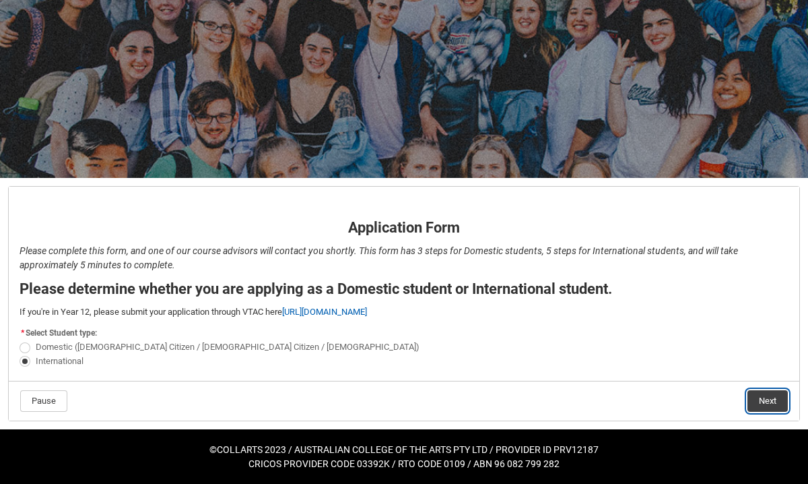
click at [766, 393] on button "Next" at bounding box center [768, 401] width 40 height 22
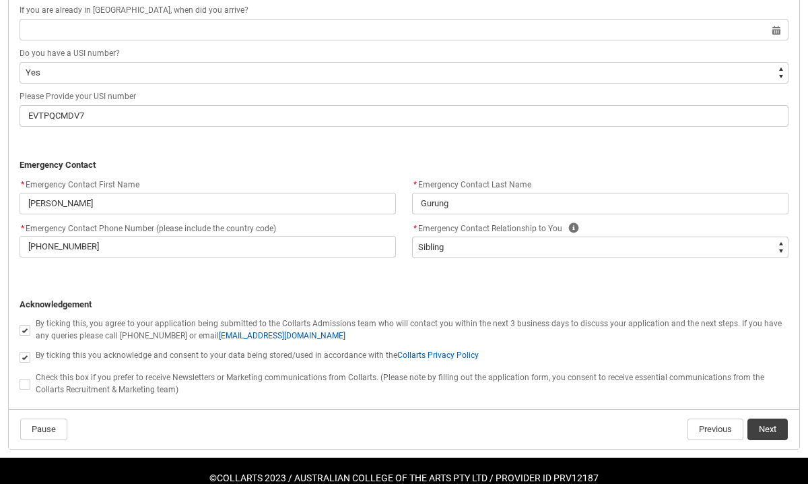
scroll to position [1269, 0]
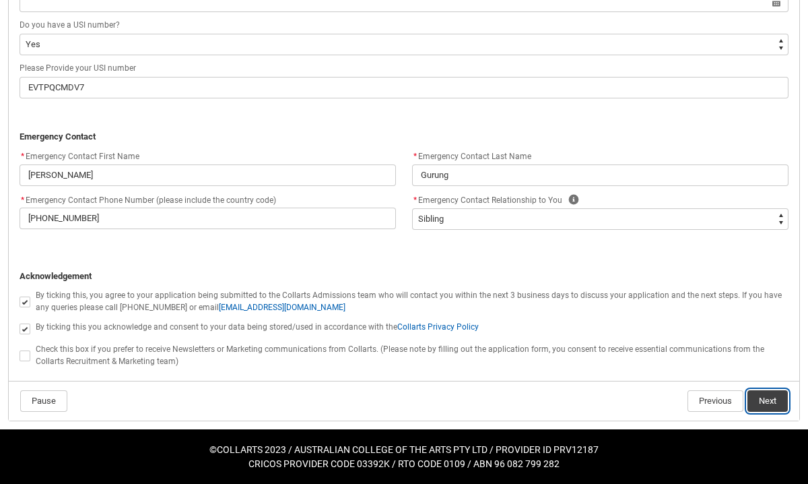
click at [764, 400] on button "Next" at bounding box center [768, 401] width 40 height 22
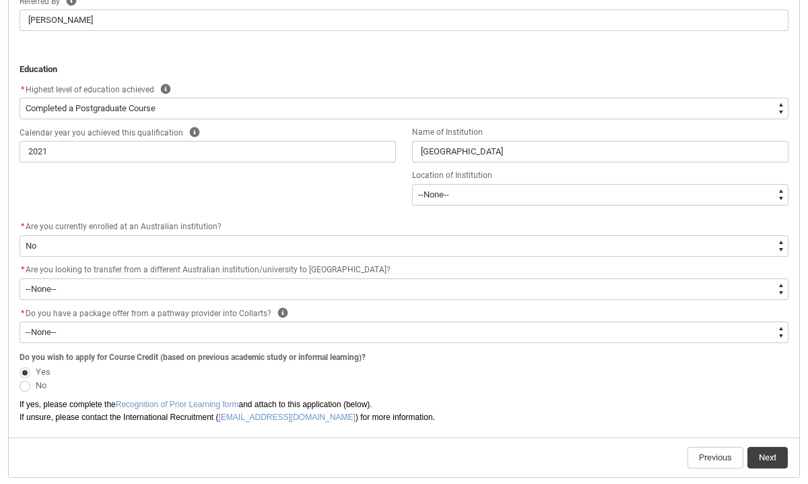
scroll to position [780, 0]
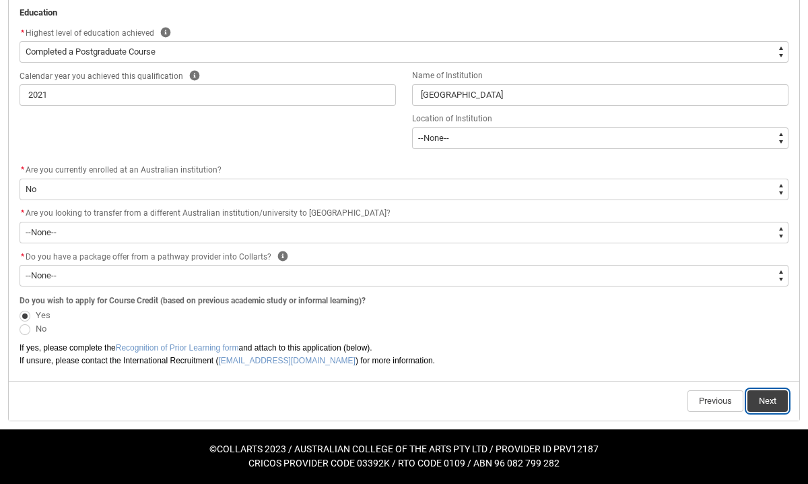
click at [757, 401] on button "Next" at bounding box center [768, 401] width 40 height 22
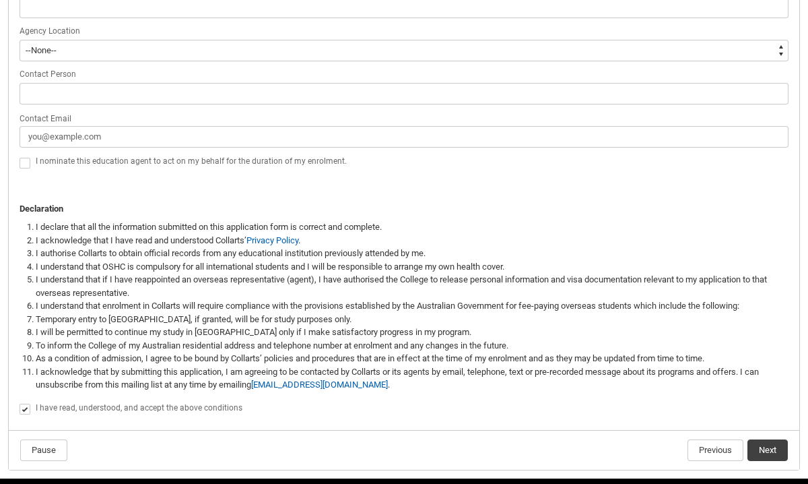
scroll to position [913, 0]
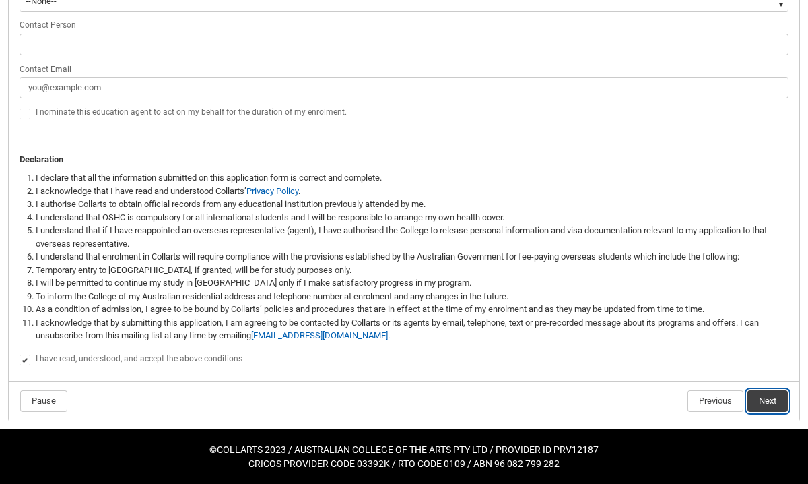
click at [762, 401] on button "Next" at bounding box center [768, 401] width 40 height 22
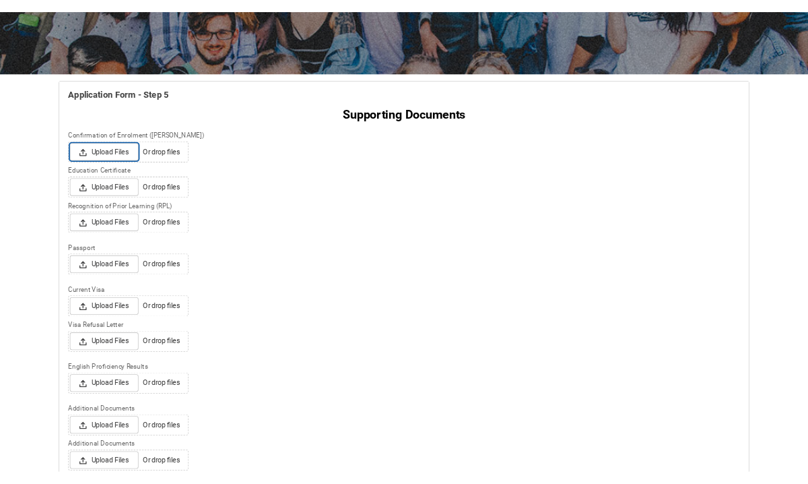
scroll to position [214, 0]
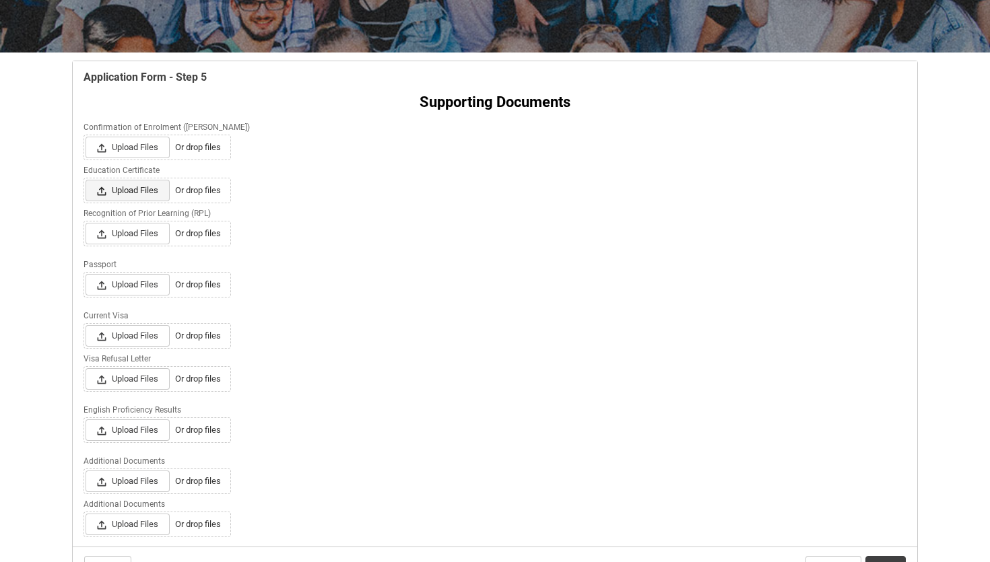
click at [142, 191] on span "Upload Files" at bounding box center [128, 191] width 84 height 22
click at [86, 180] on input "Upload Files Or drop files" at bounding box center [85, 179] width 1 height 1
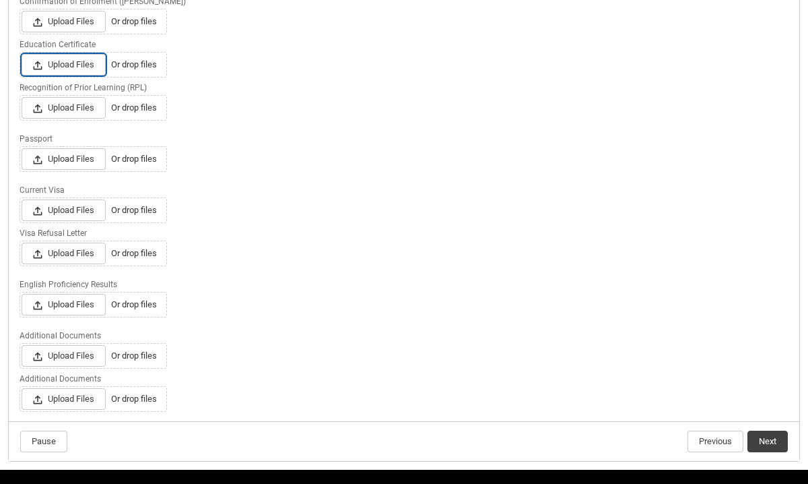
scroll to position [344, 0]
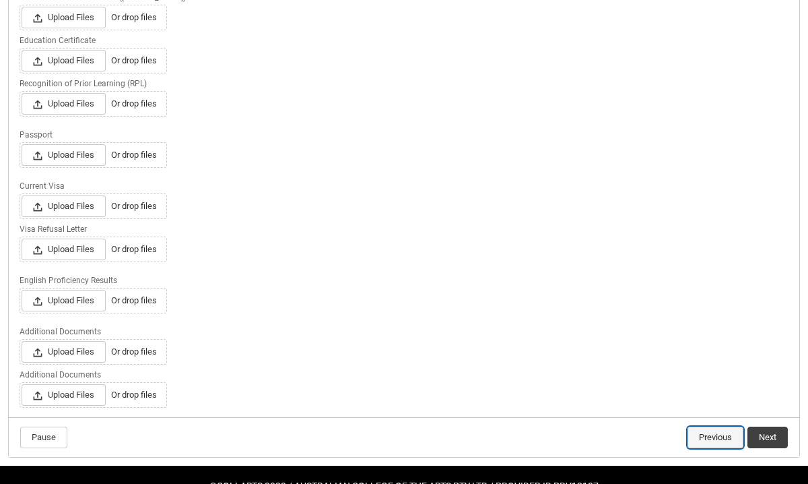
click at [721, 437] on button "Previous" at bounding box center [716, 437] width 56 height 22
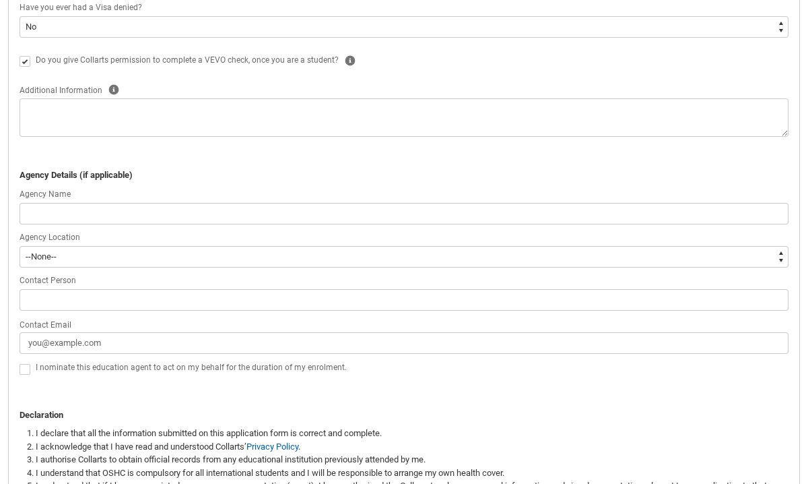
scroll to position [913, 0]
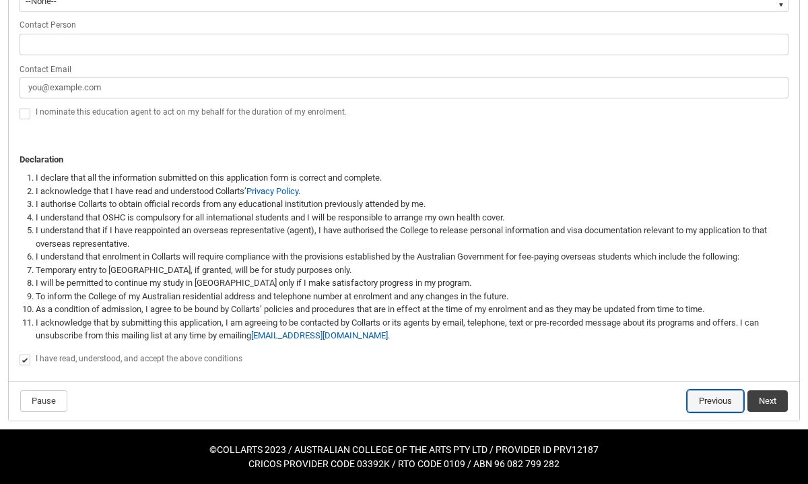
click at [704, 405] on button "Previous" at bounding box center [716, 401] width 56 height 22
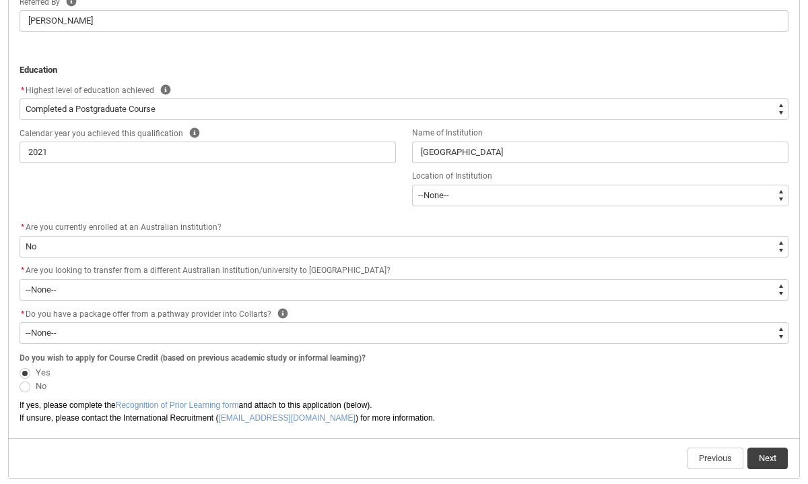
scroll to position [780, 0]
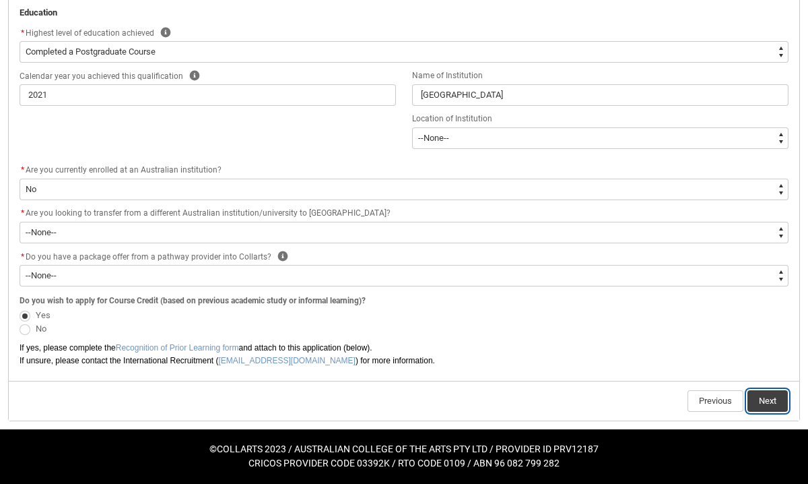
click at [777, 403] on button "Next" at bounding box center [768, 401] width 40 height 22
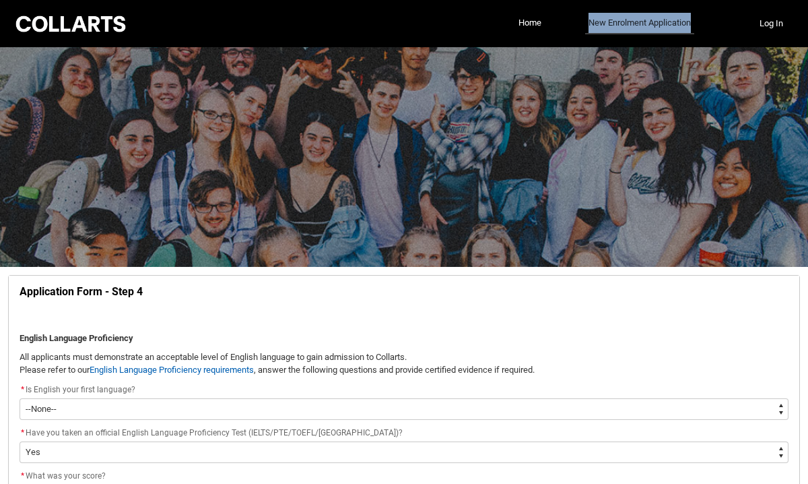
scroll to position [141, 0]
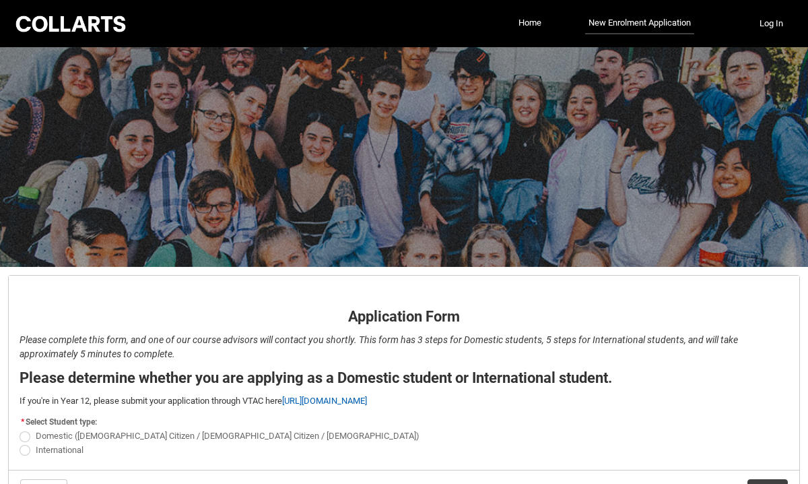
scroll to position [89, 0]
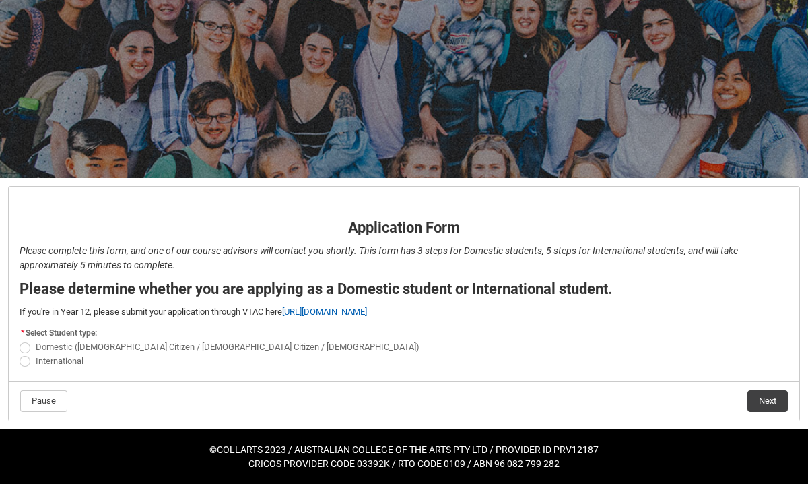
click at [31, 362] on label "International" at bounding box center [54, 360] width 69 height 10
click at [20, 354] on input "International" at bounding box center [19, 353] width 1 height 1
radio input "true"
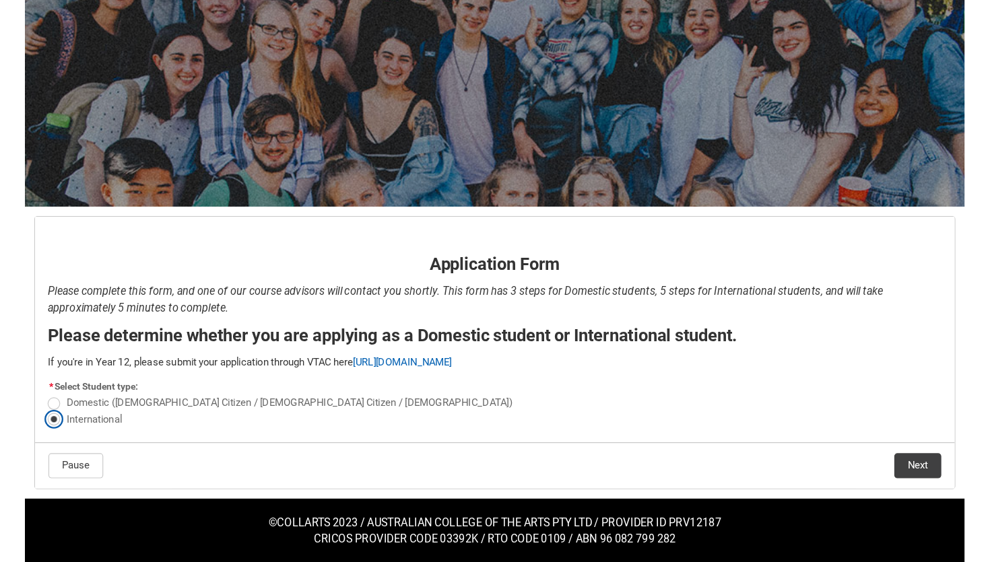
scroll to position [10, 0]
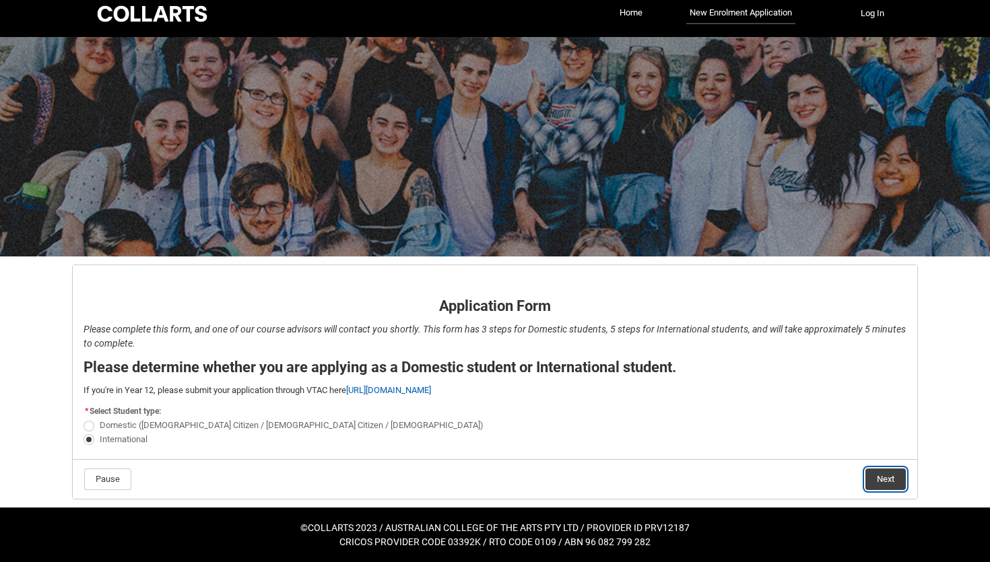
click at [808, 476] on button "Next" at bounding box center [885, 480] width 40 height 22
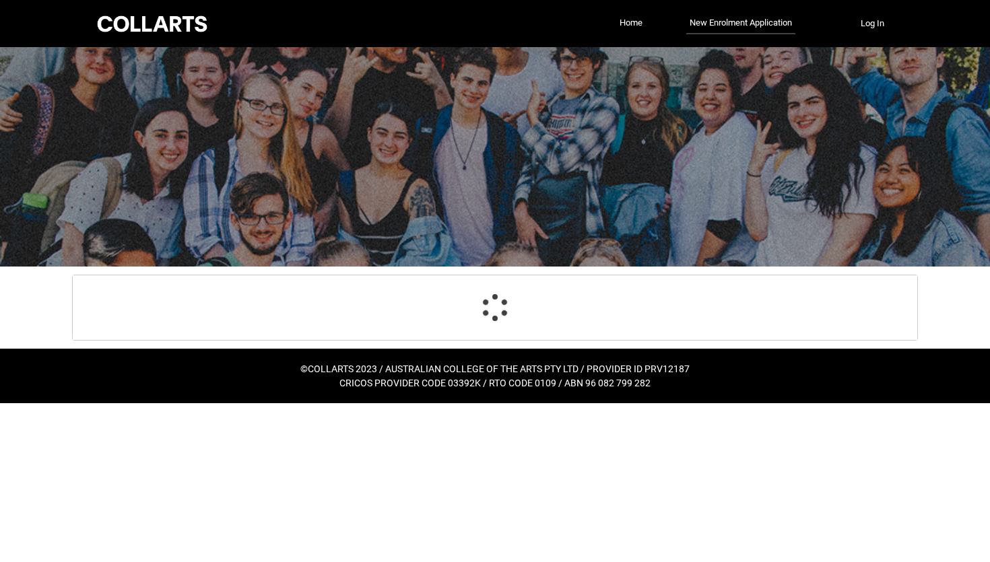
select select "choice_No"
